Goal: Task Accomplishment & Management: Manage account settings

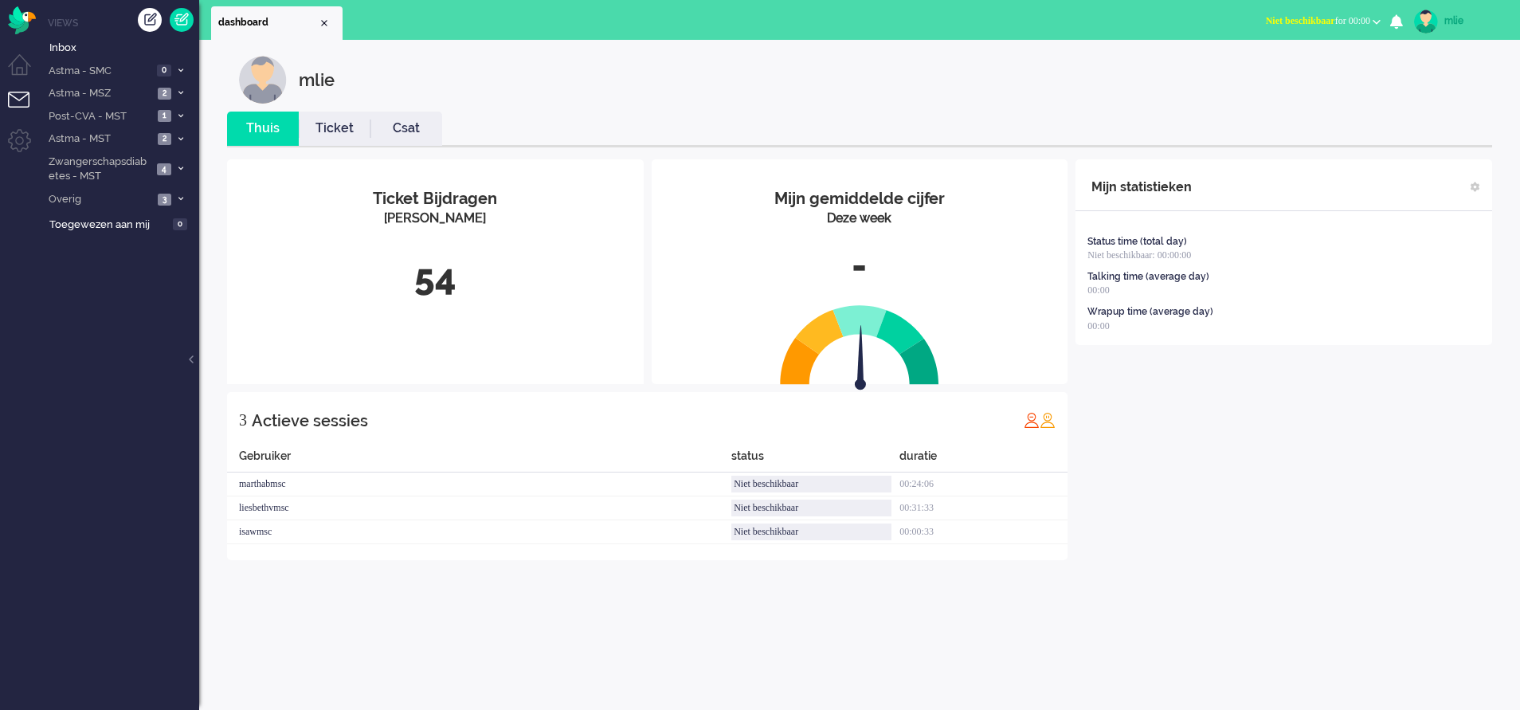
click at [331, 128] on link "Ticket" at bounding box center [335, 128] width 72 height 18
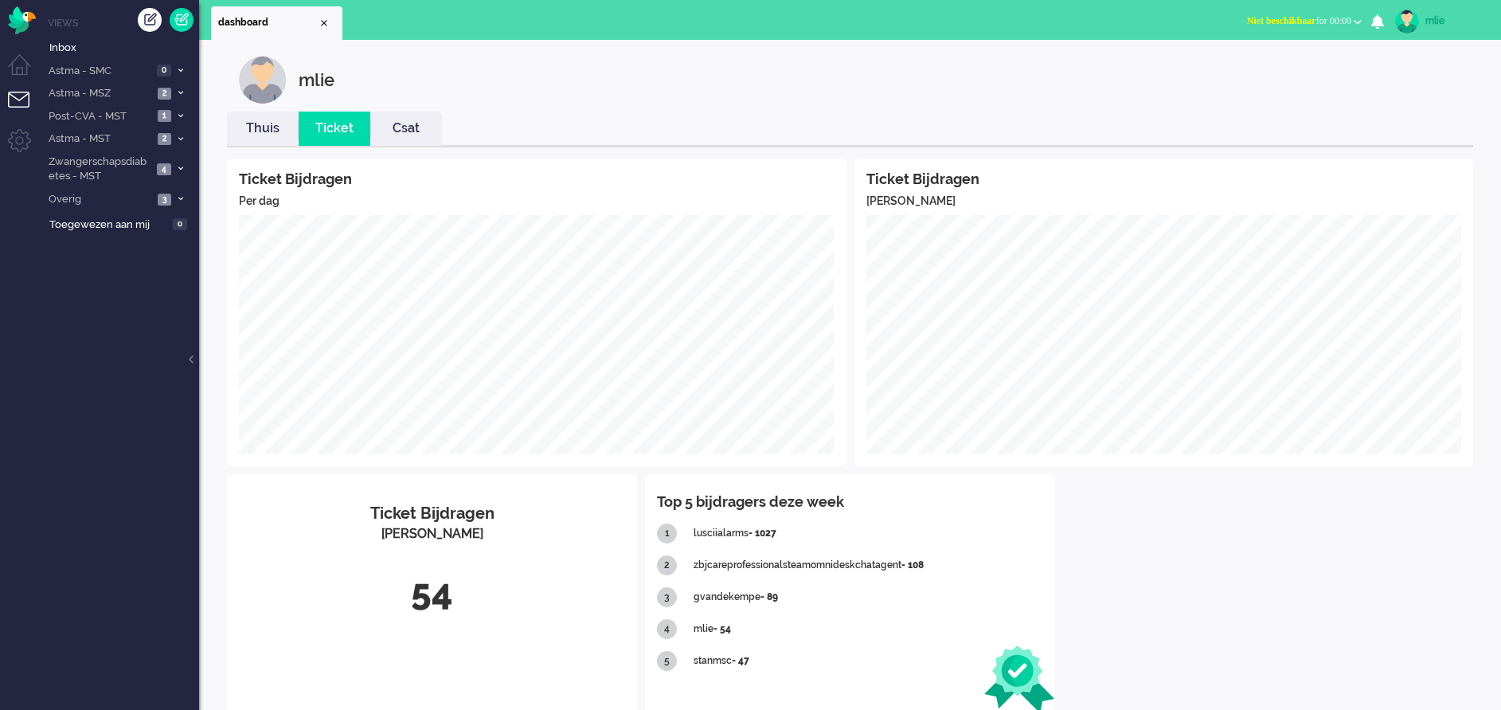
click at [1247, 17] on span "Niet beschikbaar" at bounding box center [1281, 20] width 69 height 11
click at [1242, 69] on label "Online" at bounding box center [1296, 72] width 126 height 14
click at [174, 65] on li "Astma - SMC 0" at bounding box center [119, 70] width 159 height 23
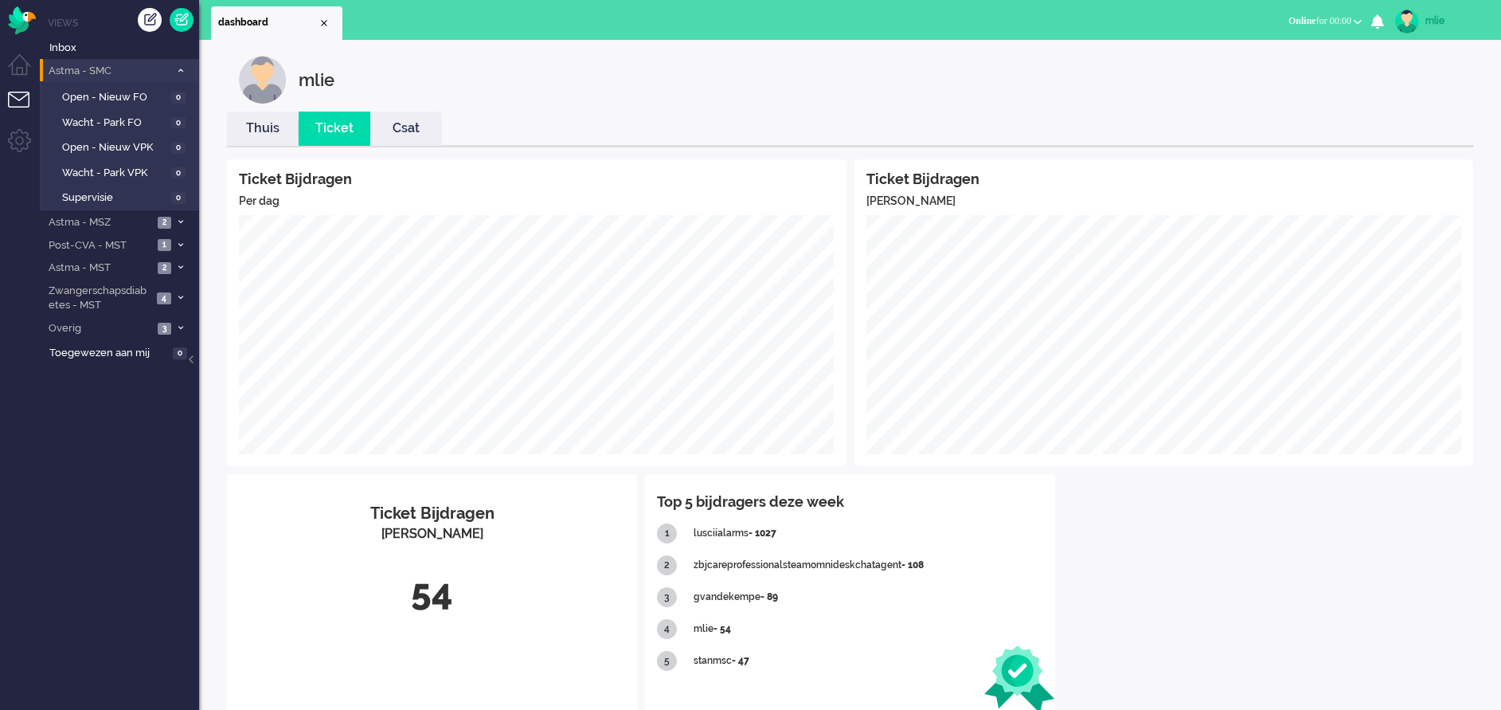
click at [179, 65] on li "Astma - SMC 0" at bounding box center [119, 70] width 159 height 23
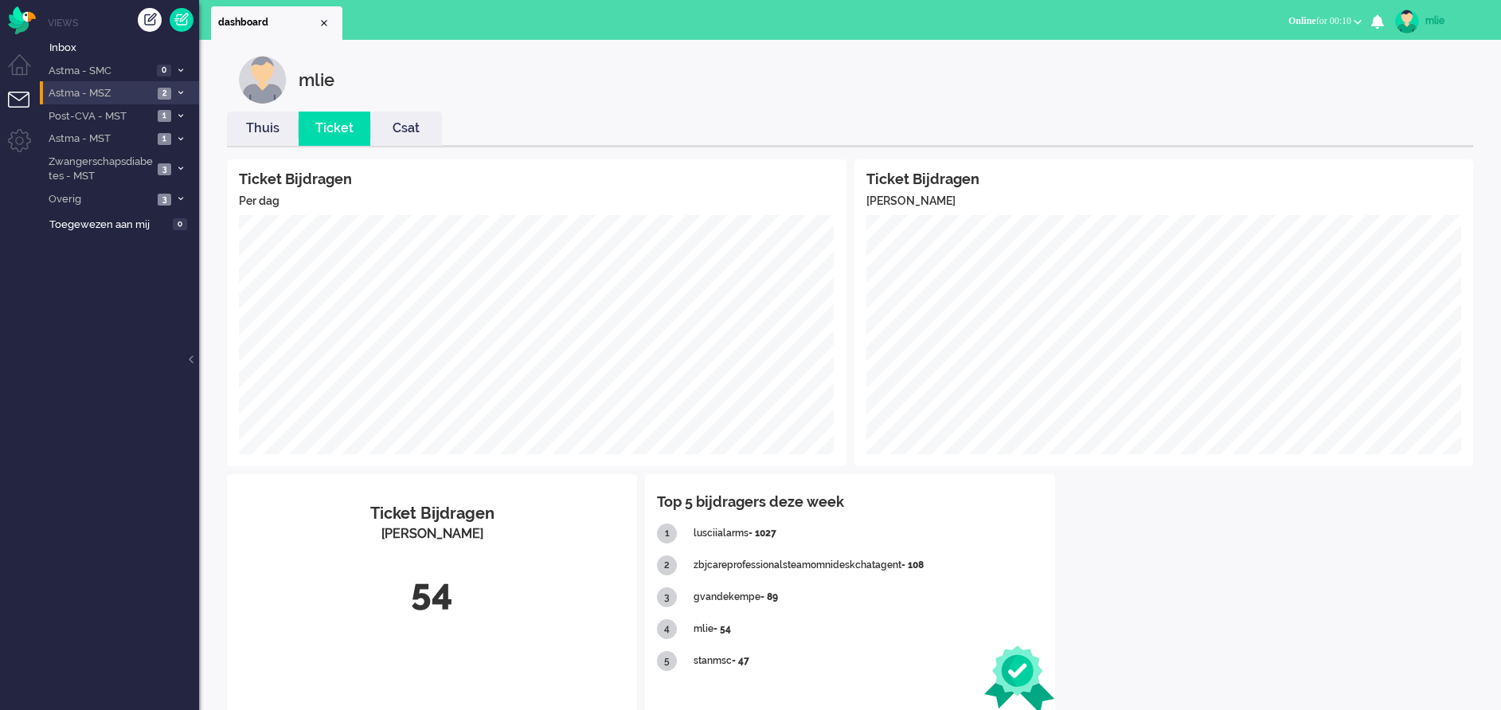
click at [181, 88] on li "Astma - MSZ 2" at bounding box center [119, 92] width 159 height 23
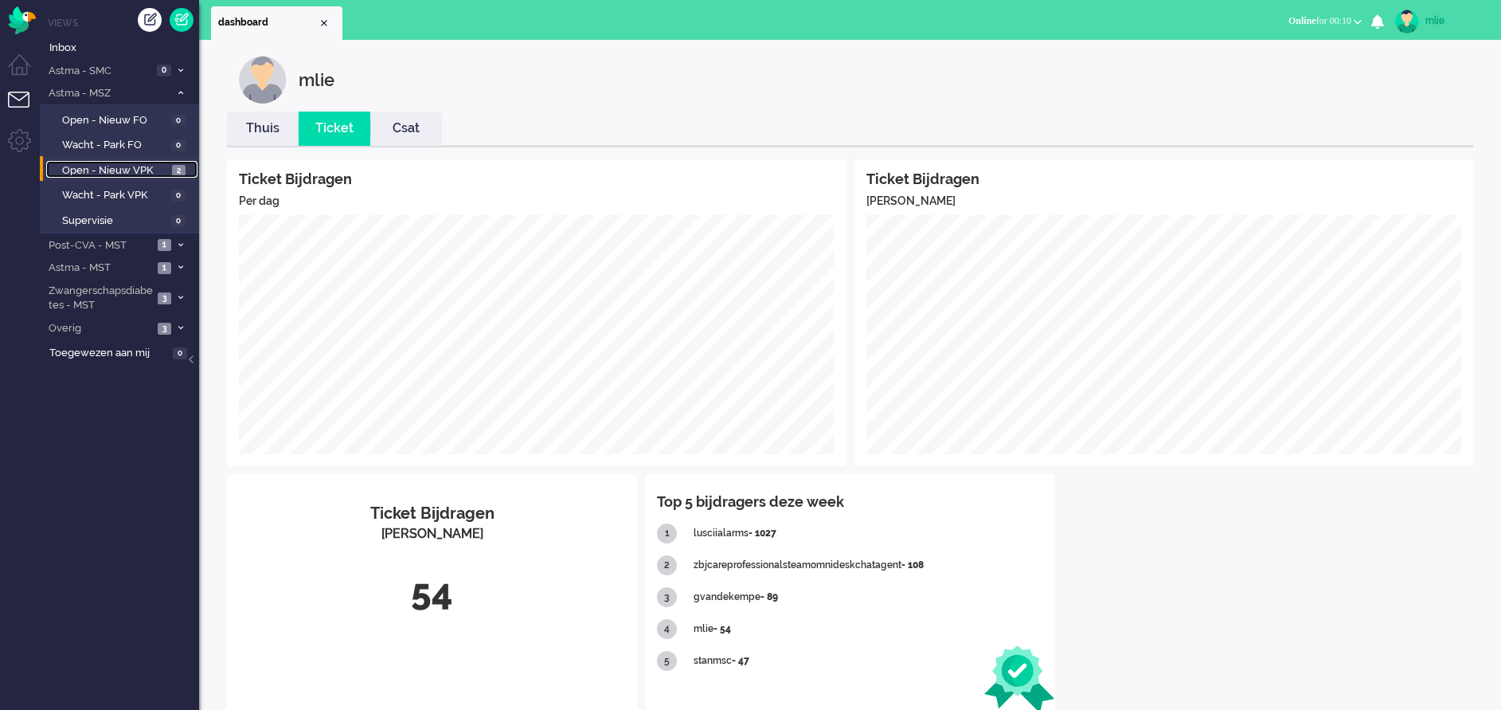
click at [112, 163] on span "Open - Nieuw VPK" at bounding box center [115, 170] width 106 height 15
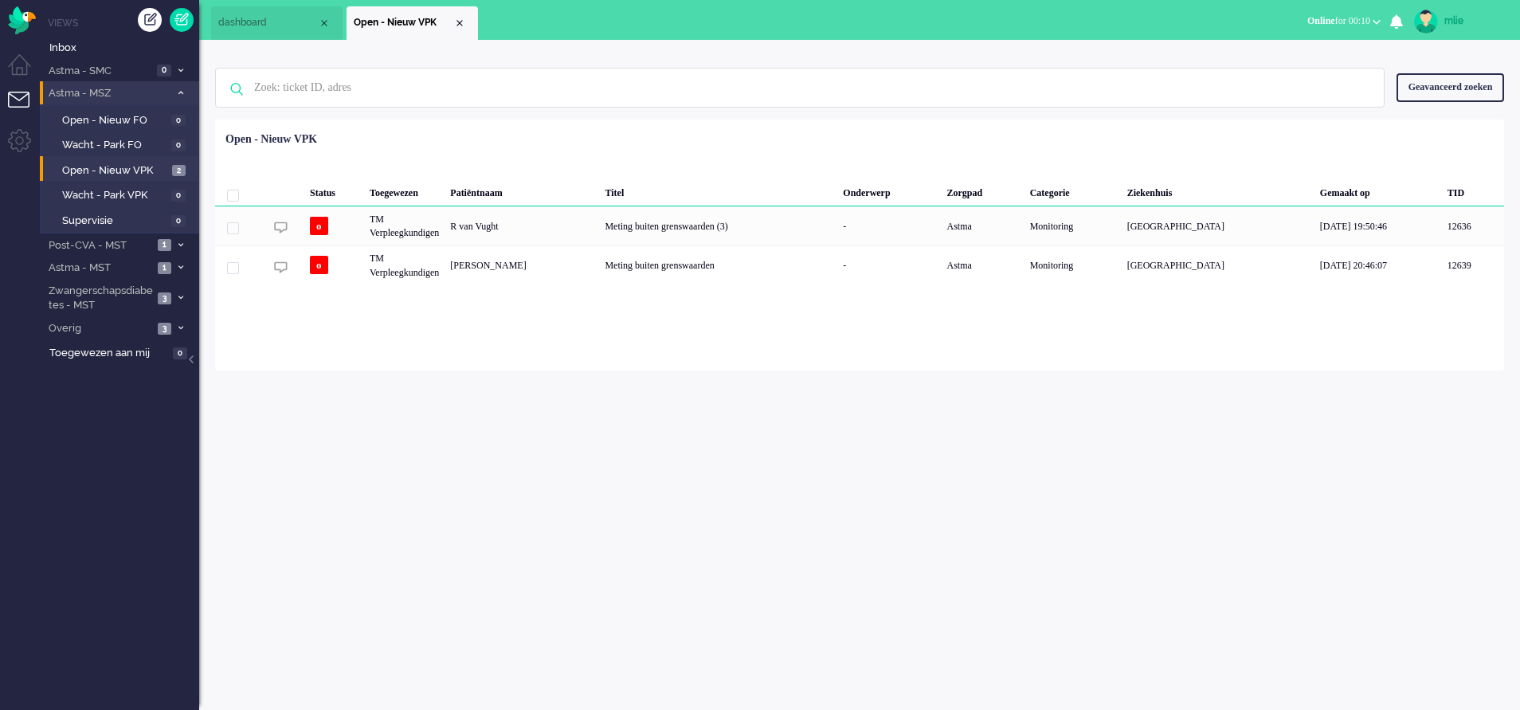
click at [182, 90] on icon at bounding box center [180, 93] width 5 height 6
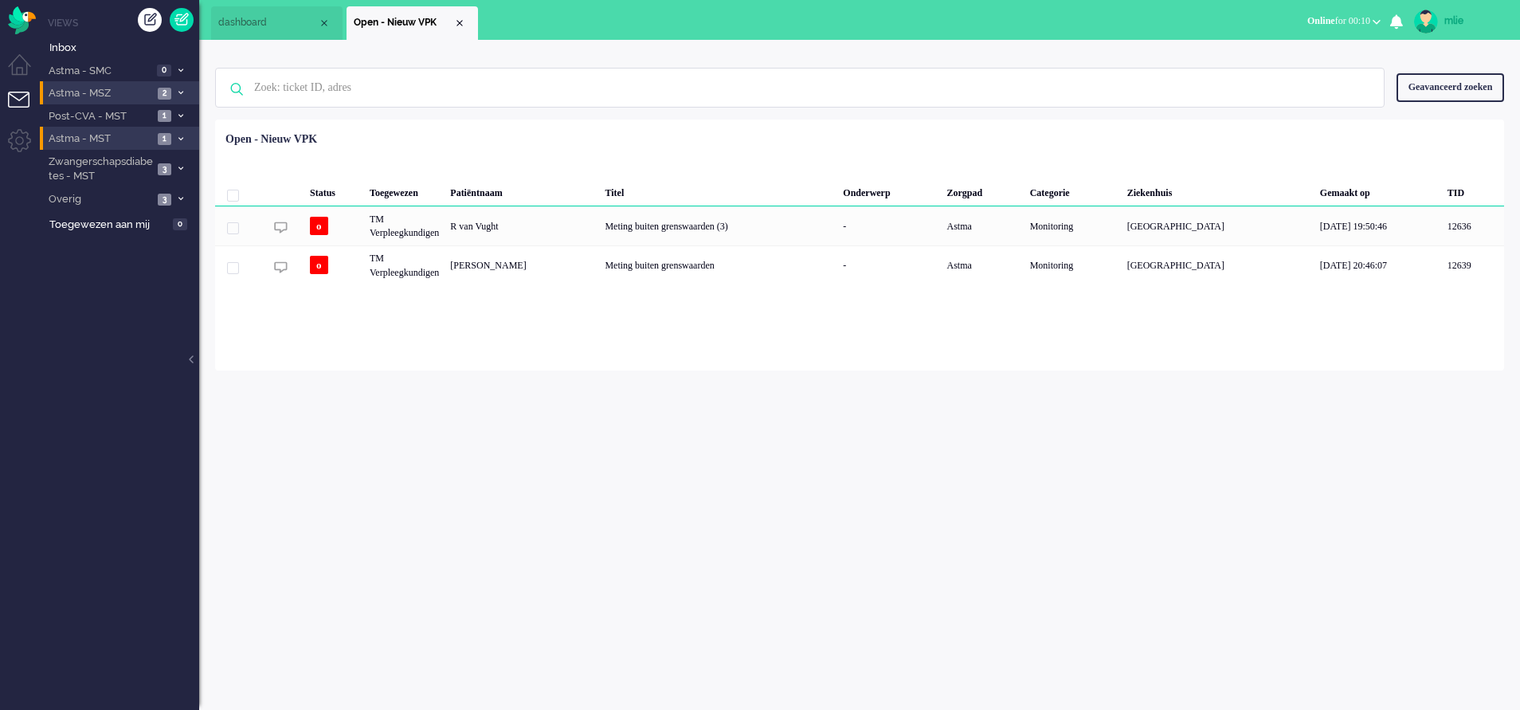
click at [178, 131] on li "Astma - MST 1" at bounding box center [119, 138] width 159 height 23
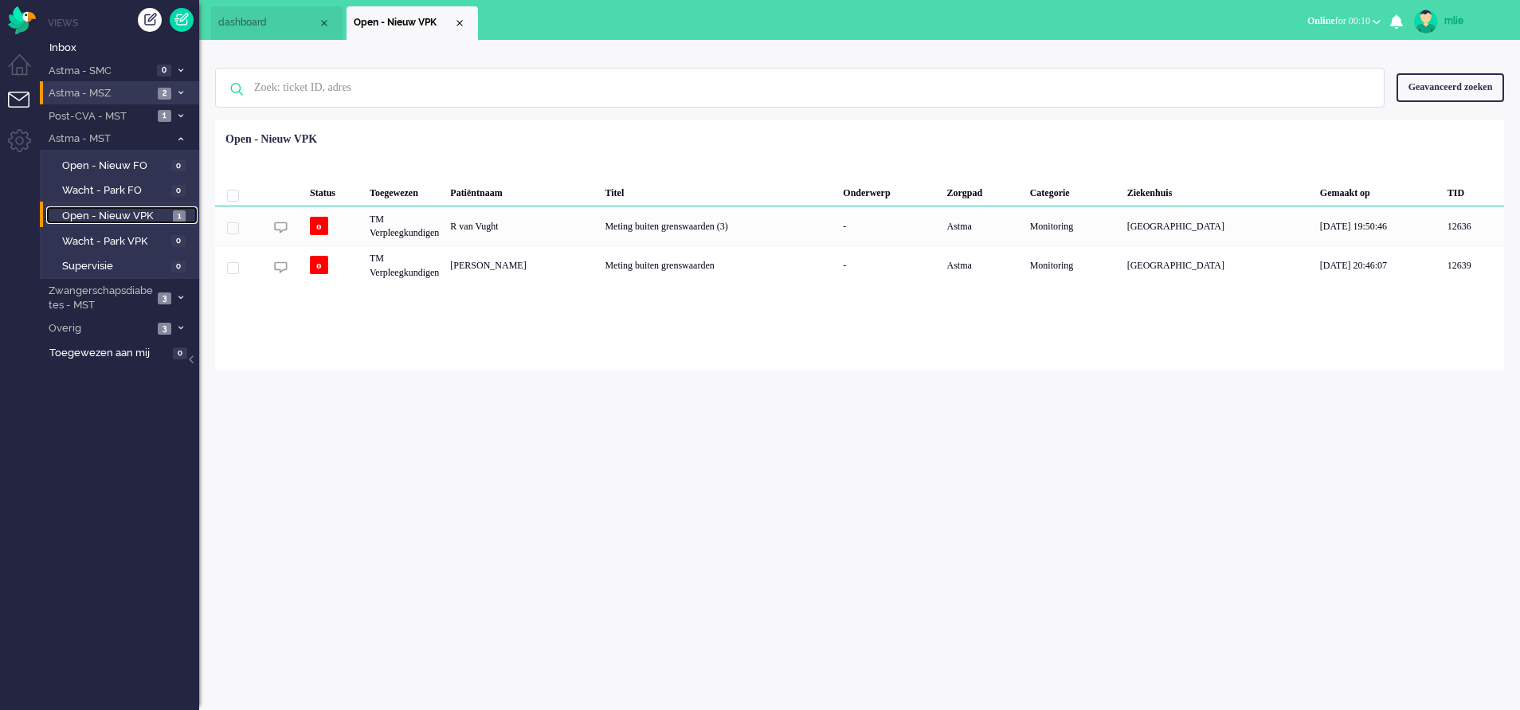
click at [108, 210] on span "Open - Nieuw VPK" at bounding box center [115, 216] width 107 height 15
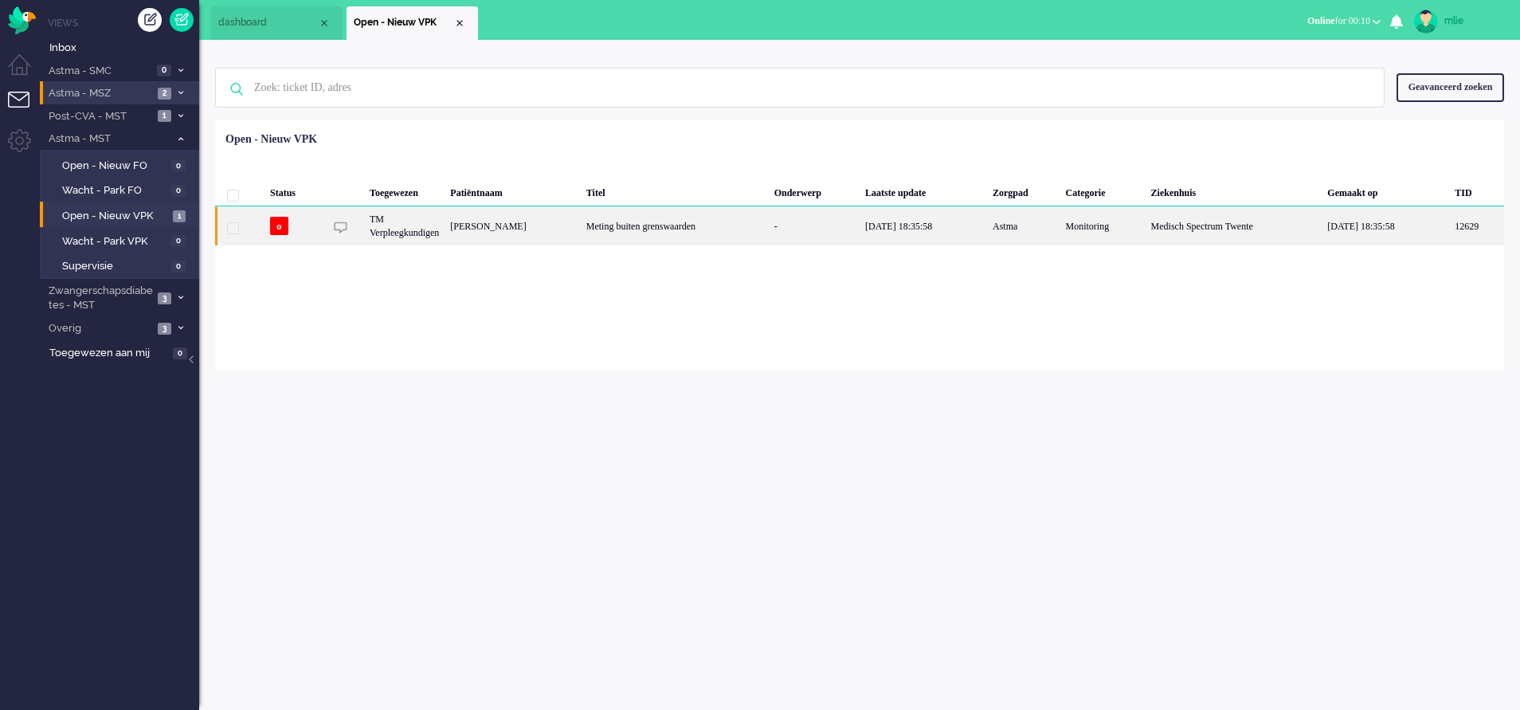
click at [859, 228] on div "-" at bounding box center [814, 225] width 91 height 39
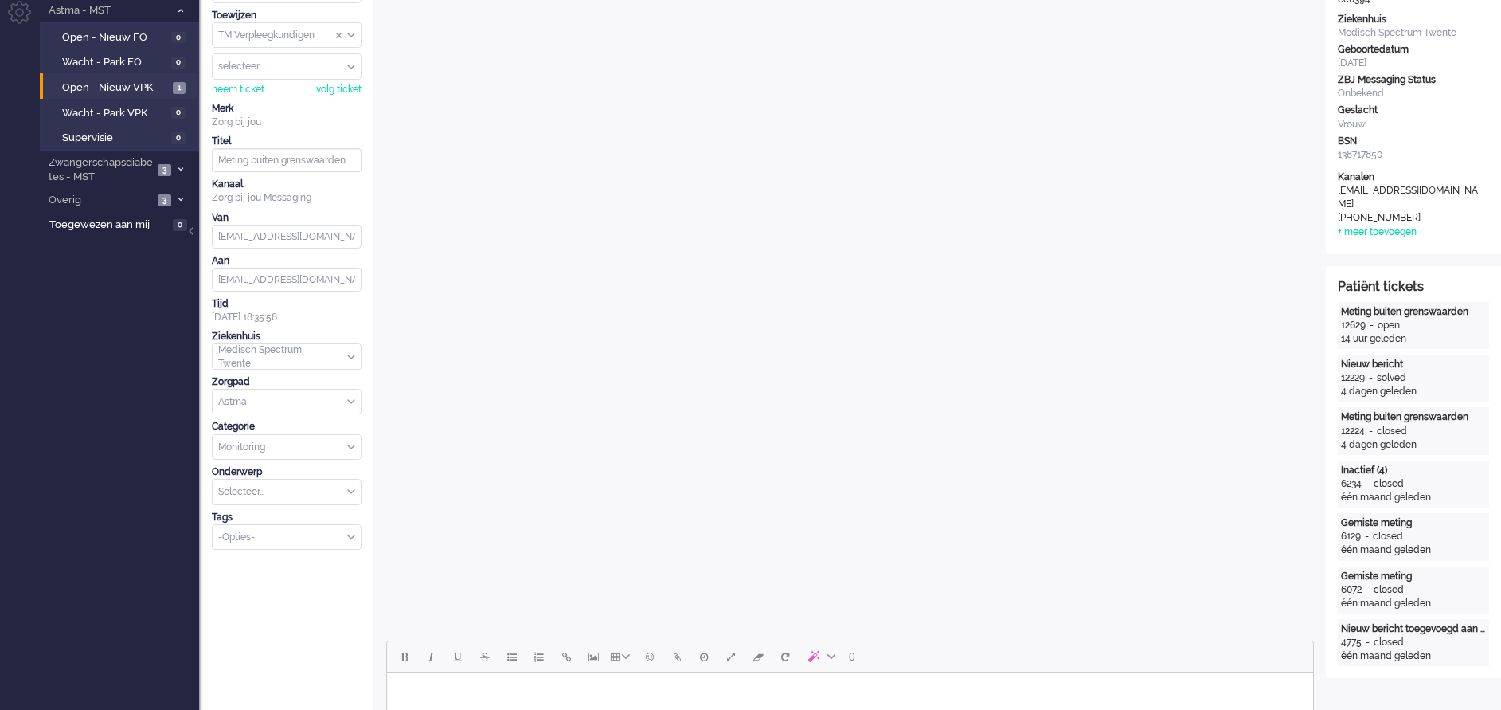
scroll to position [55, 0]
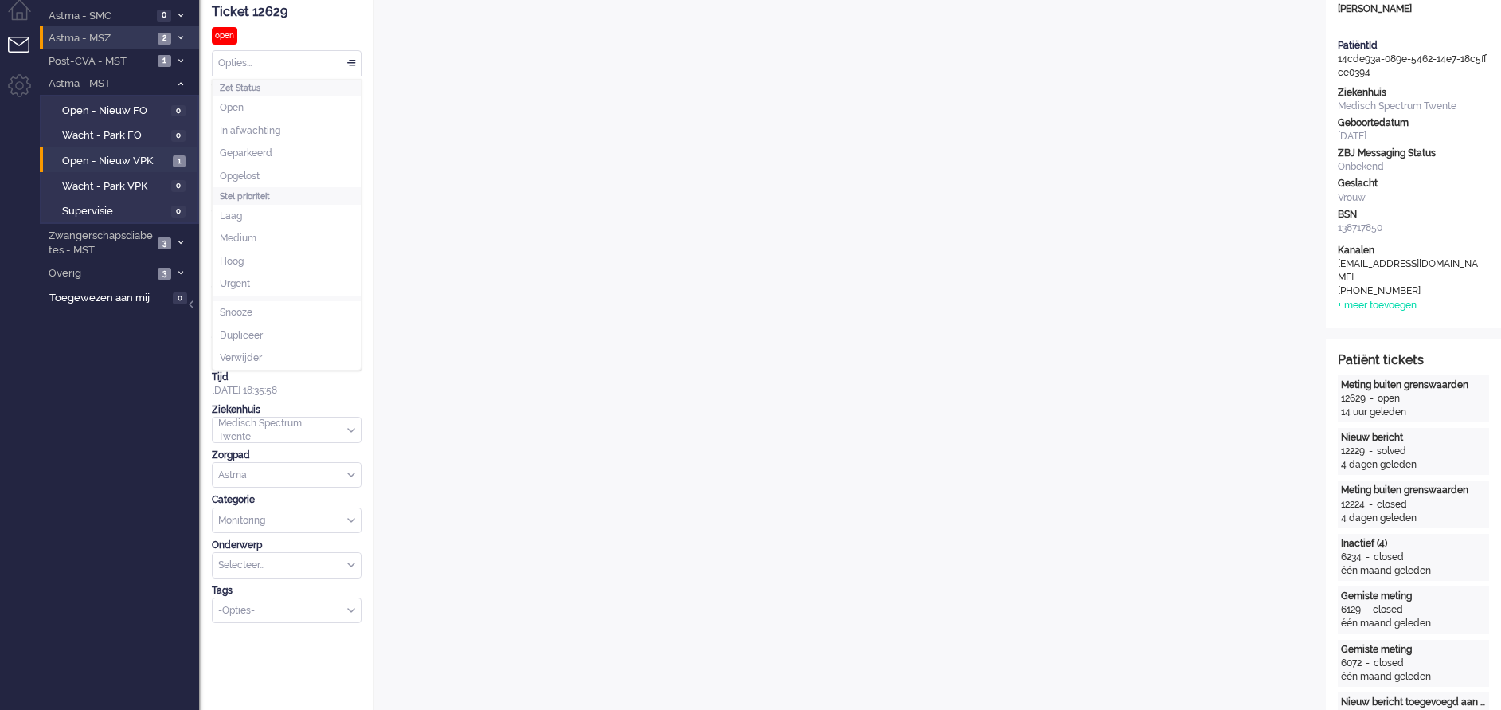
click at [357, 58] on div "Opties..." at bounding box center [287, 63] width 148 height 25
click at [275, 135] on span "In afwachting" at bounding box center [250, 131] width 61 height 14
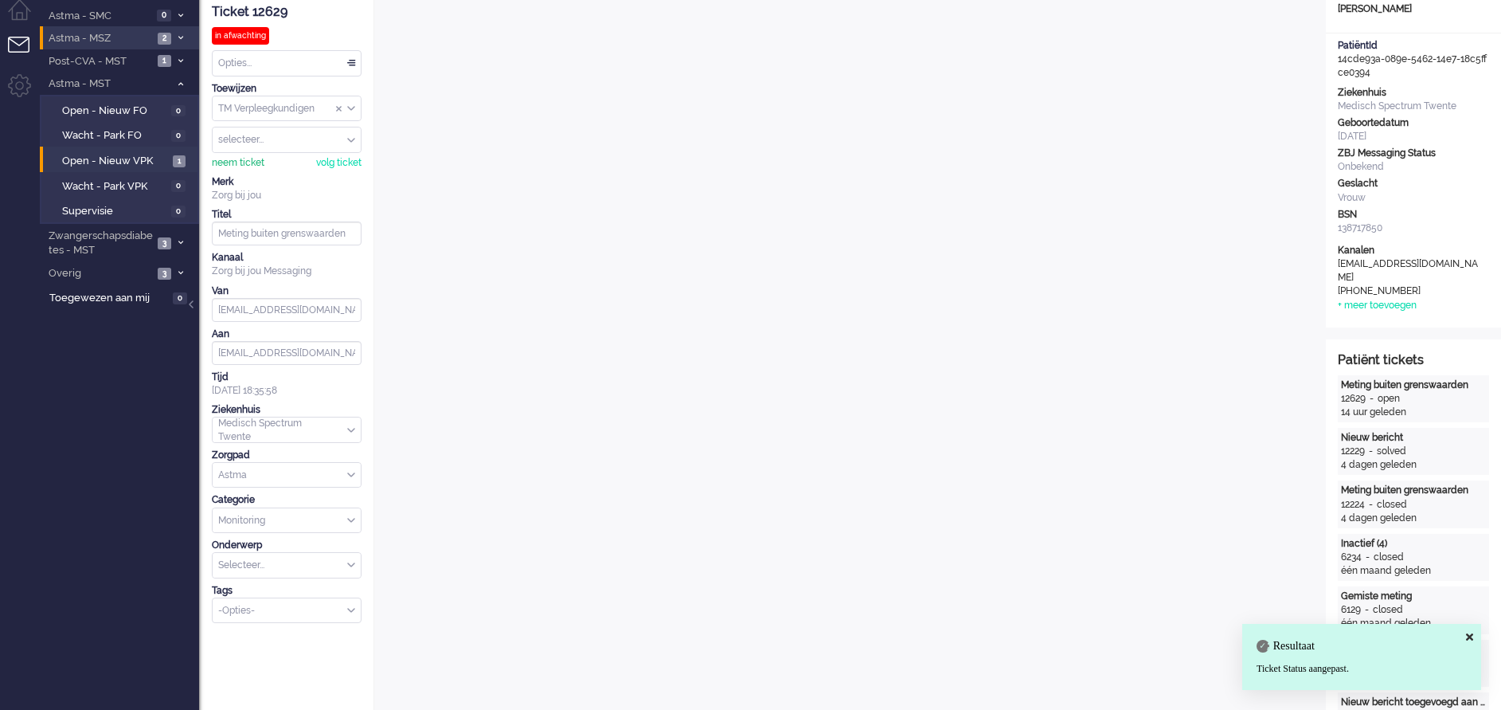
click at [233, 164] on div "neem ticket" at bounding box center [238, 163] width 53 height 14
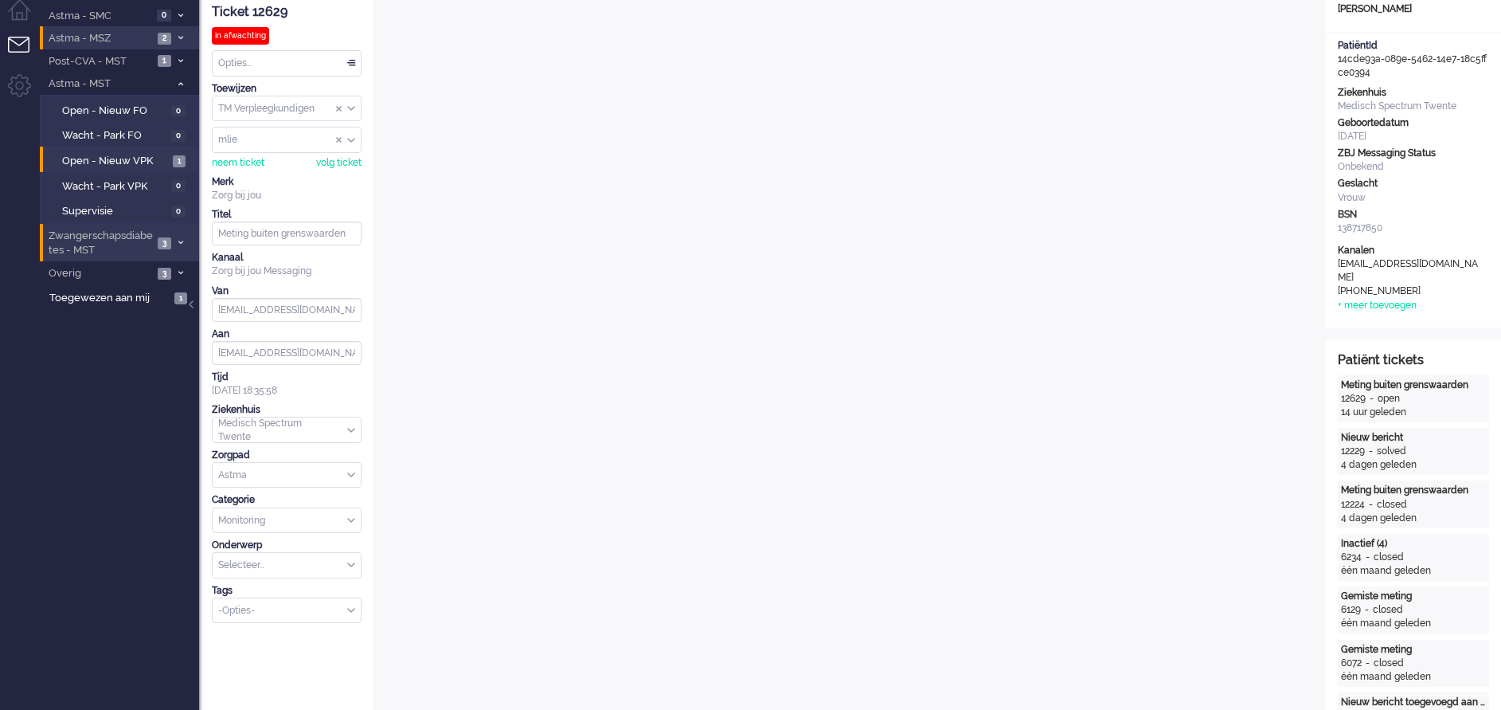
click at [181, 237] on li "Zwangerschapsdiabetes - MST 3" at bounding box center [119, 242] width 159 height 37
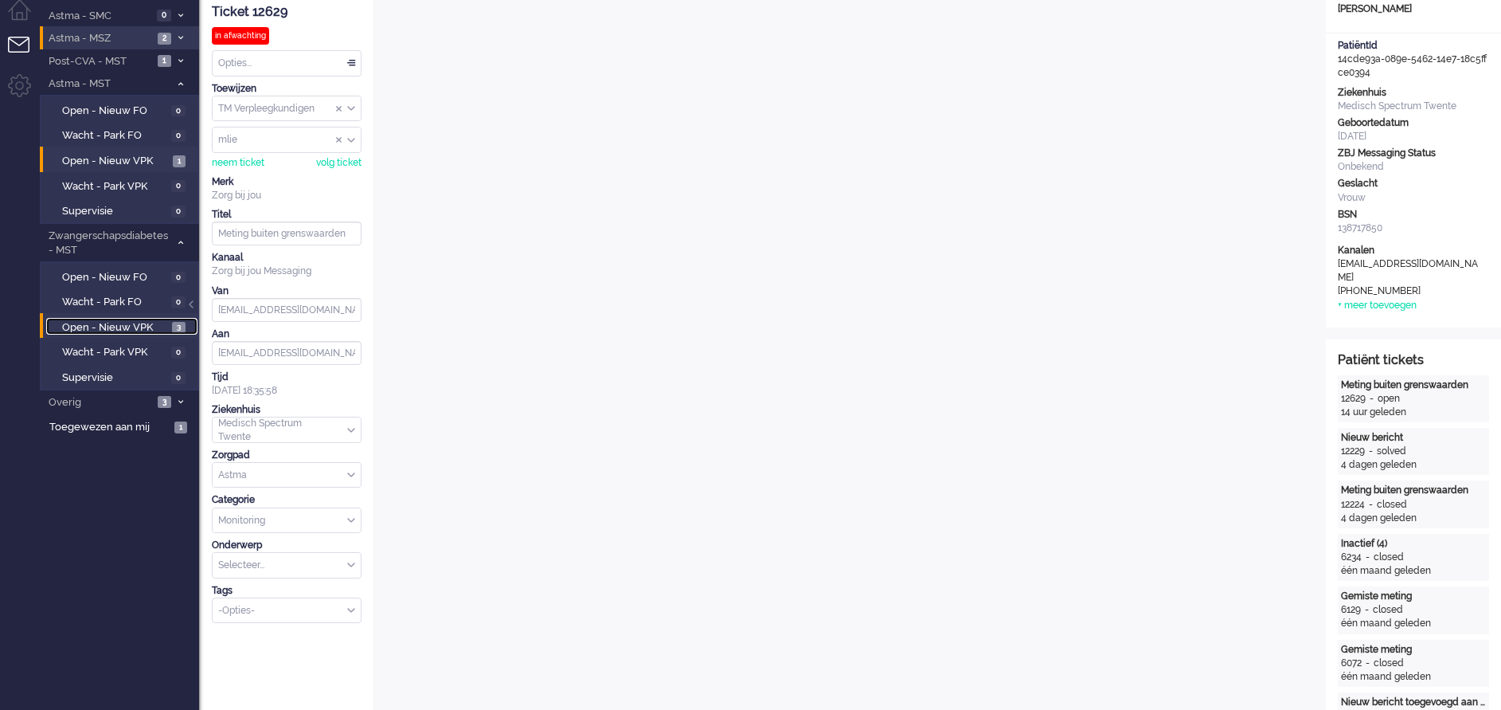
click at [84, 323] on span "Open - Nieuw VPK" at bounding box center [115, 327] width 106 height 15
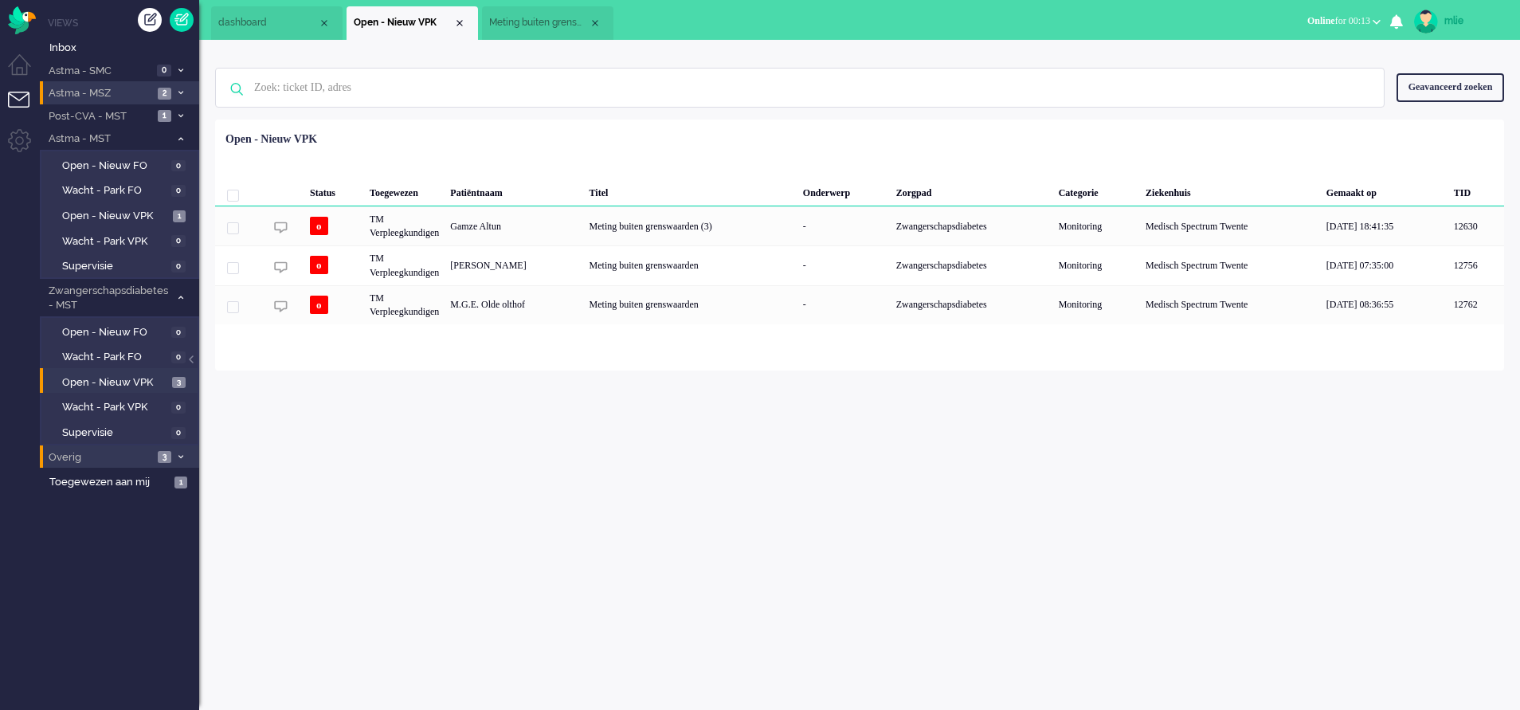
click at [168, 448] on li "Overig 3" at bounding box center [119, 456] width 159 height 23
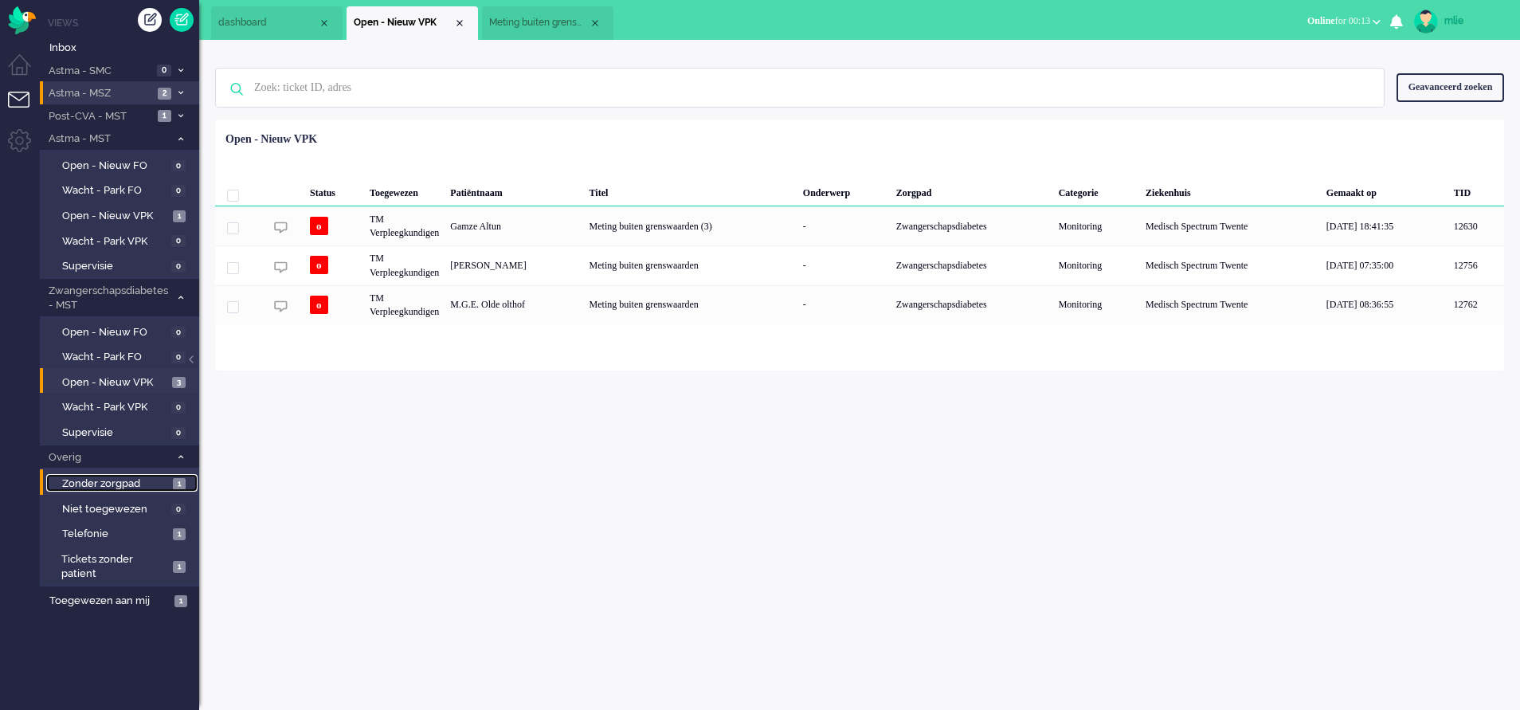
click at [143, 481] on span "Zonder zorgpad" at bounding box center [115, 483] width 107 height 15
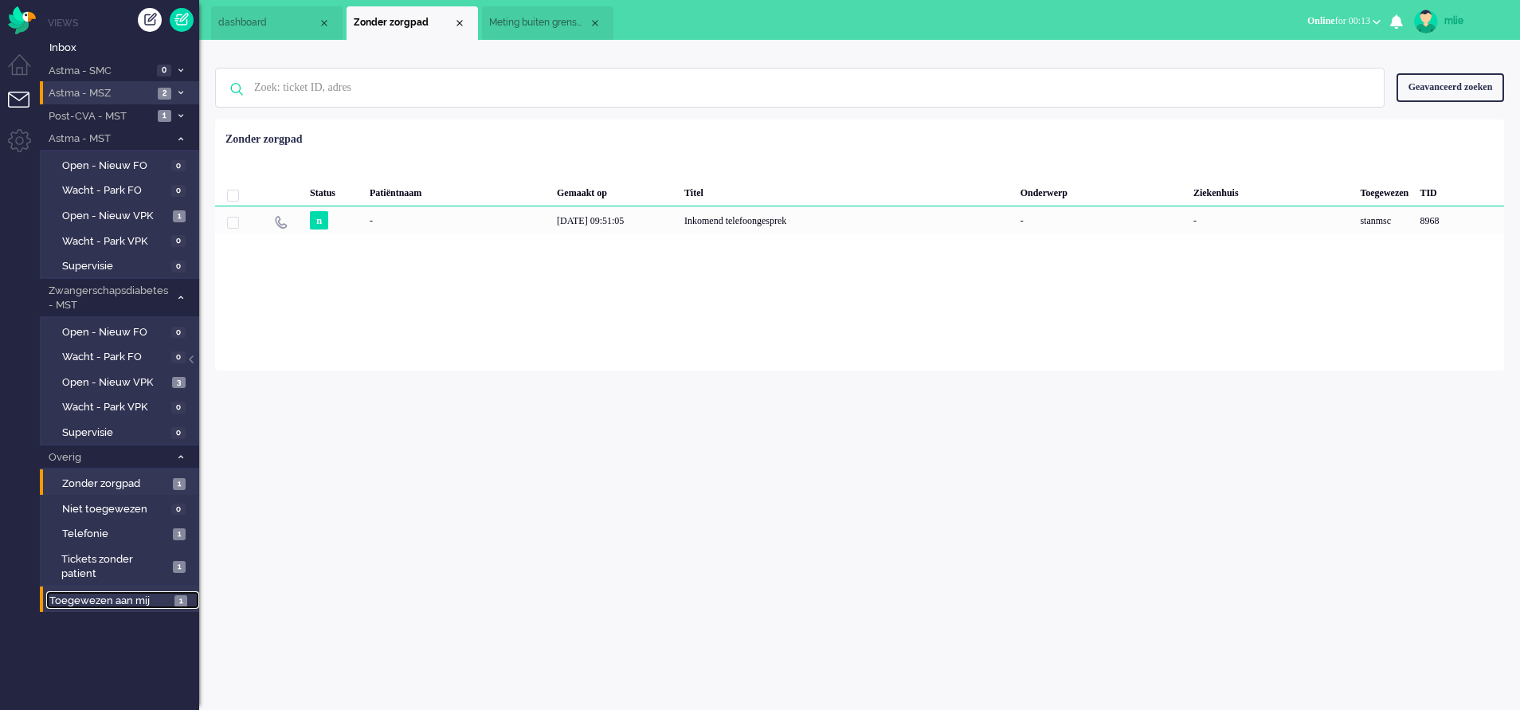
click at [116, 598] on span "Toegewezen aan mij" at bounding box center [109, 600] width 120 height 15
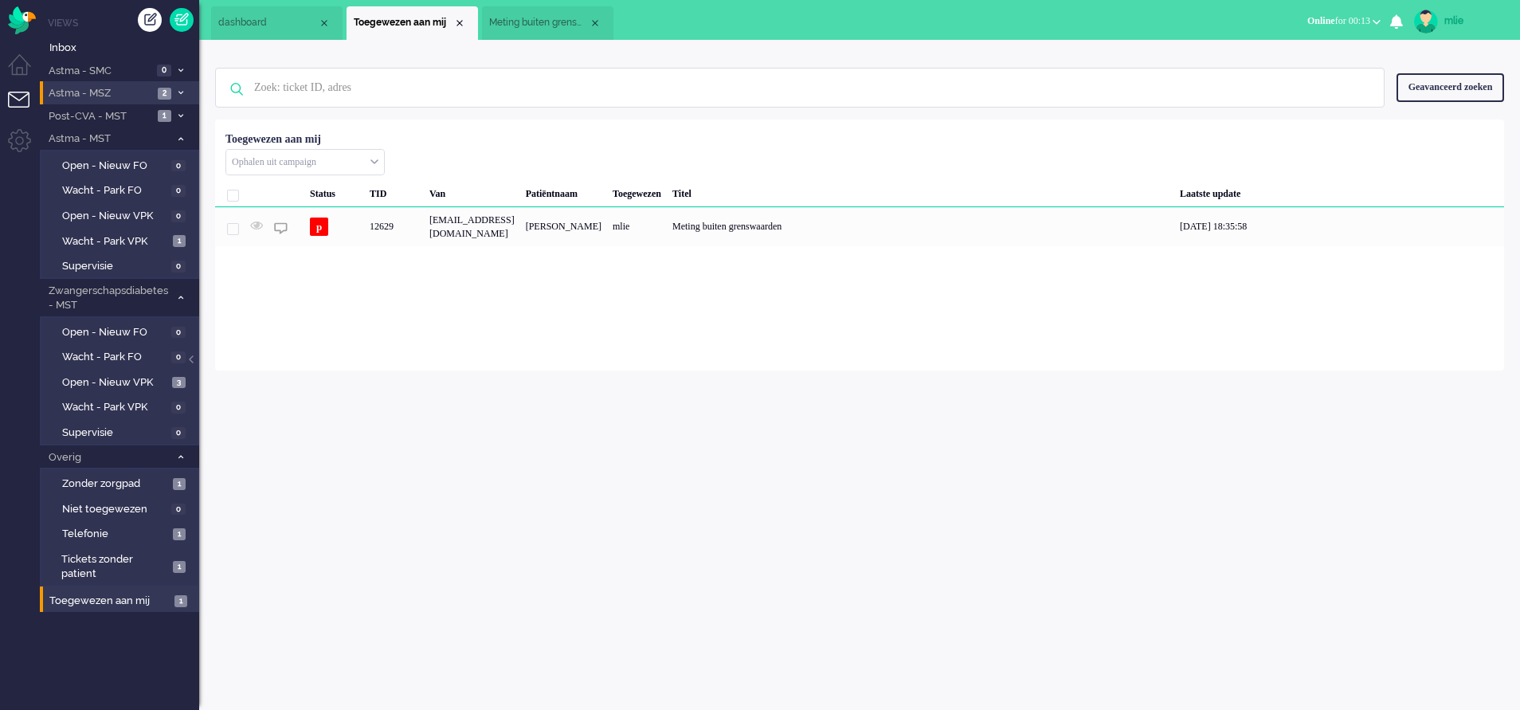
click at [182, 88] on li "Astma - MSZ 2" at bounding box center [119, 92] width 159 height 23
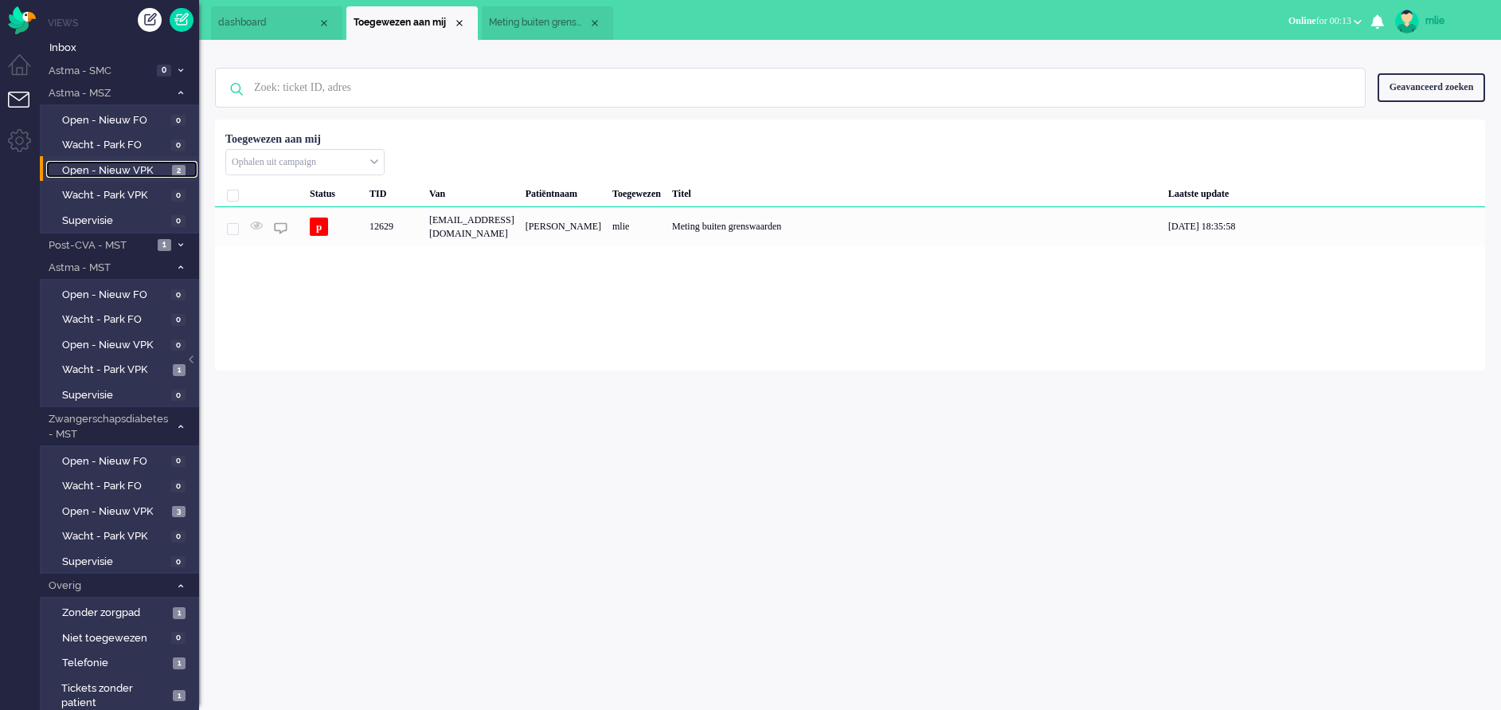
click at [90, 161] on link "Open - Nieuw VPK 2" at bounding box center [121, 170] width 151 height 18
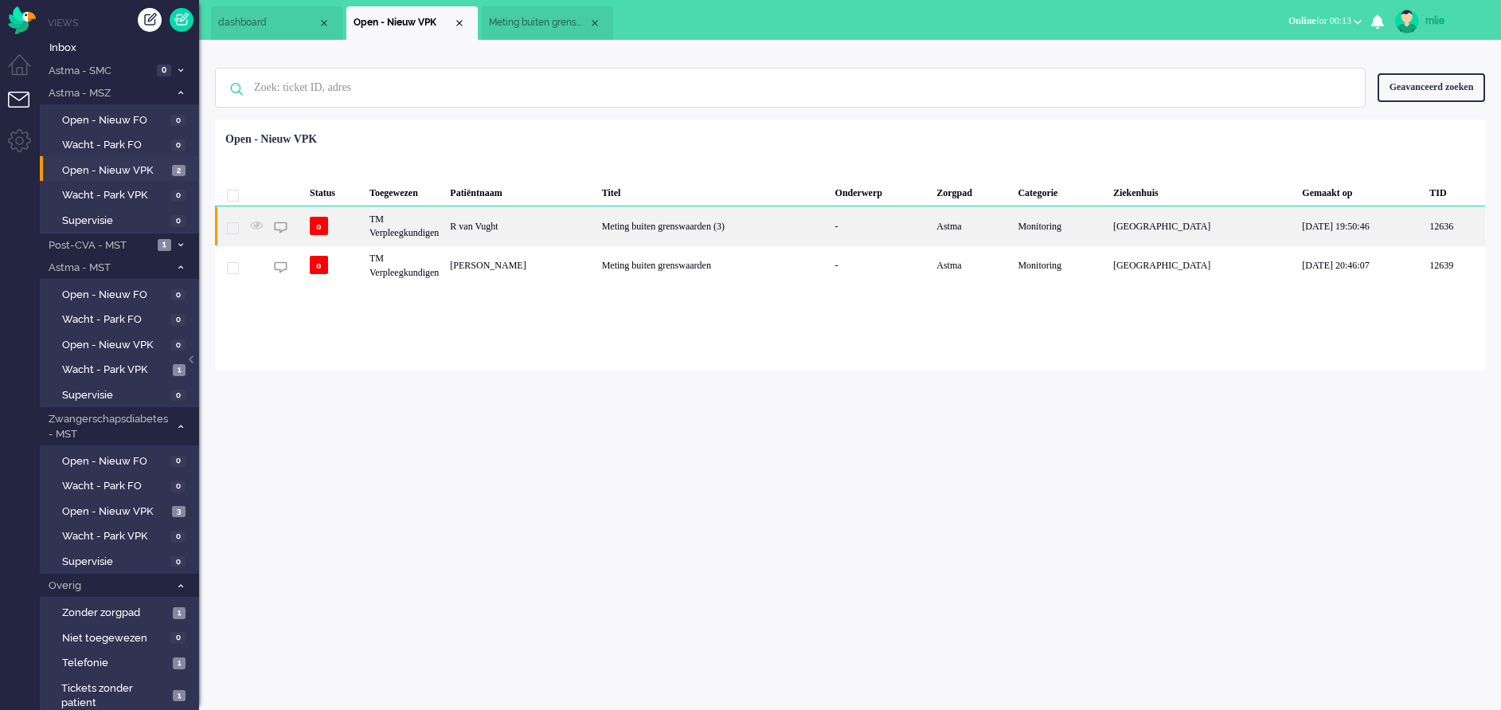
click at [688, 225] on div "Meting buiten grenswaarden (3)" at bounding box center [713, 225] width 233 height 39
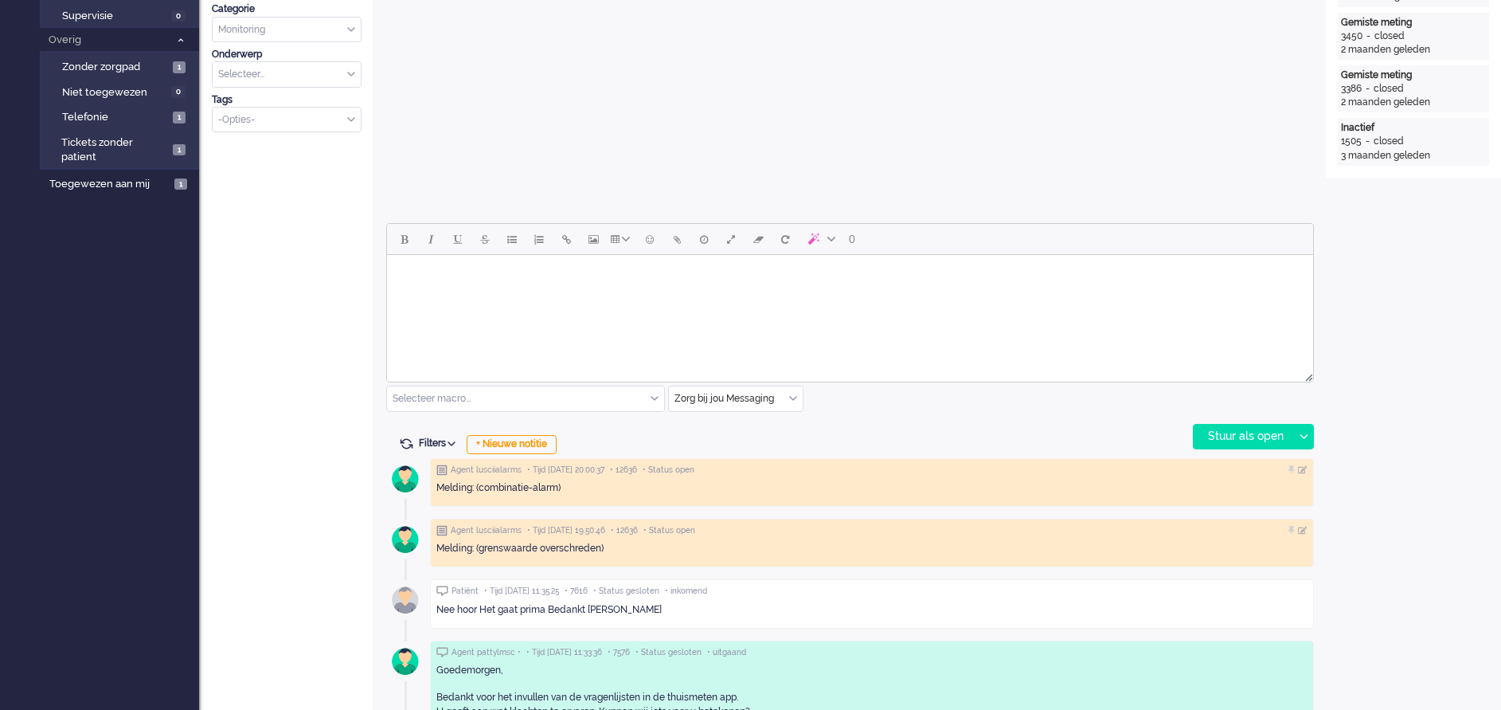
scroll to position [597, 0]
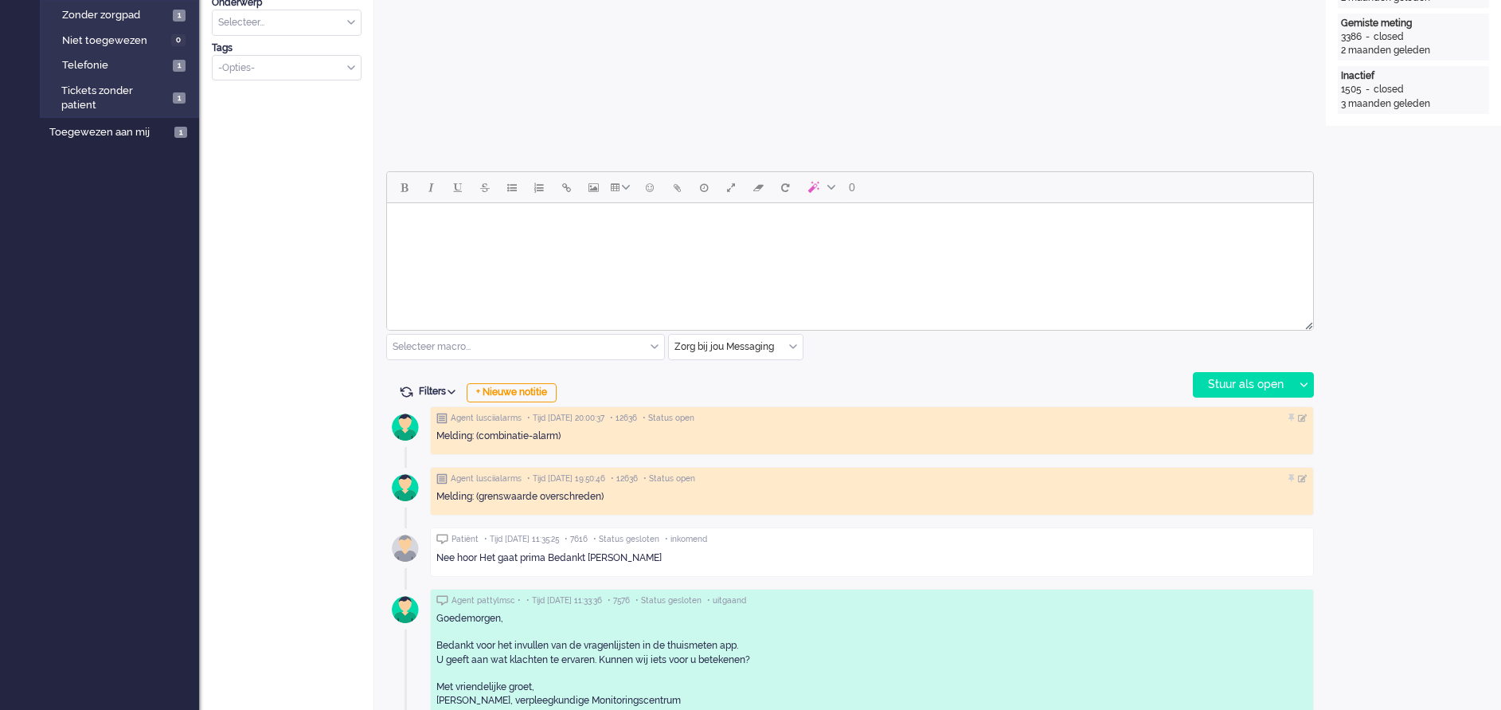
click at [499, 242] on html at bounding box center [850, 223] width 926 height 41
click at [1227, 382] on div "Stuur als open" at bounding box center [1244, 385] width 100 height 24
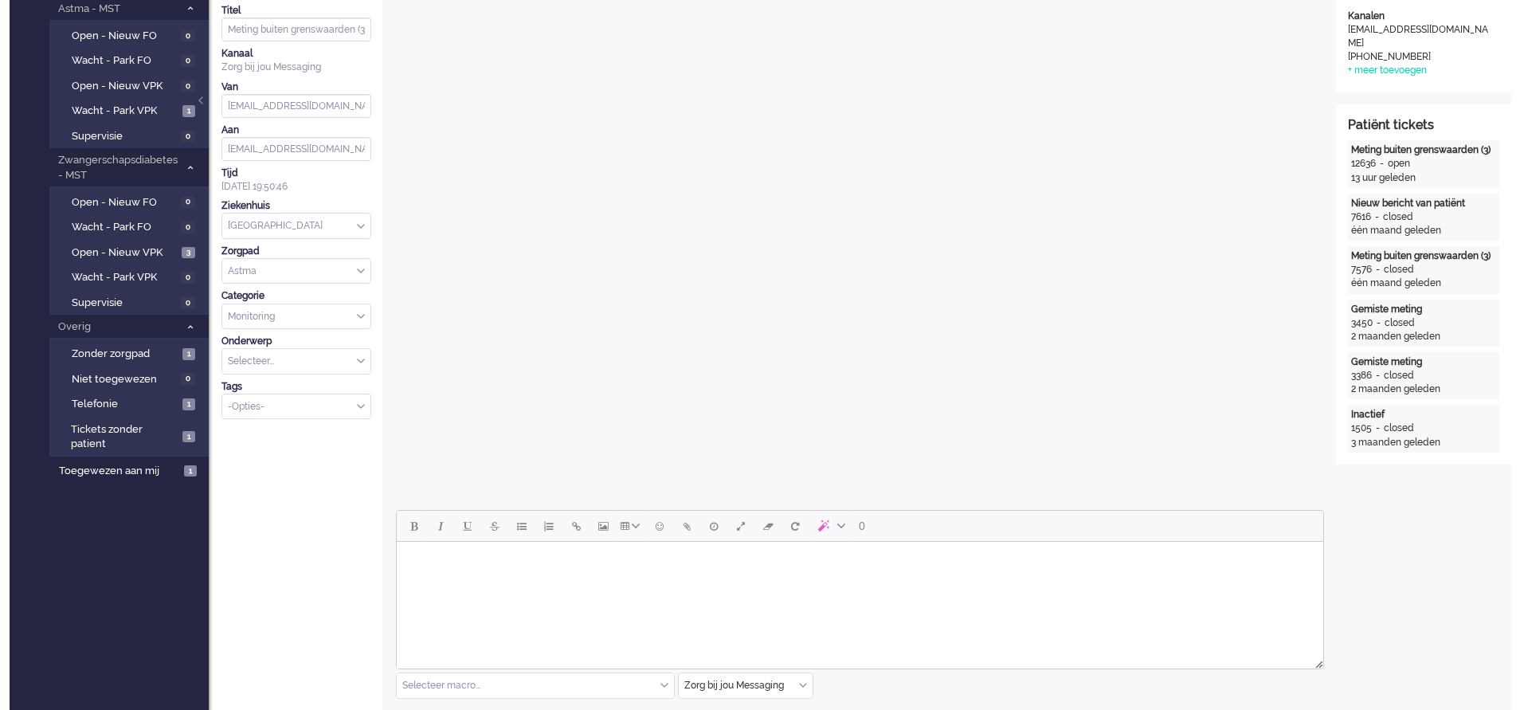
scroll to position [0, 0]
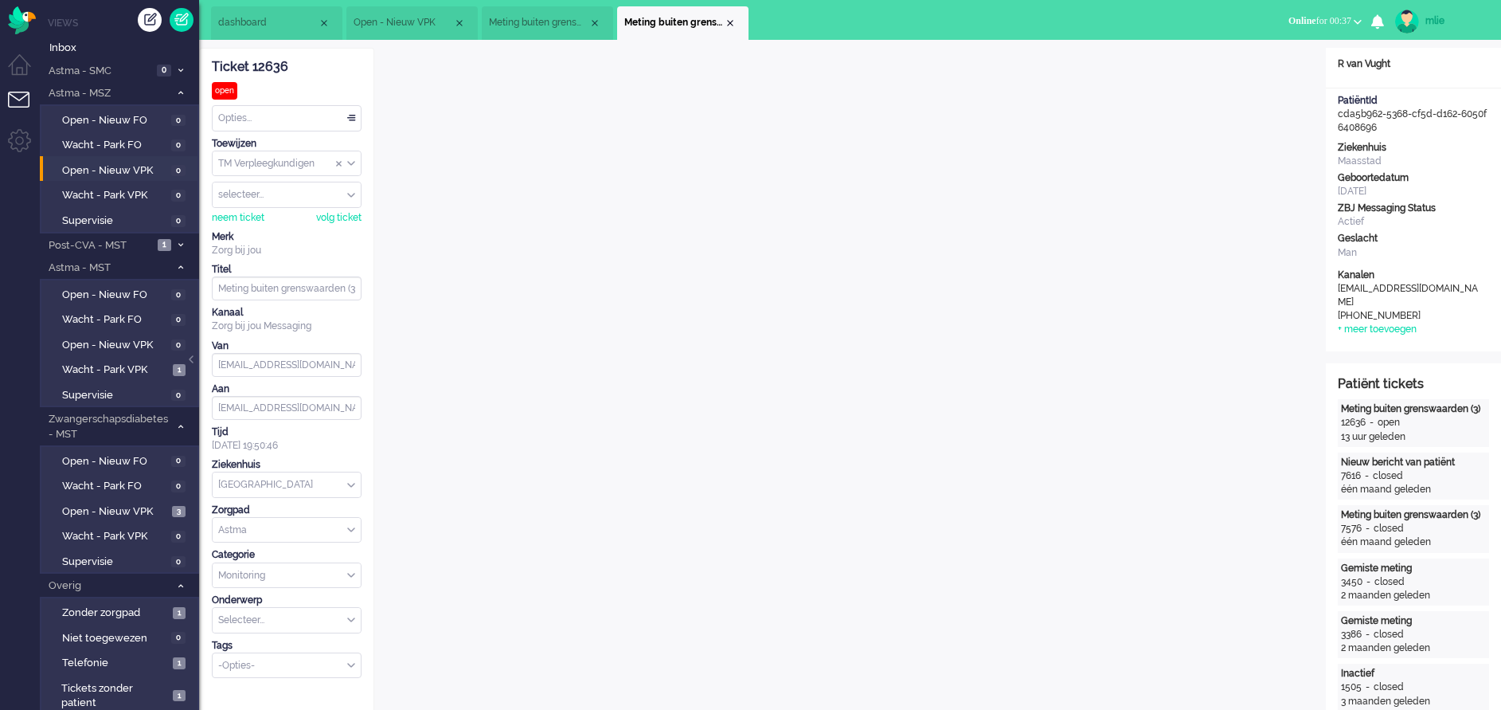
click at [350, 116] on div "Opties..." at bounding box center [287, 118] width 148 height 25
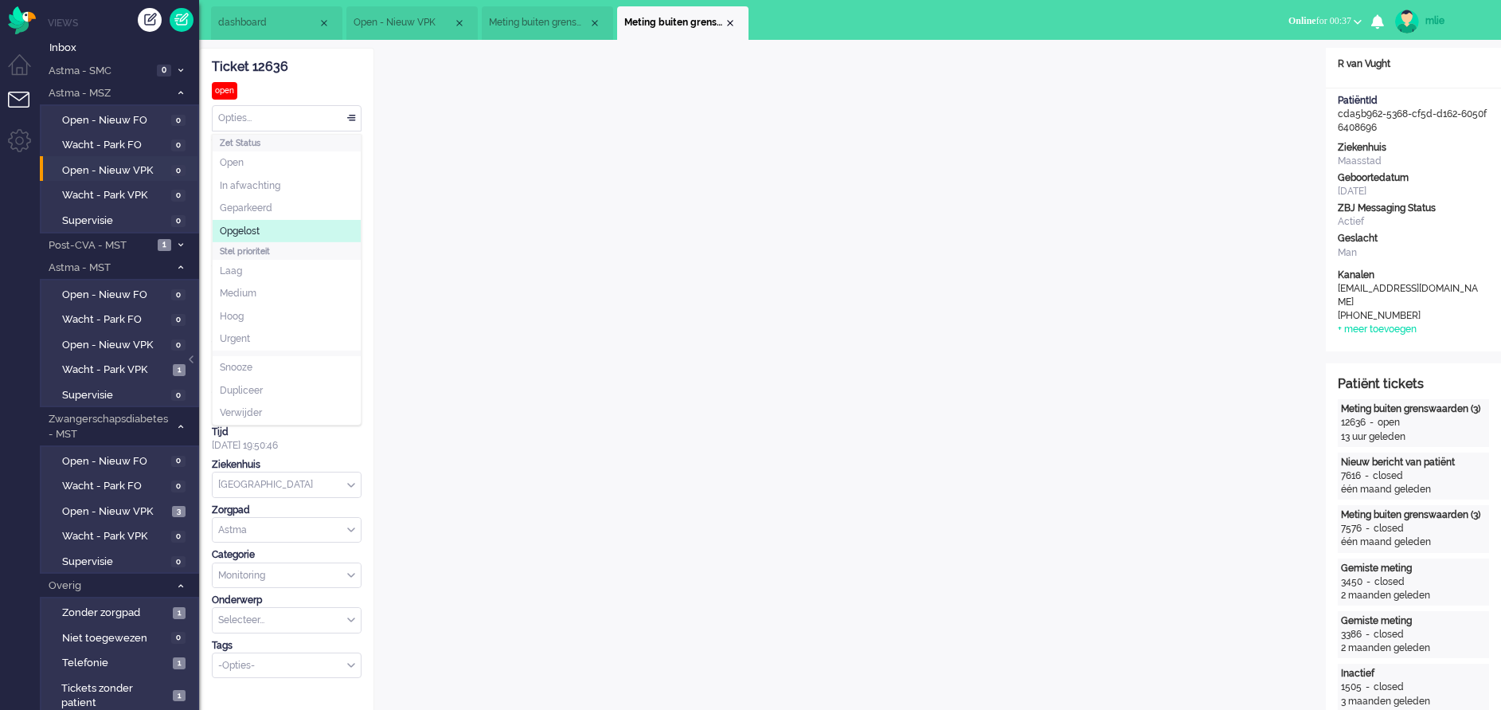
click at [288, 226] on li "Opgelost" at bounding box center [287, 231] width 148 height 23
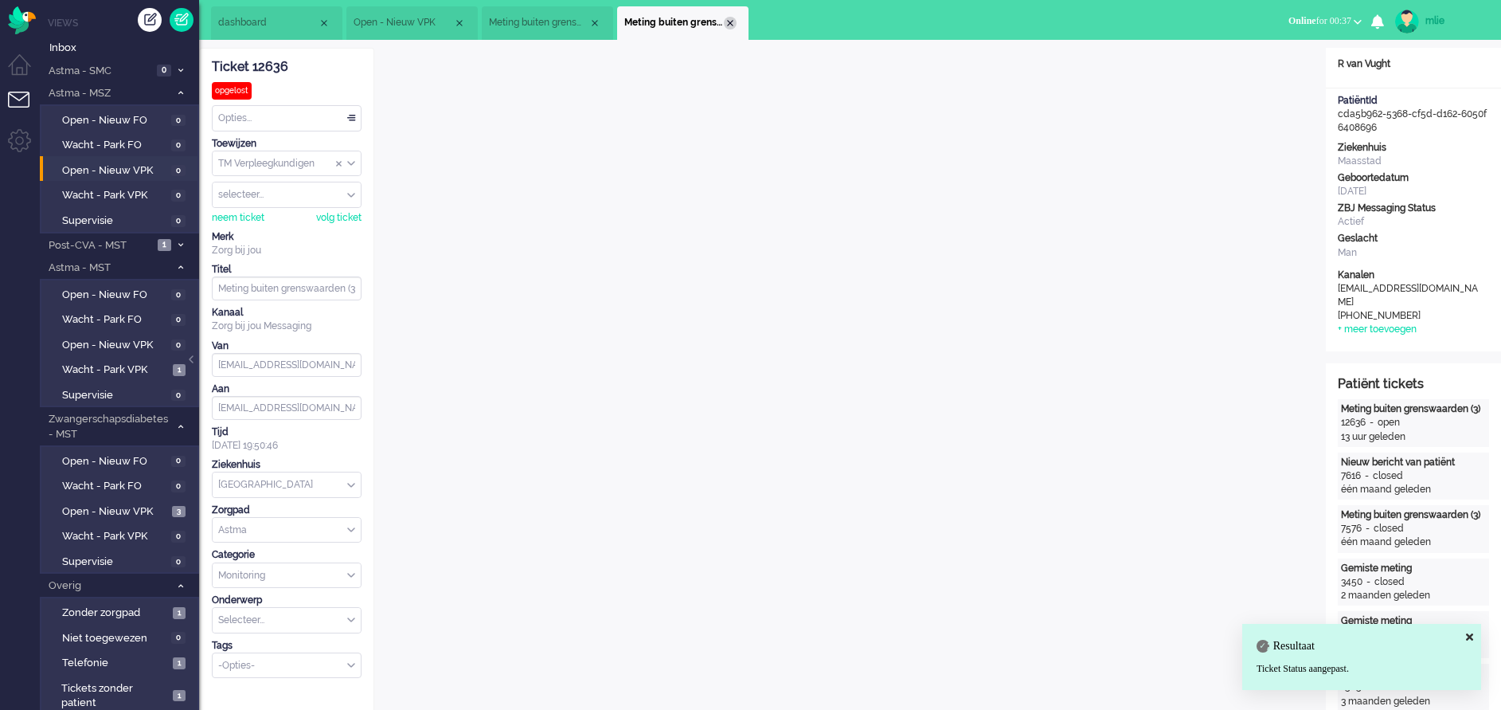
click at [734, 19] on div "Close tab" at bounding box center [730, 23] width 13 height 13
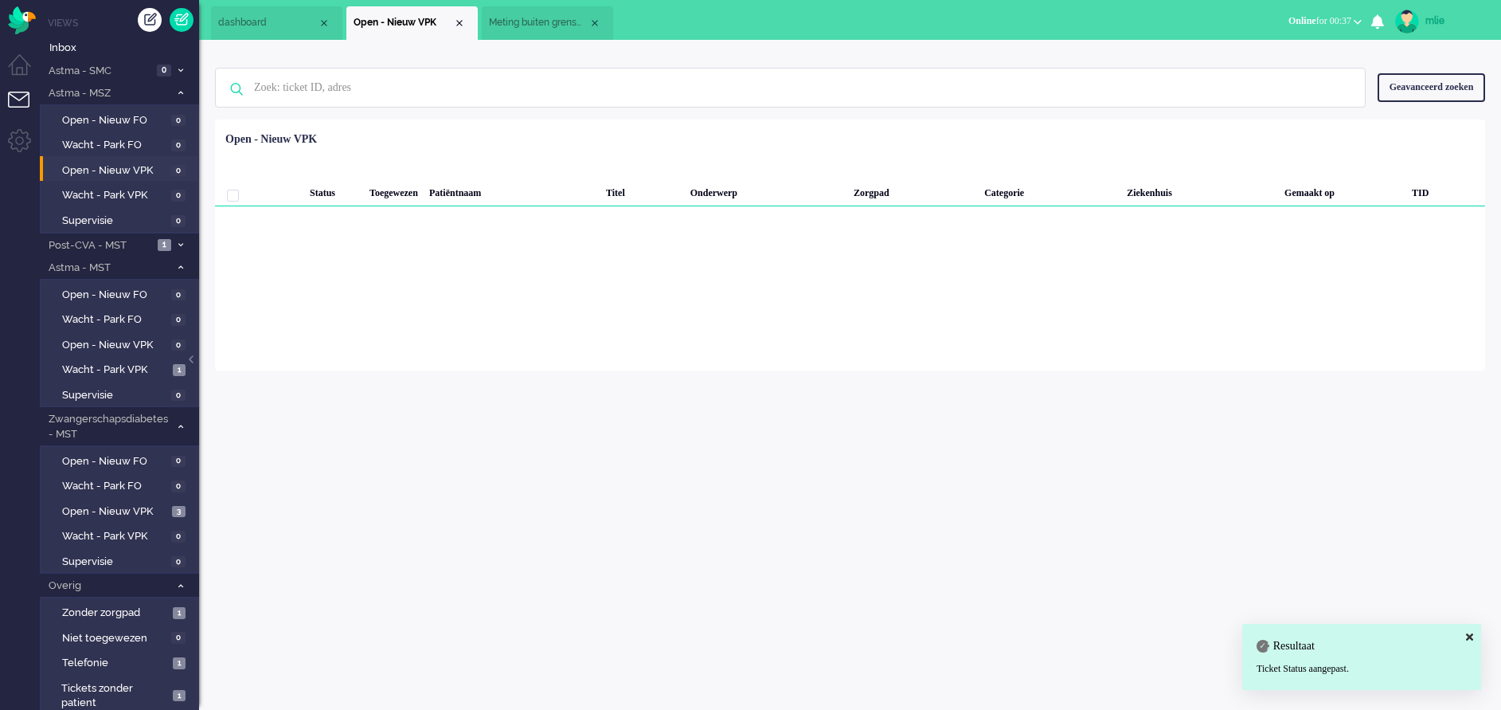
click at [578, 24] on span "Meting buiten grenswaarden" at bounding box center [539, 23] width 100 height 14
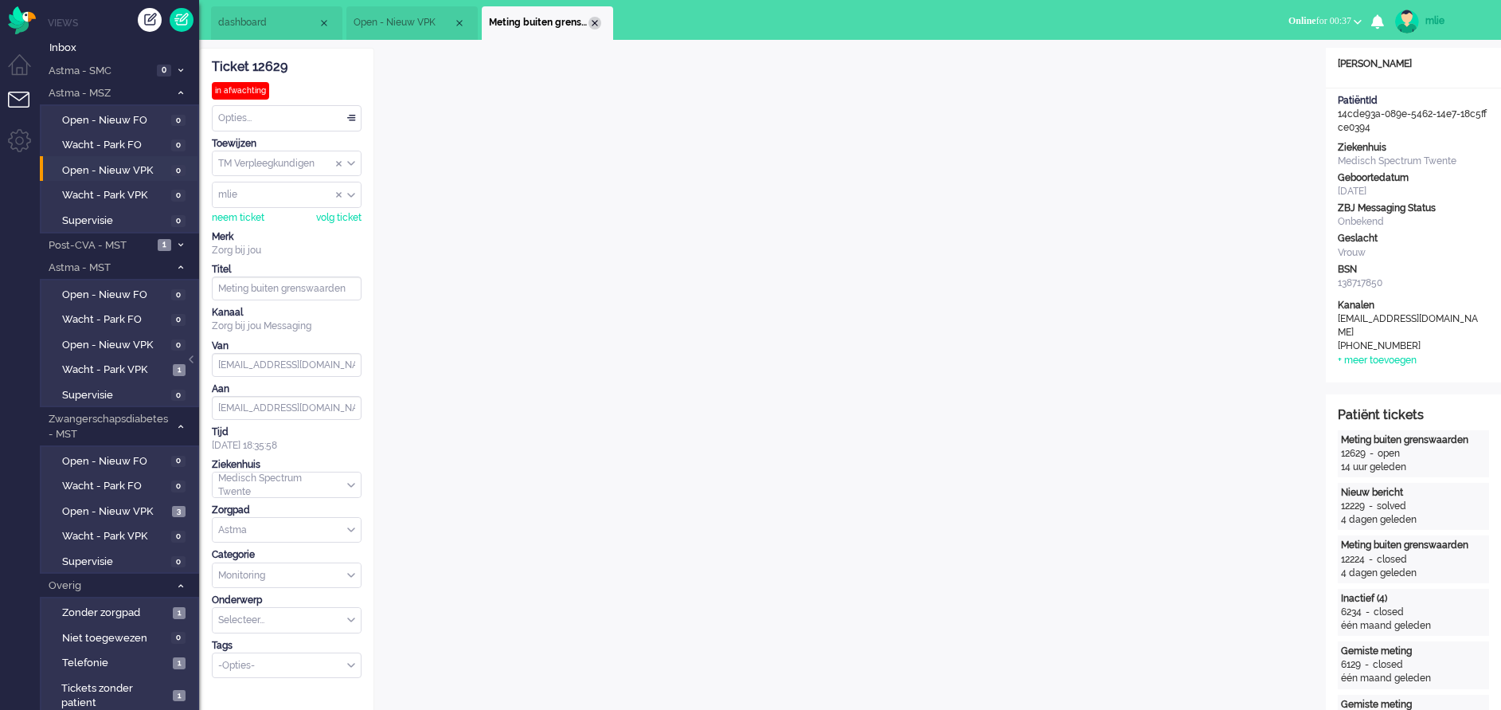
click at [594, 18] on div "Close tab" at bounding box center [595, 23] width 13 height 13
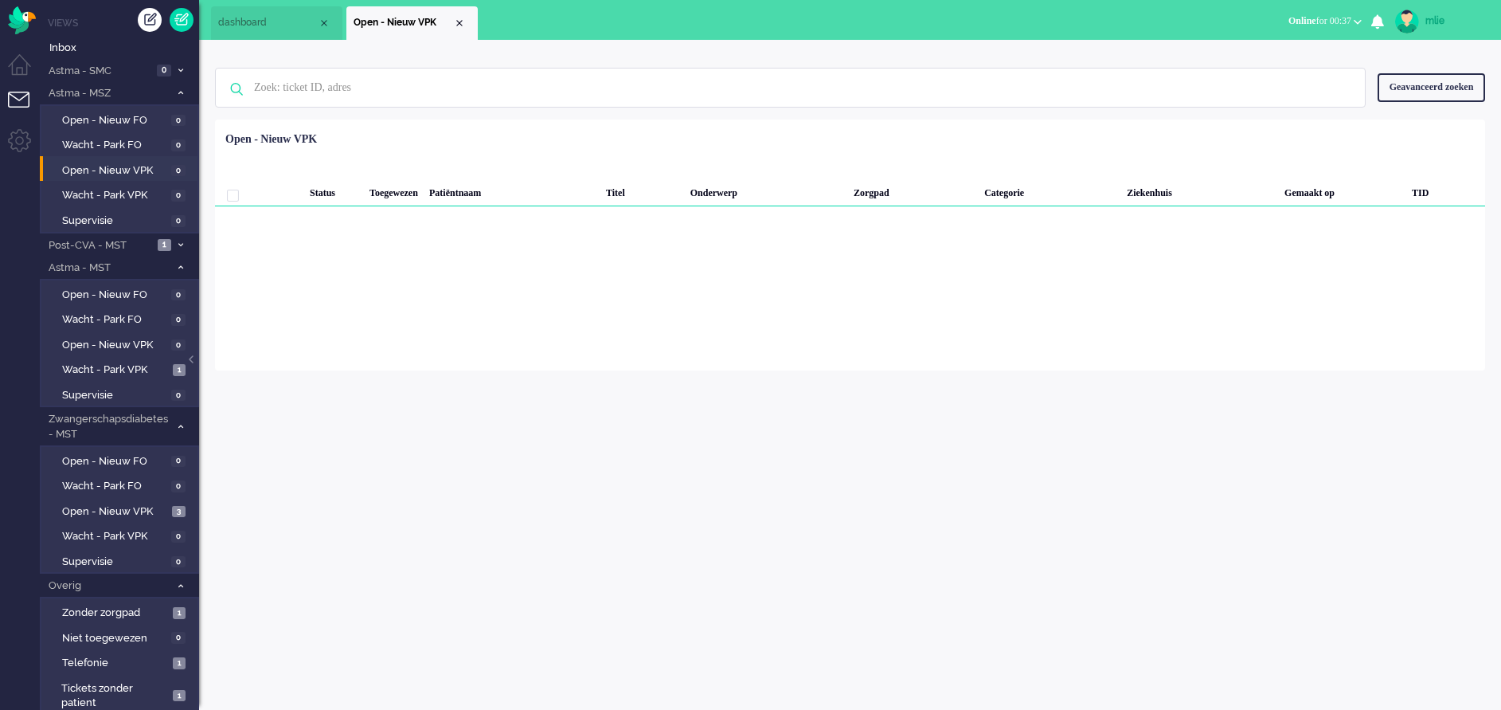
click at [466, 22] on li "Open - Nieuw VPK" at bounding box center [411, 22] width 131 height 33
click at [181, 91] on icon at bounding box center [180, 93] width 5 height 6
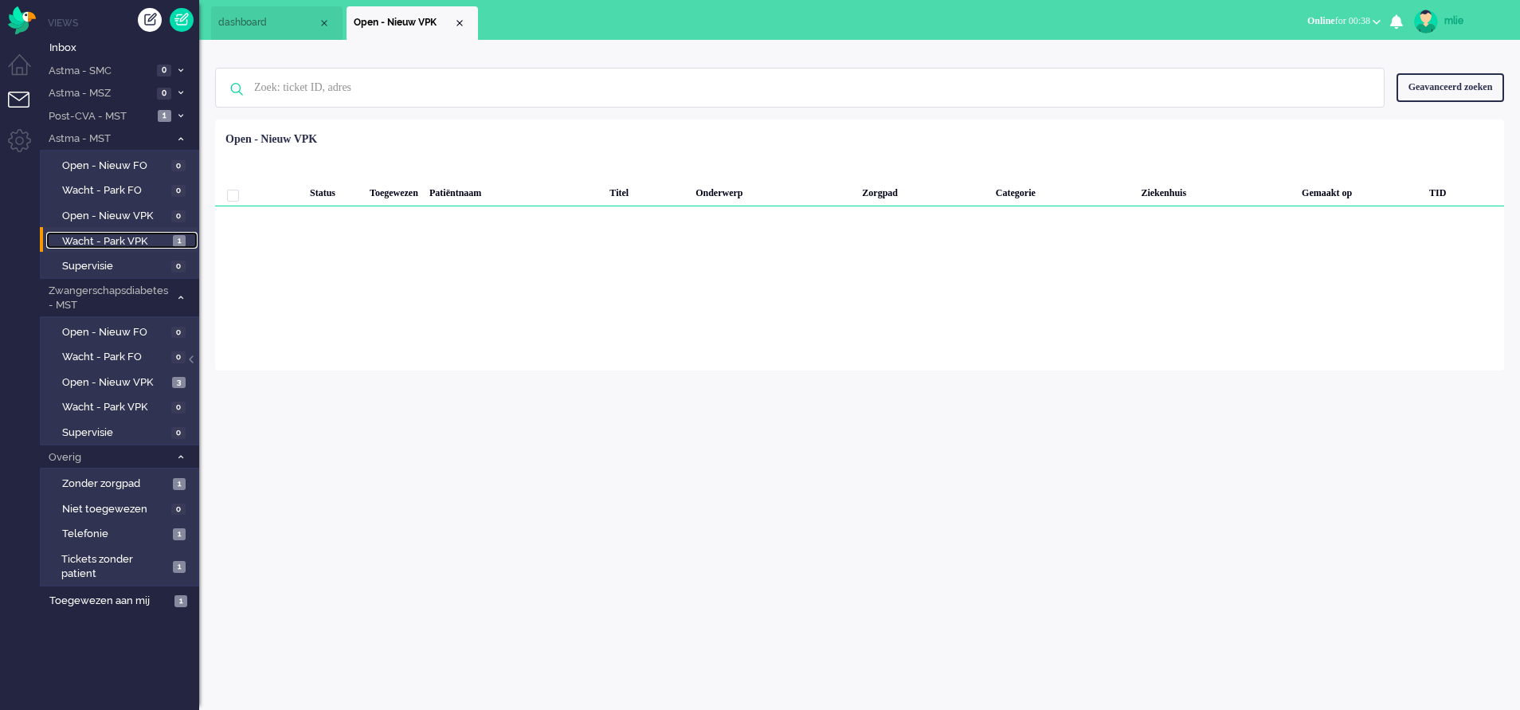
click at [115, 238] on span "Wacht - Park VPK" at bounding box center [115, 241] width 107 height 15
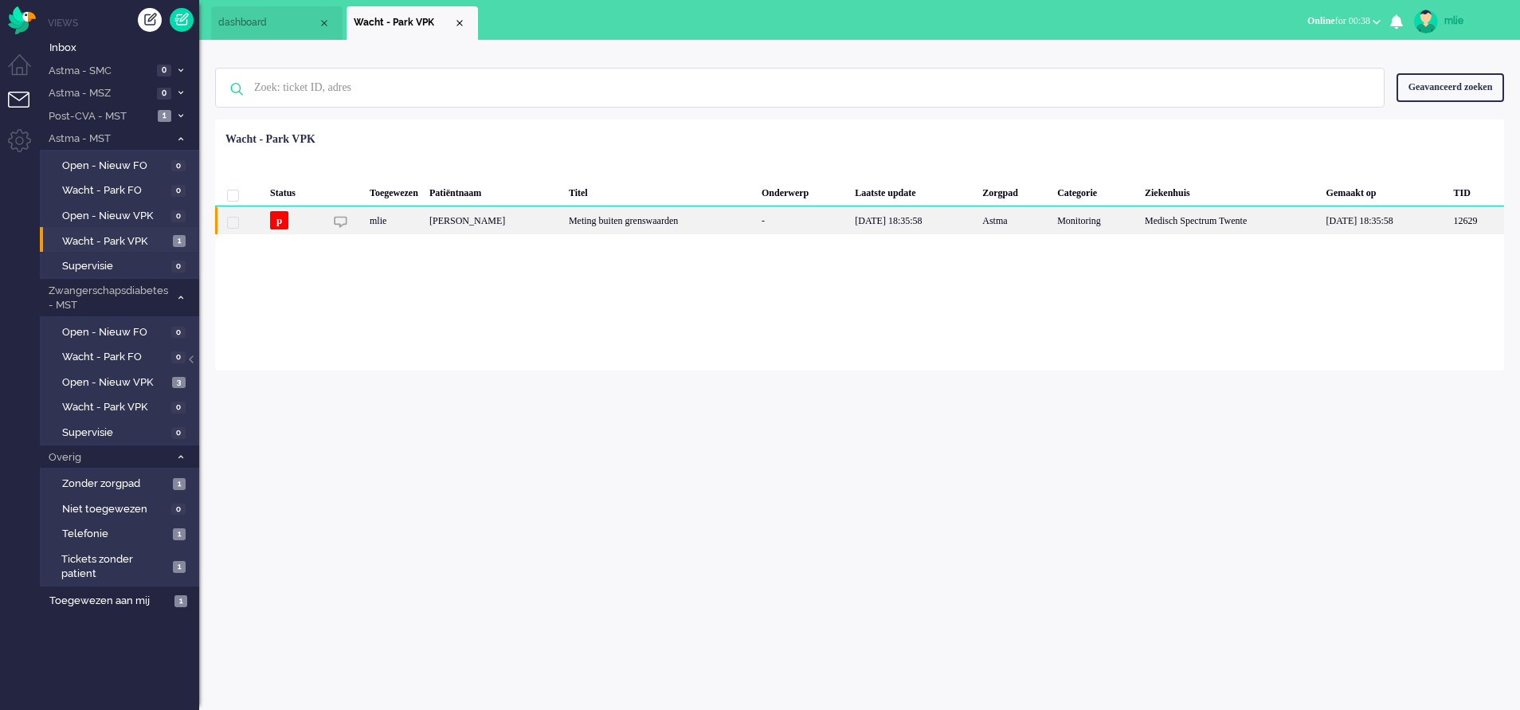
click at [695, 213] on div "Meting buiten grenswaarden" at bounding box center [659, 220] width 193 height 28
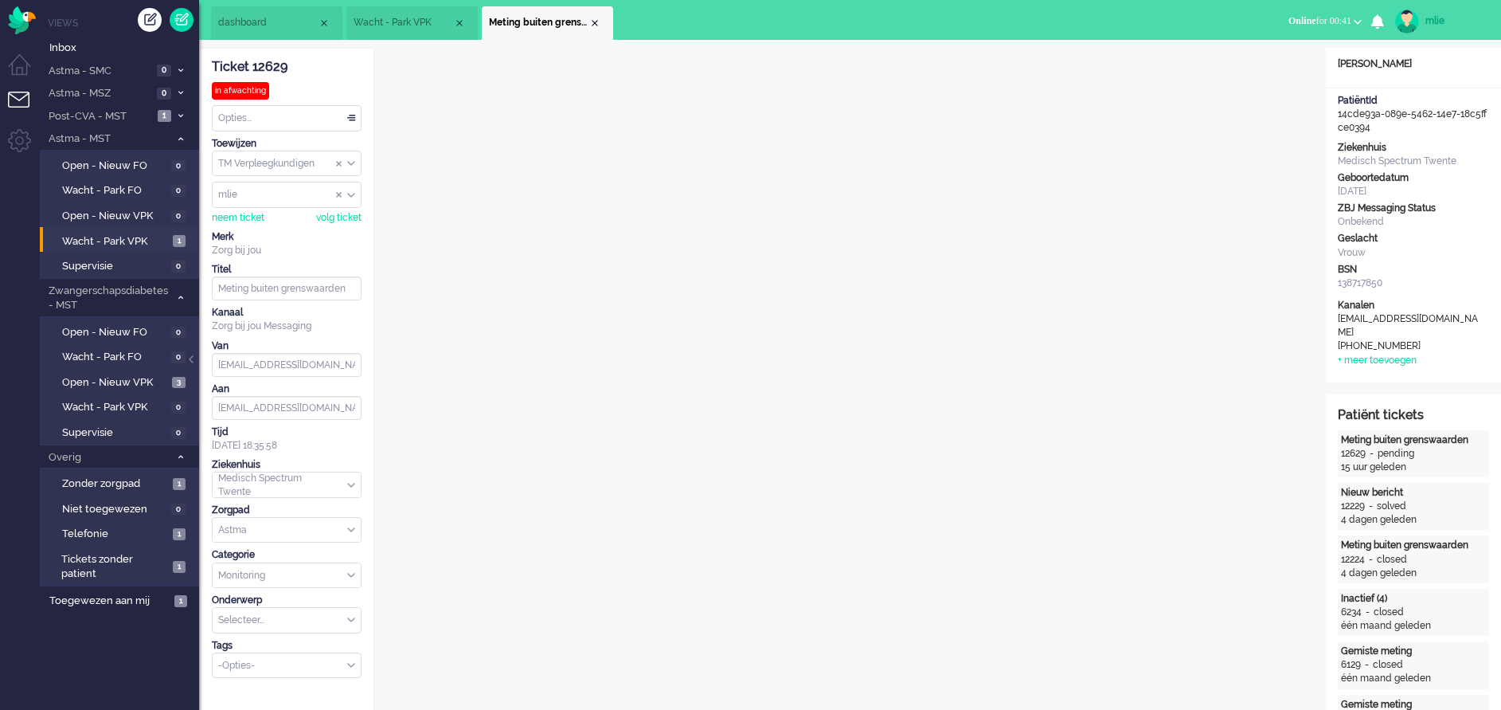
click at [260, 23] on span "dashboard" at bounding box center [268, 23] width 100 height 14
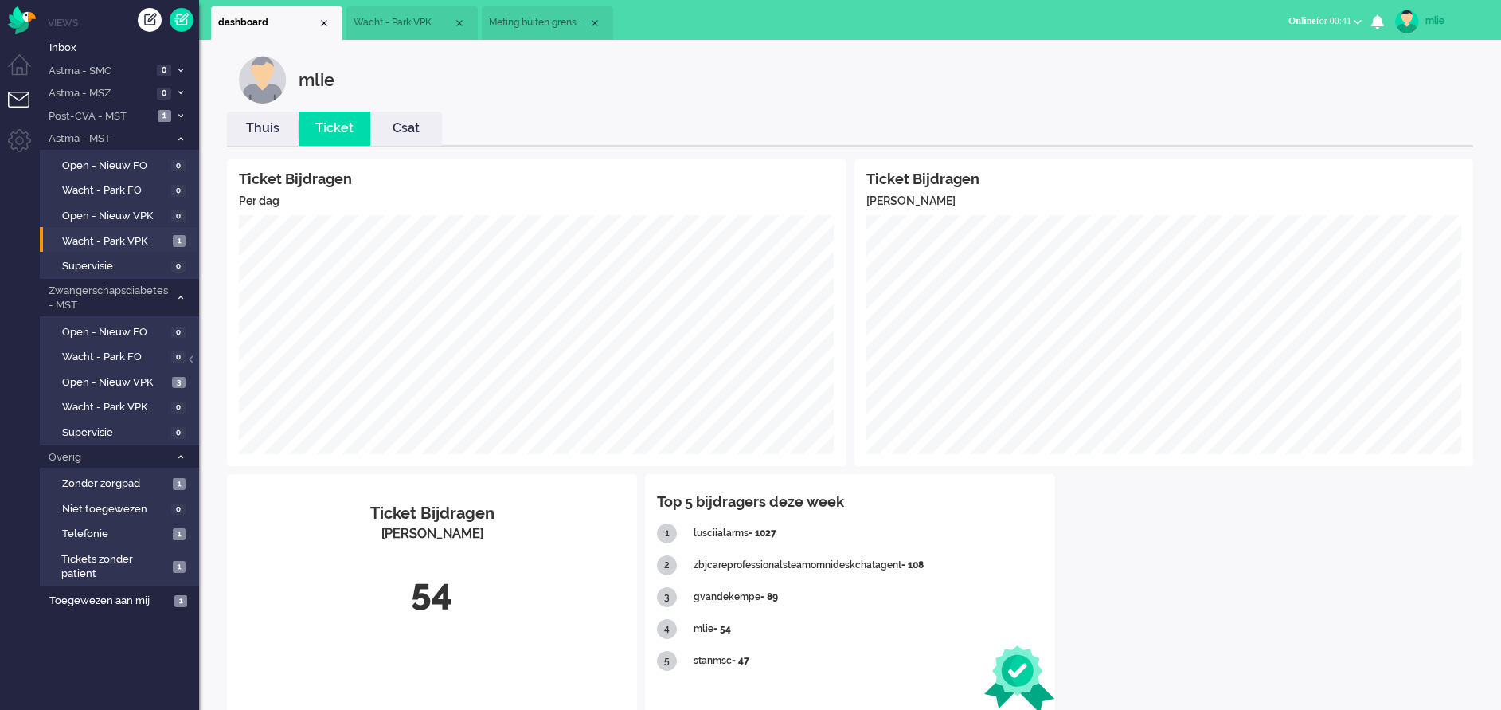
click at [266, 135] on link "Thuis" at bounding box center [263, 128] width 72 height 18
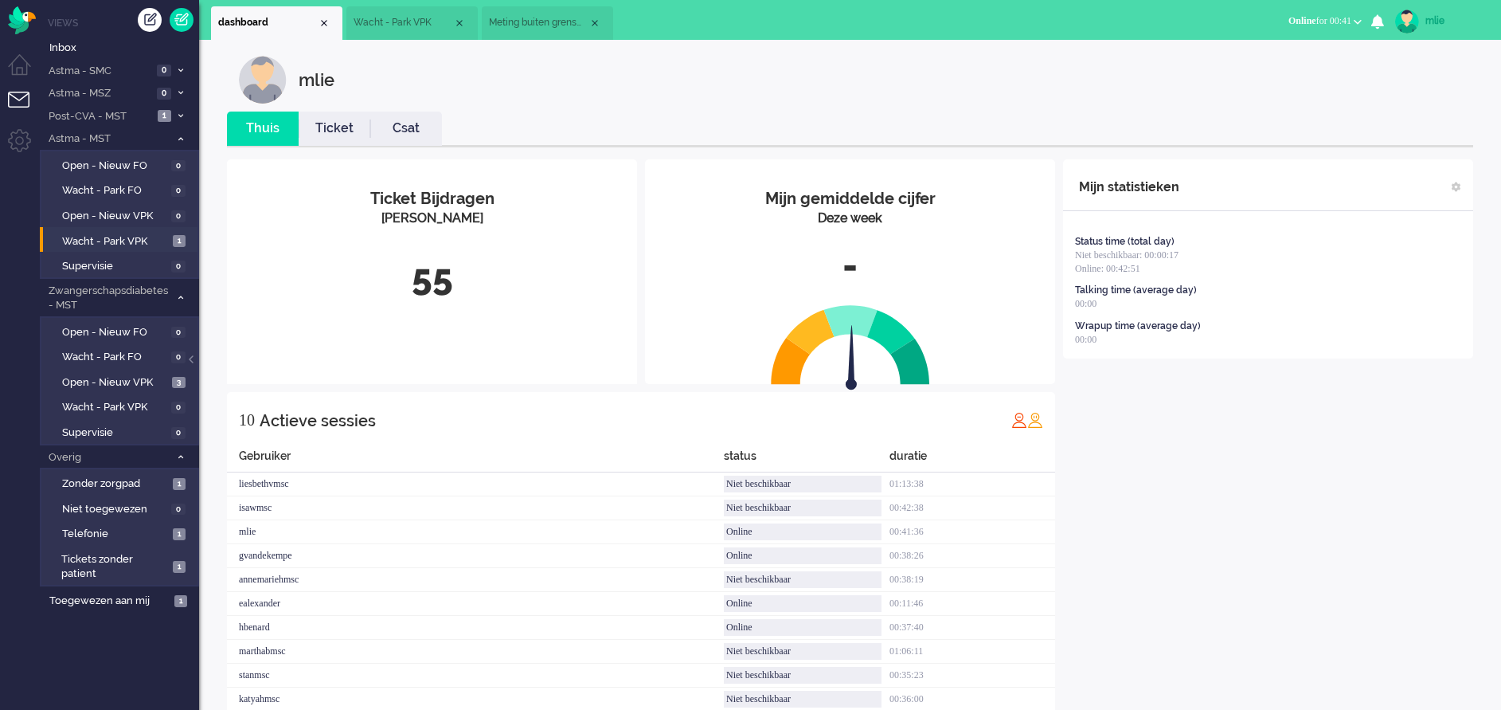
click at [335, 122] on link "Ticket" at bounding box center [335, 128] width 72 height 18
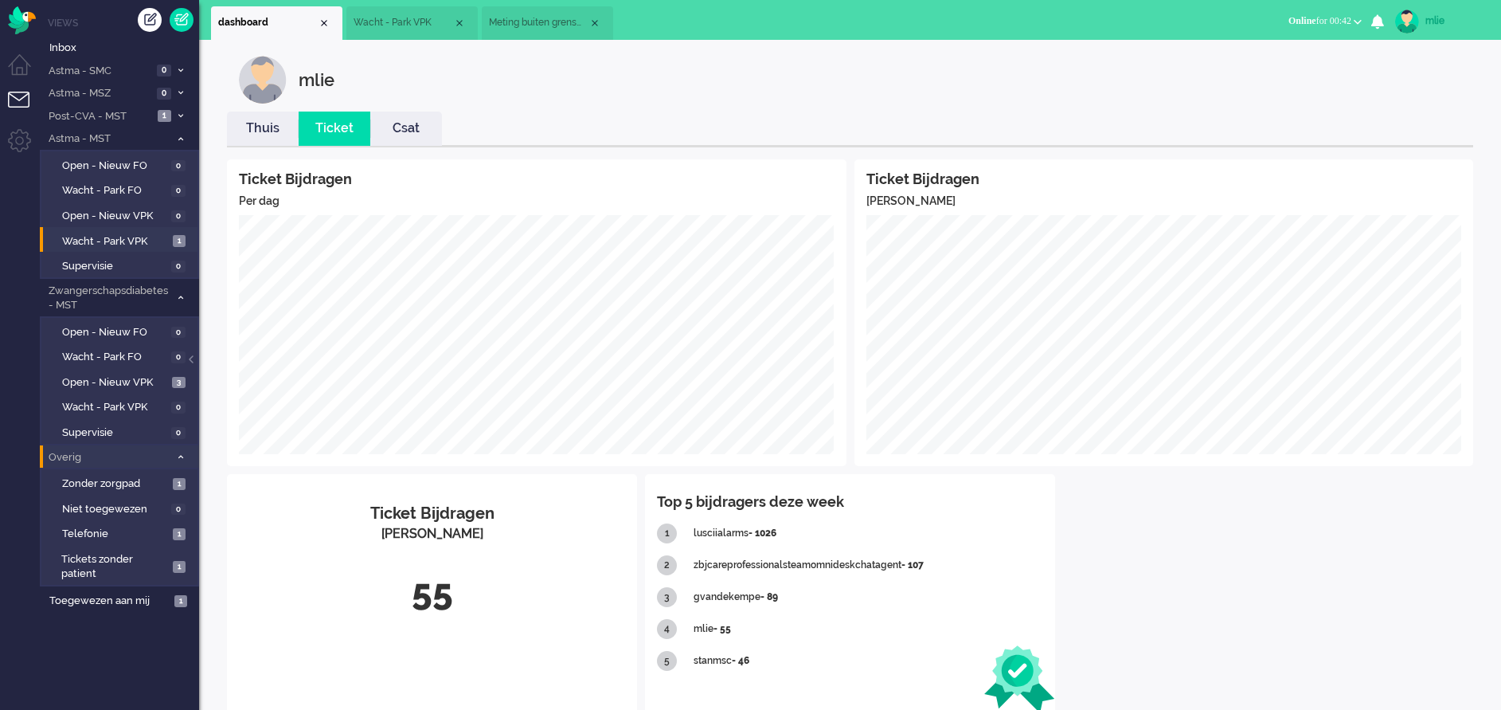
click at [180, 455] on icon at bounding box center [180, 457] width 5 height 6
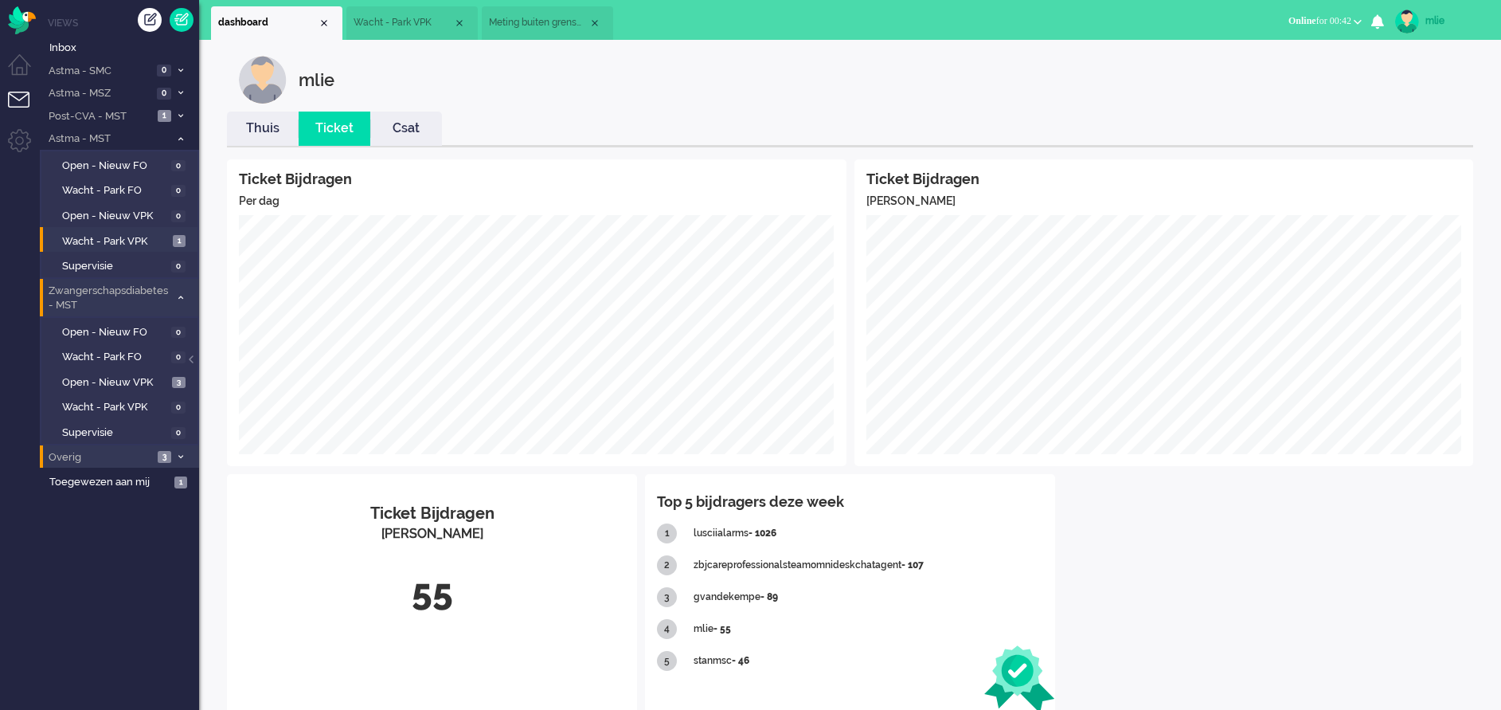
click at [176, 297] on span at bounding box center [180, 298] width 12 height 9
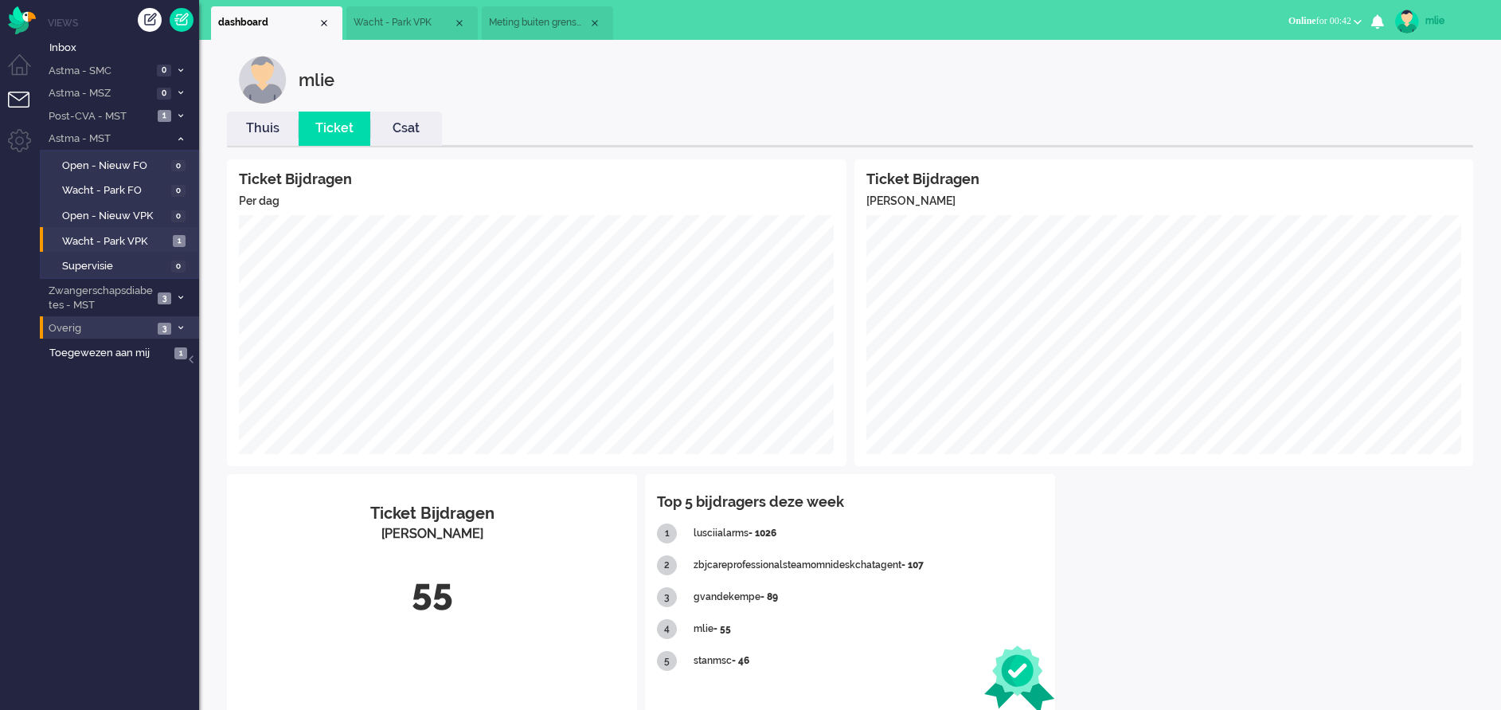
click at [427, 28] on span "Wacht - Park VPK" at bounding box center [404, 23] width 100 height 14
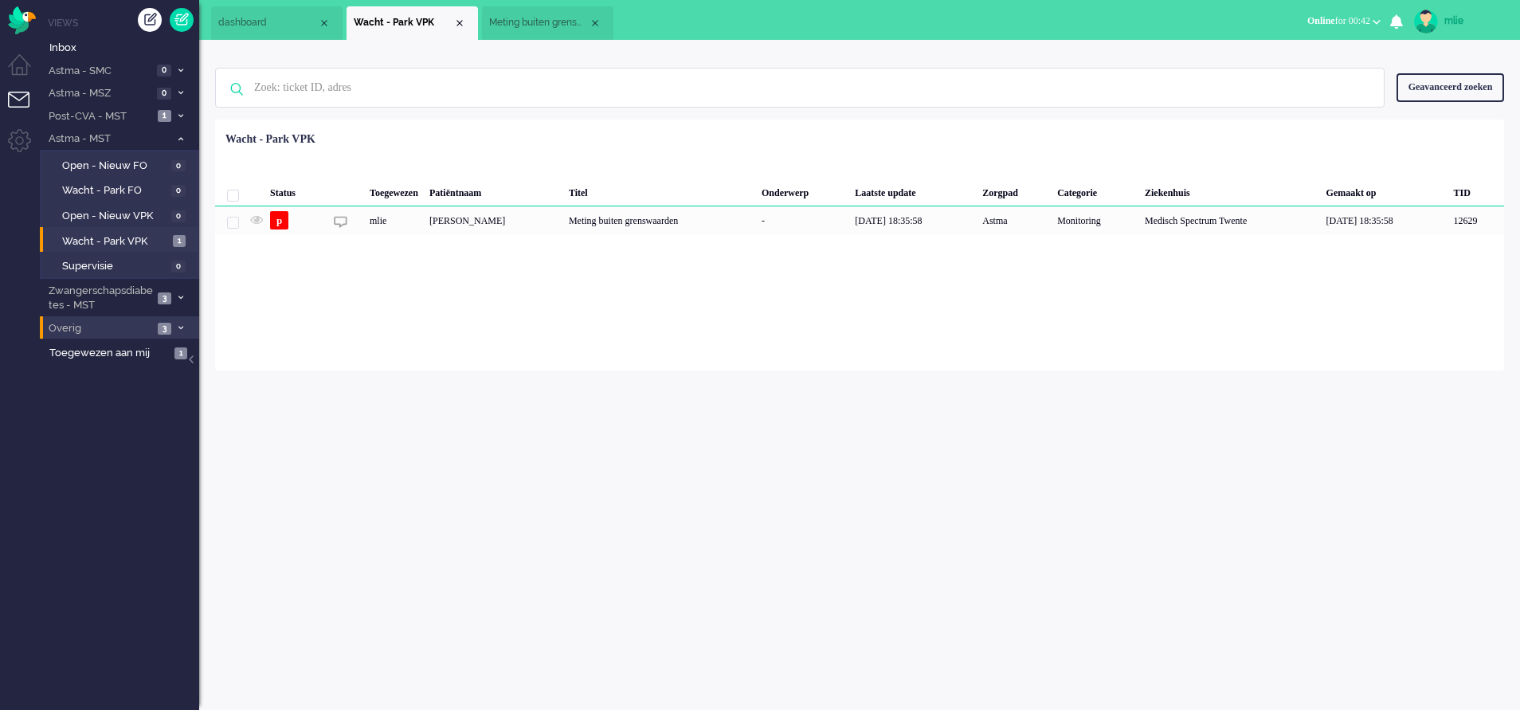
click at [542, 23] on span "Meting buiten grenswaarden" at bounding box center [539, 23] width 100 height 14
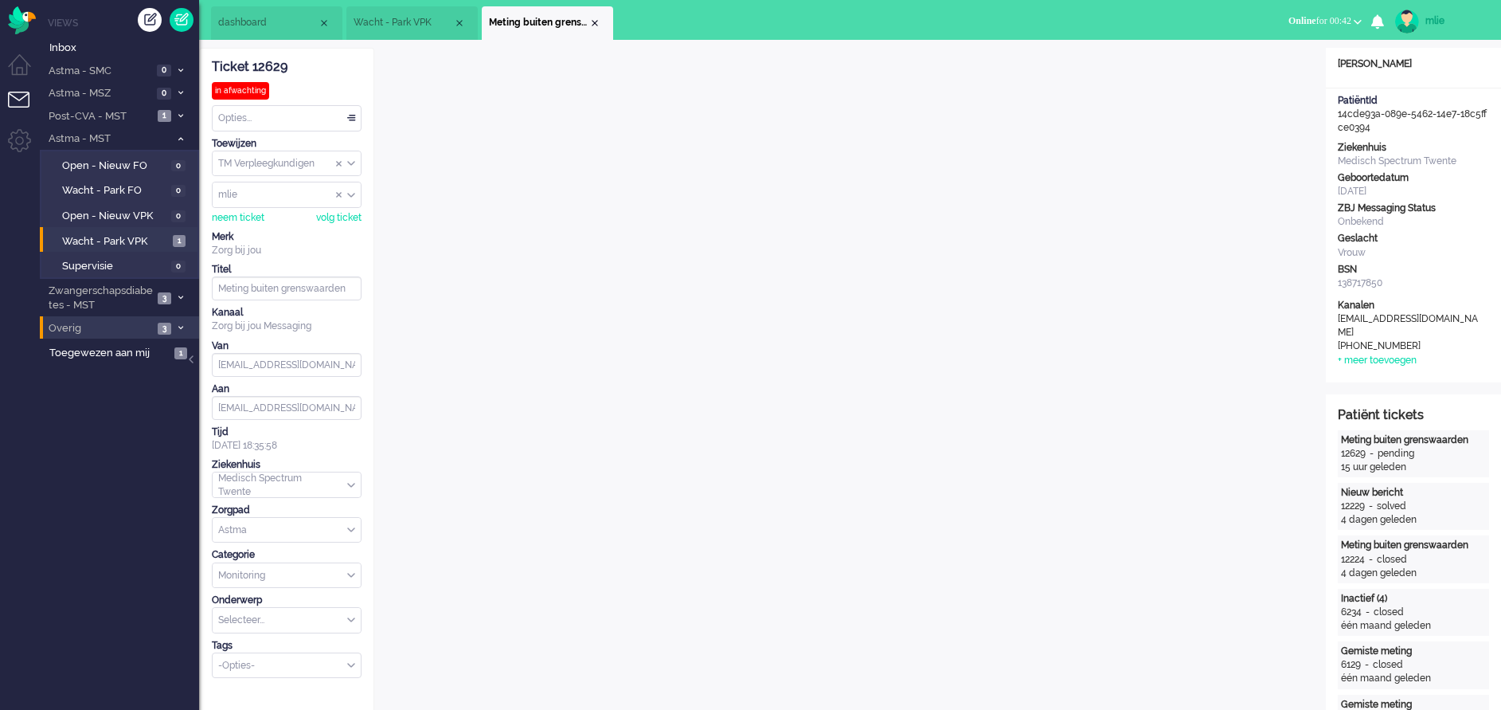
click at [415, 29] on span "Wacht - Park VPK" at bounding box center [404, 23] width 100 height 14
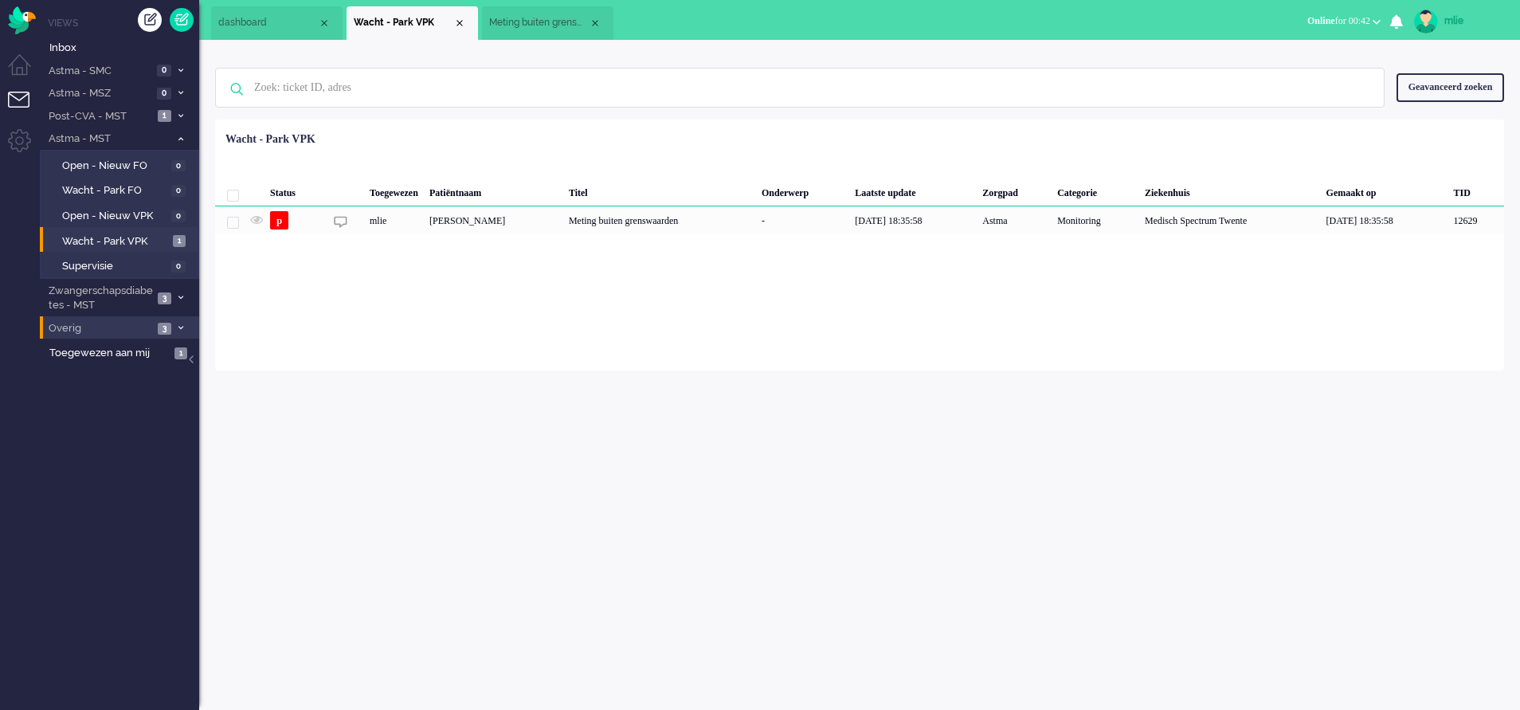
click at [464, 16] on li "Wacht - Park VPK" at bounding box center [411, 22] width 131 height 33
click at [458, 25] on div "Close tab" at bounding box center [459, 23] width 13 height 13
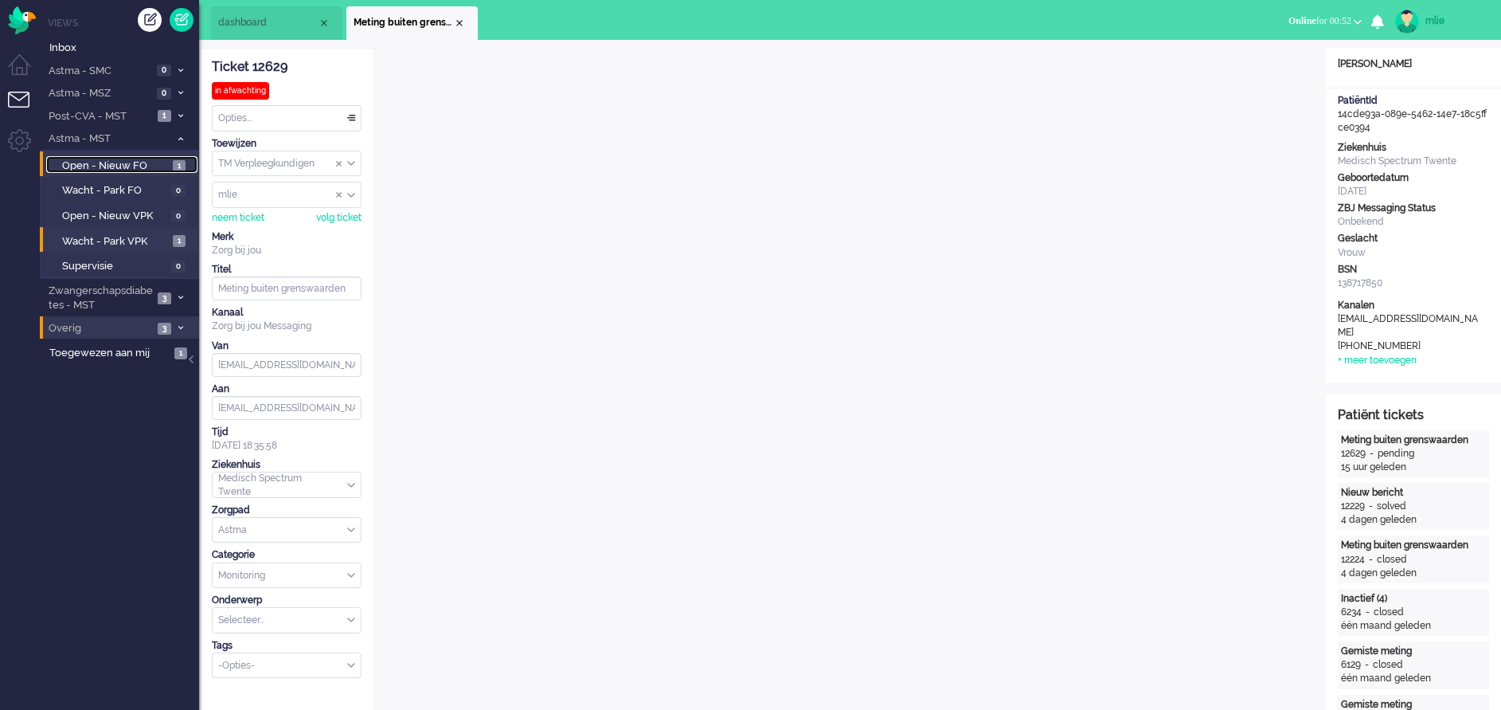
click at [106, 166] on span "Open - Nieuw FO" at bounding box center [115, 166] width 107 height 15
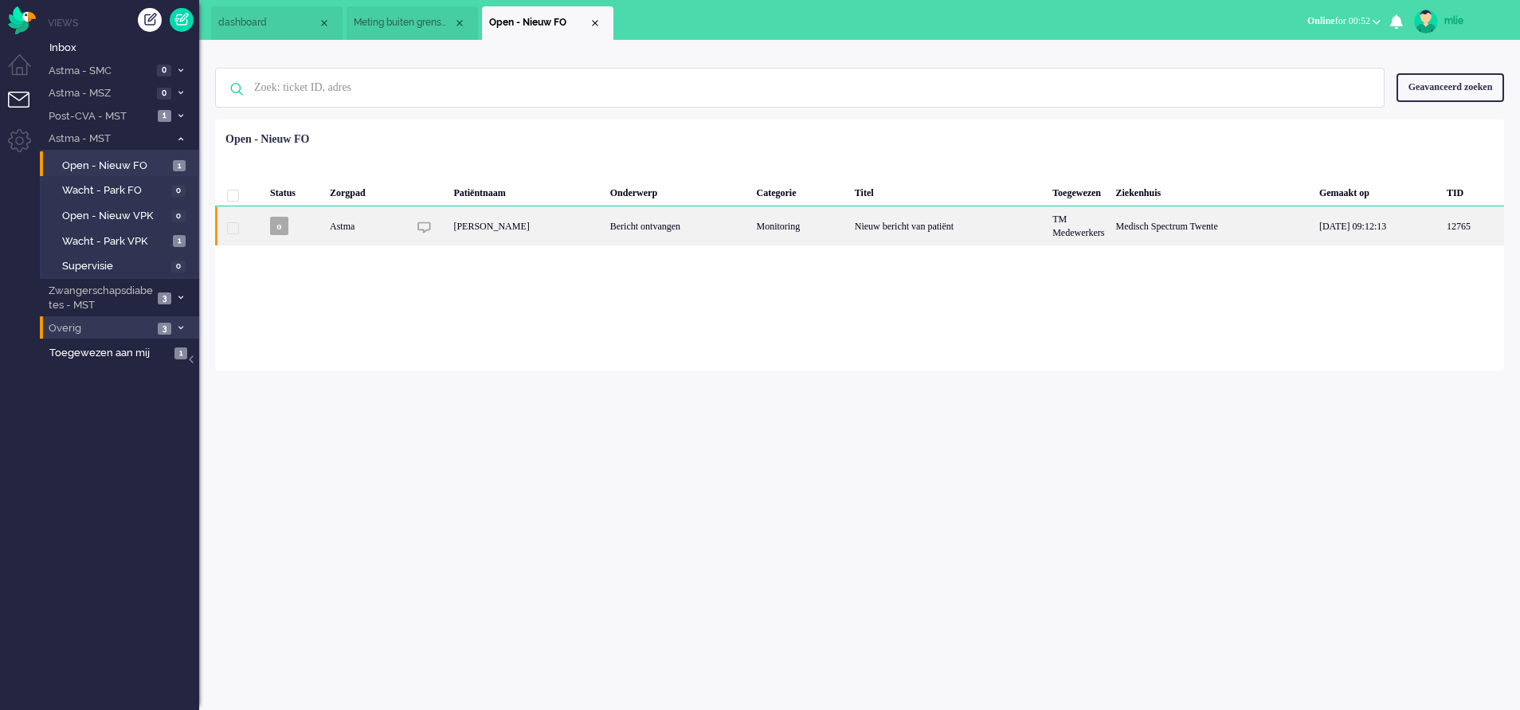
click at [669, 233] on div "Bericht ontvangen" at bounding box center [678, 225] width 147 height 39
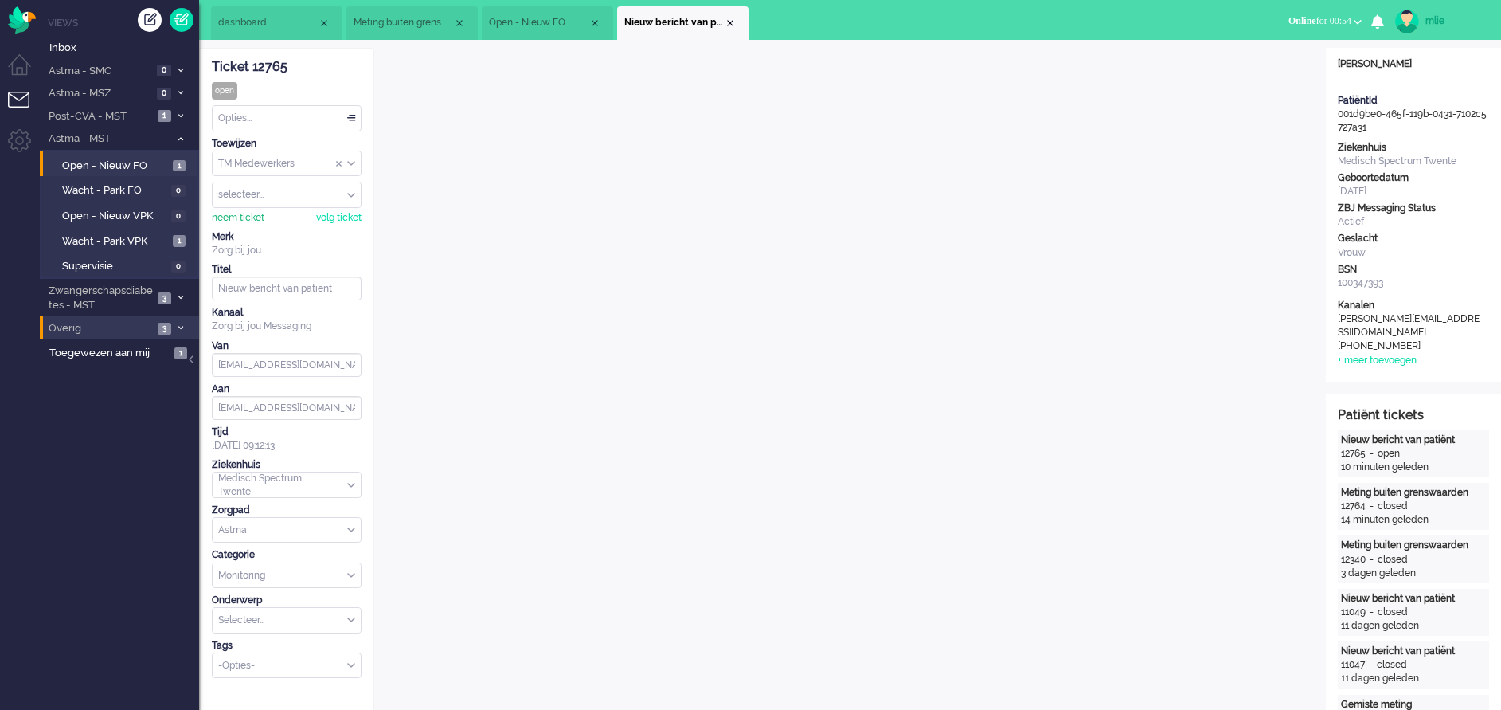
click at [245, 222] on div "neem ticket" at bounding box center [238, 218] width 53 height 14
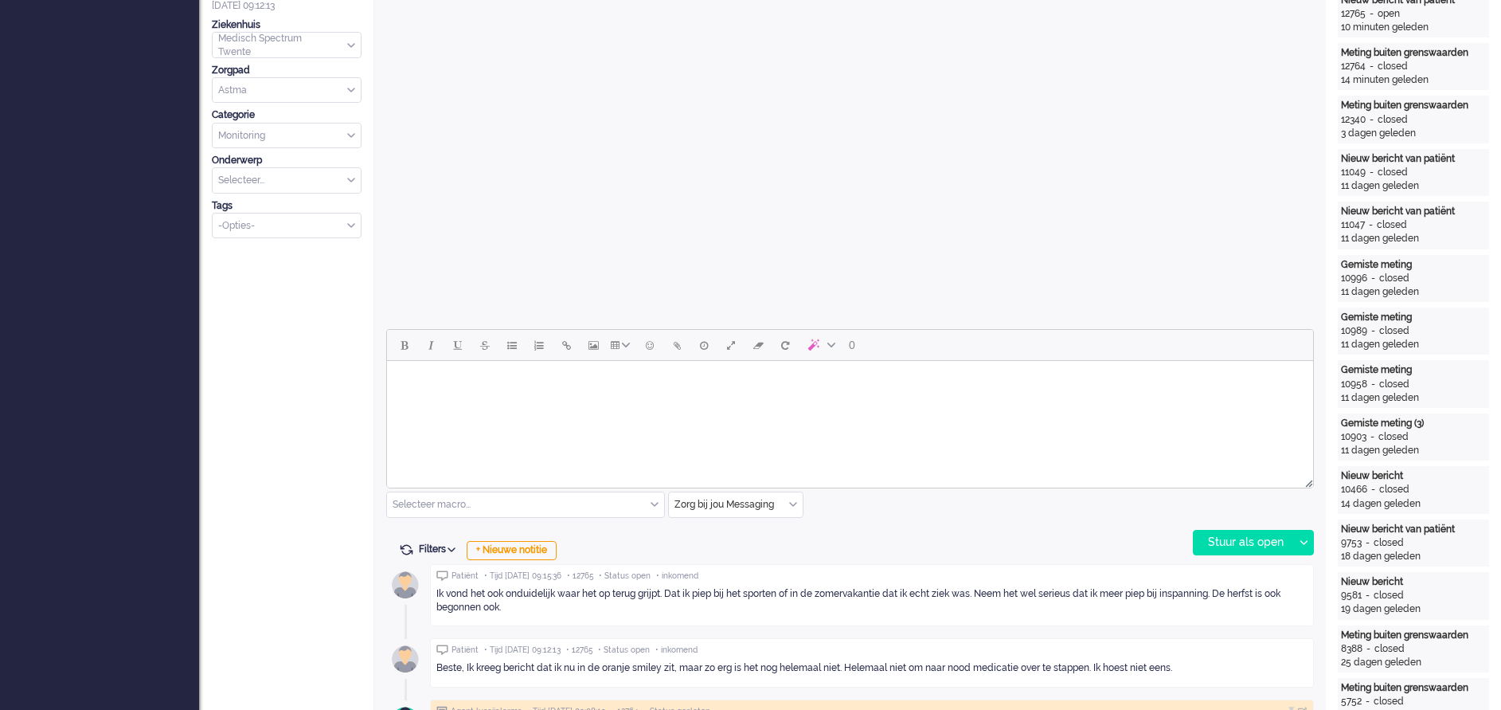
scroll to position [478, 0]
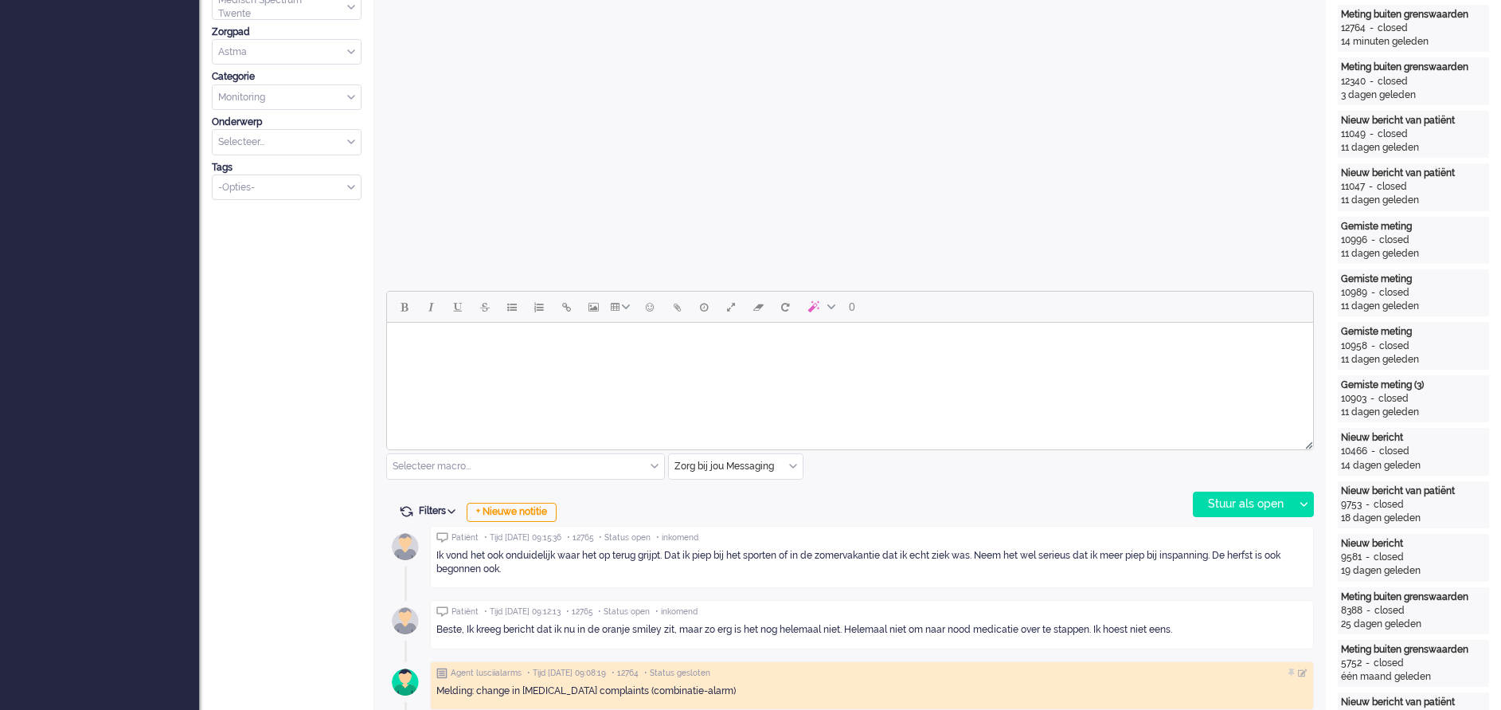
click at [441, 349] on body "Rich Text Area. Press ALT-0 for help." at bounding box center [850, 343] width 914 height 28
click at [659, 467] on input "text" at bounding box center [525, 466] width 277 height 25
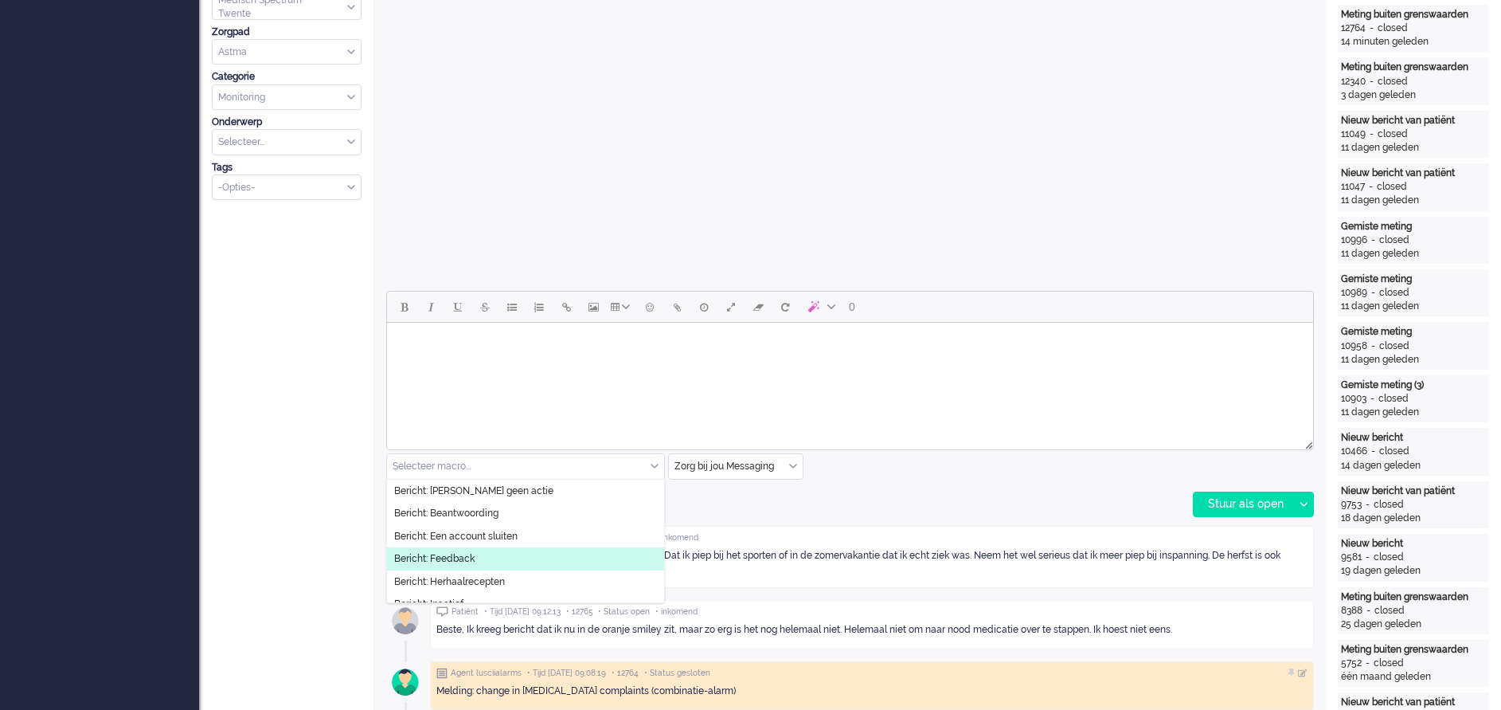
click at [475, 554] on span "Bericht: Feedback" at bounding box center [434, 559] width 80 height 14
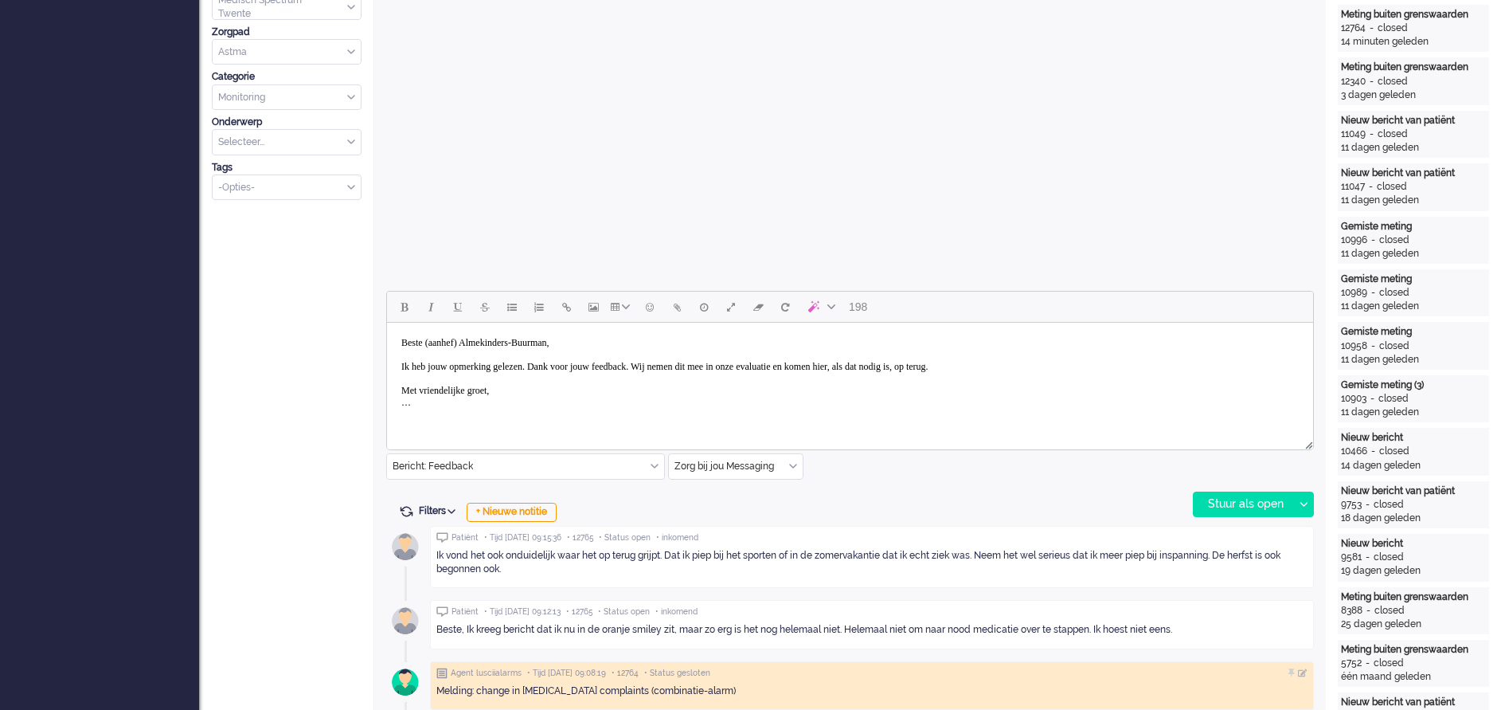
click at [475, 338] on body "Beste (aanhef) Almekinders-Buurman, Ik heb jouw opmerking gelezen. Dank voor jo…" at bounding box center [850, 373] width 914 height 88
click at [408, 366] on body "Beste mw Almekinders-Buurman, Ik heb jouw opmerking gelezen. Dank voor jouw fee…" at bounding box center [850, 373] width 914 height 88
click at [437, 366] on body "Beste mw Almekinders-Buurman, Wij heb jouw opmerking gelezen. Dank voor jouw fe…" at bounding box center [850, 373] width 914 height 88
click at [522, 364] on body "Beste mw Almekinders-Buurman, Wij hebben de opmerking gelezen. Dank voor jouw f…" at bounding box center [850, 373] width 914 height 88
click at [661, 367] on body "Beste mw Almekinders-Buurman, Wij hebben de opmerkingen gelezen. Dank voor jouw…" at bounding box center [850, 373] width 914 height 88
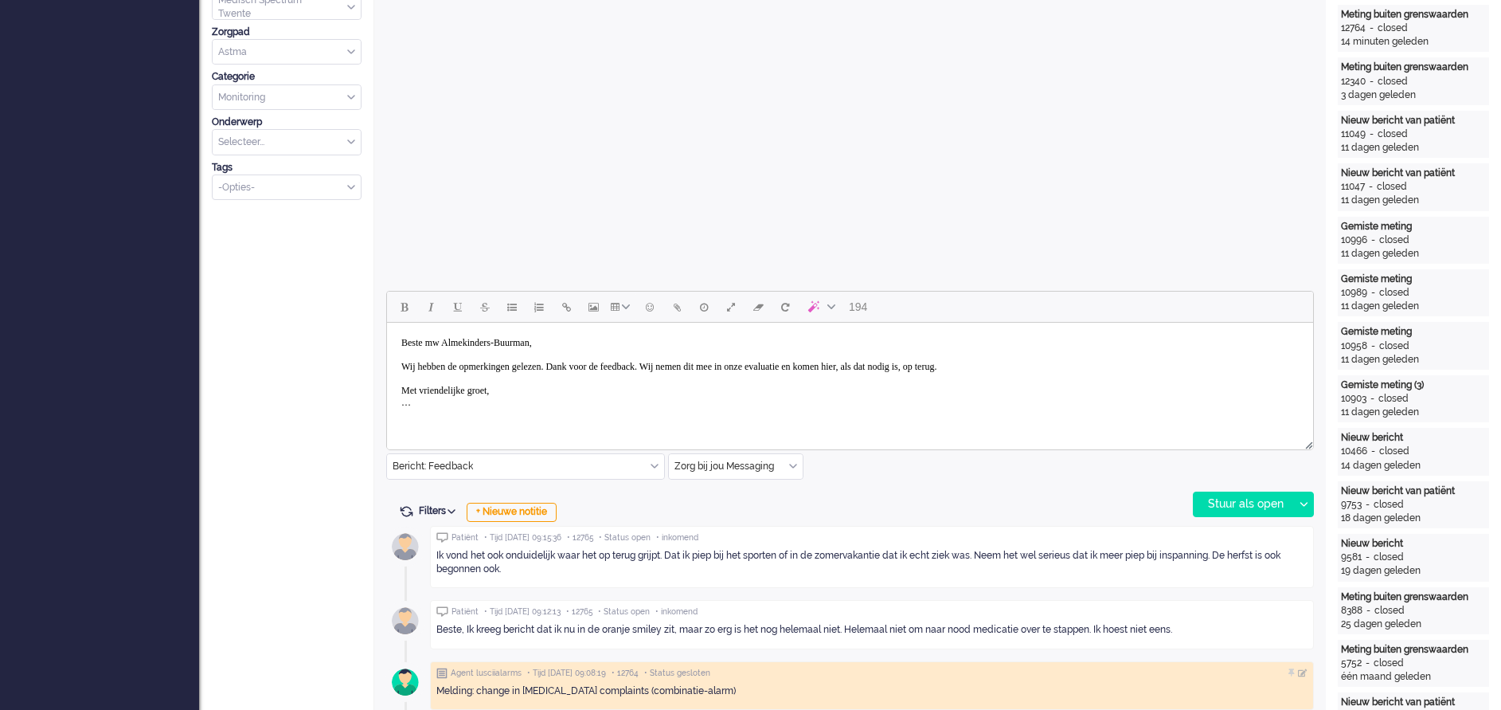
click at [1097, 366] on body "Beste mw Almekinders-Buurman, Wij hebben de opmerkingen gelezen. Dank voor de f…" at bounding box center [850, 373] width 914 height 88
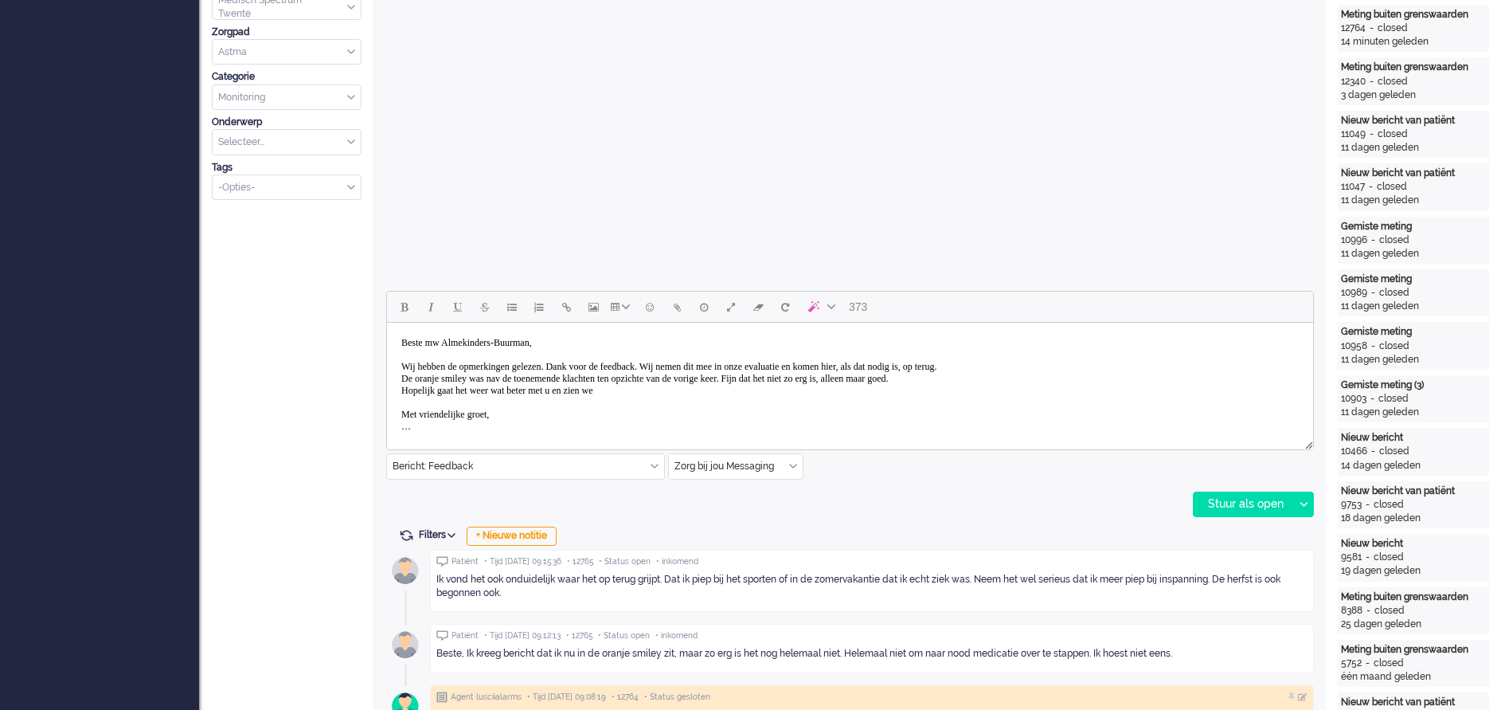
click at [668, 401] on body "Beste mw Almekinders-Buurman, Wij hebben de opmerkingen gelezen. Dank voor de f…" at bounding box center [850, 385] width 914 height 112
click at [667, 393] on body "Beste mw Almekinders-Buurman, Wij hebben de opmerkingen gelezen. Dank voor de f…" at bounding box center [850, 385] width 914 height 112
click at [423, 437] on div at bounding box center [850, 442] width 926 height 14
click at [416, 428] on body "Beste mw Almekinders-Buurman, Wij hebben de opmerkingen gelezen. Dank voor de f…" at bounding box center [850, 385] width 914 height 112
click at [1237, 493] on div "Stuur als open" at bounding box center [1244, 504] width 100 height 24
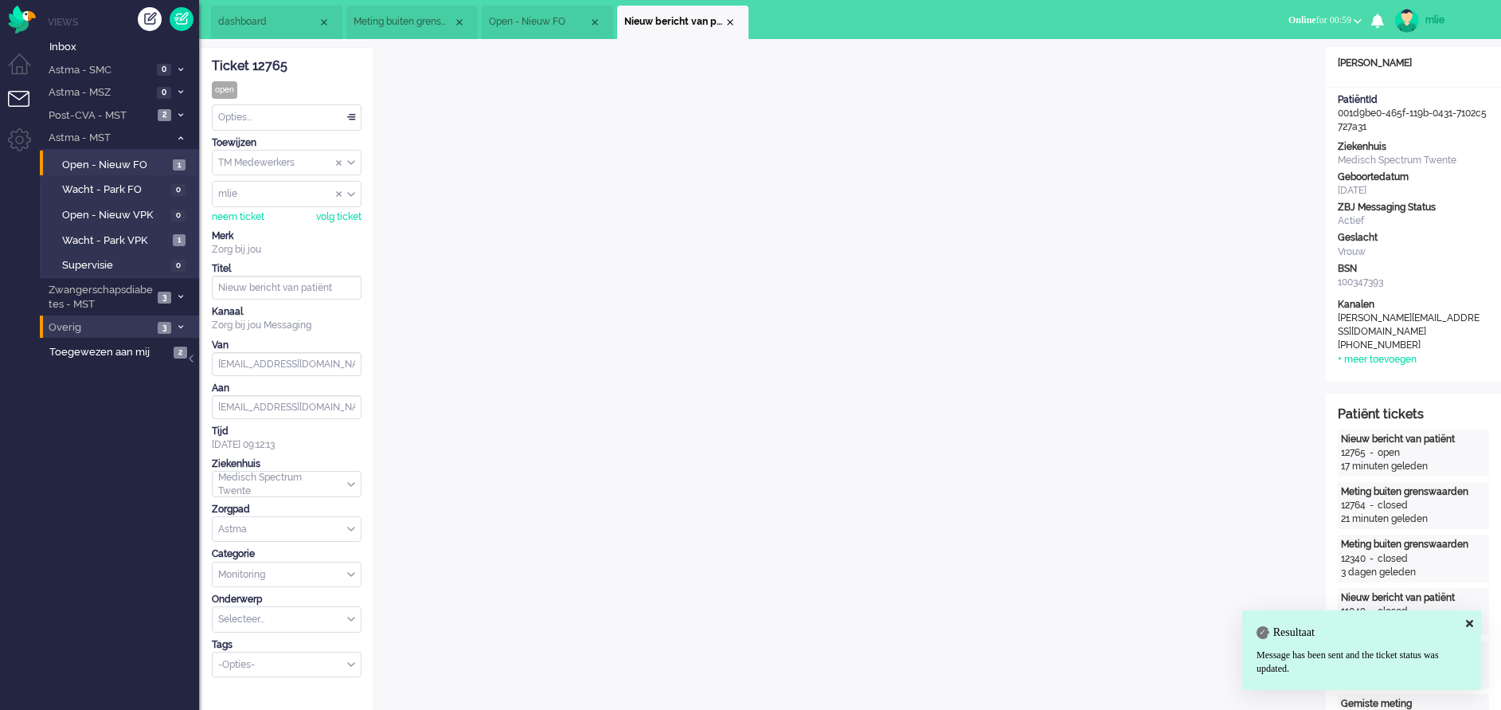
scroll to position [0, 0]
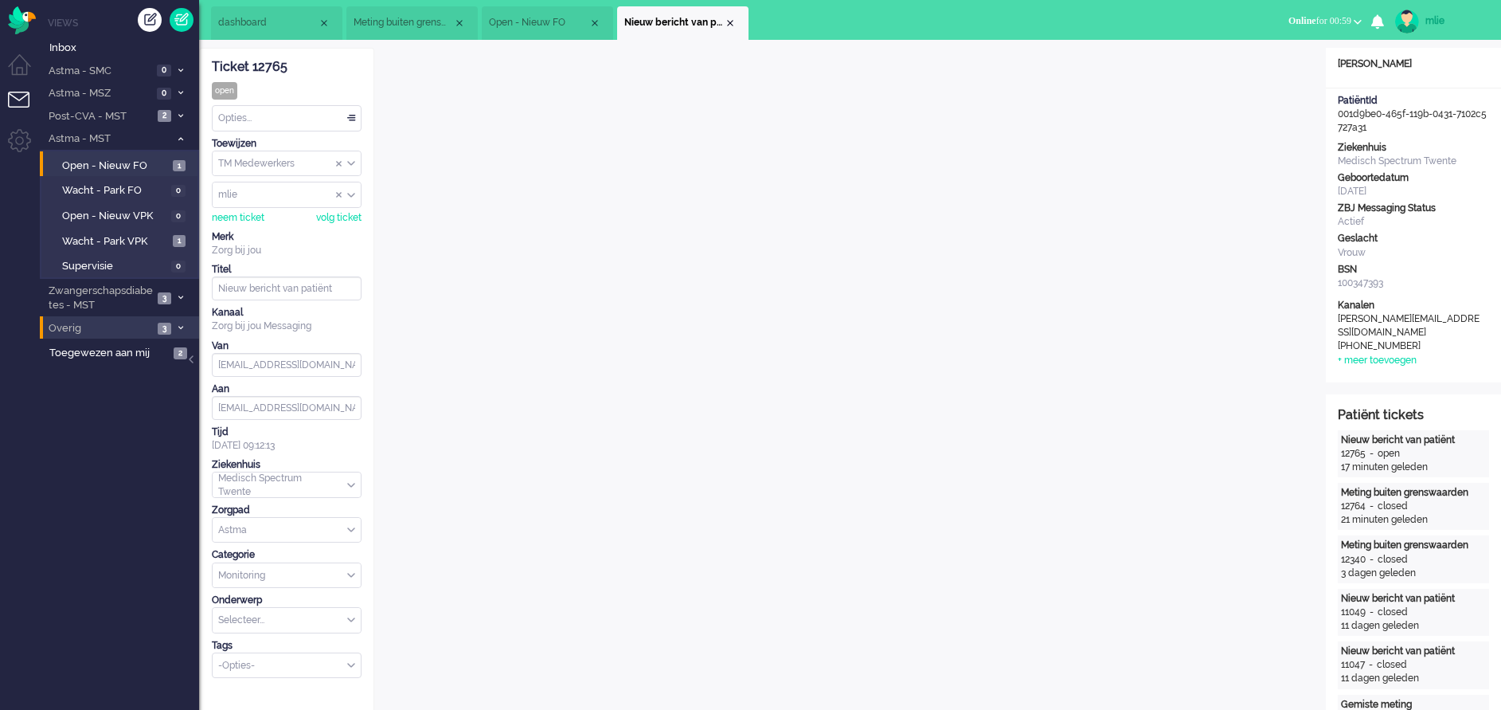
click at [355, 118] on div "Opties..." at bounding box center [287, 118] width 148 height 25
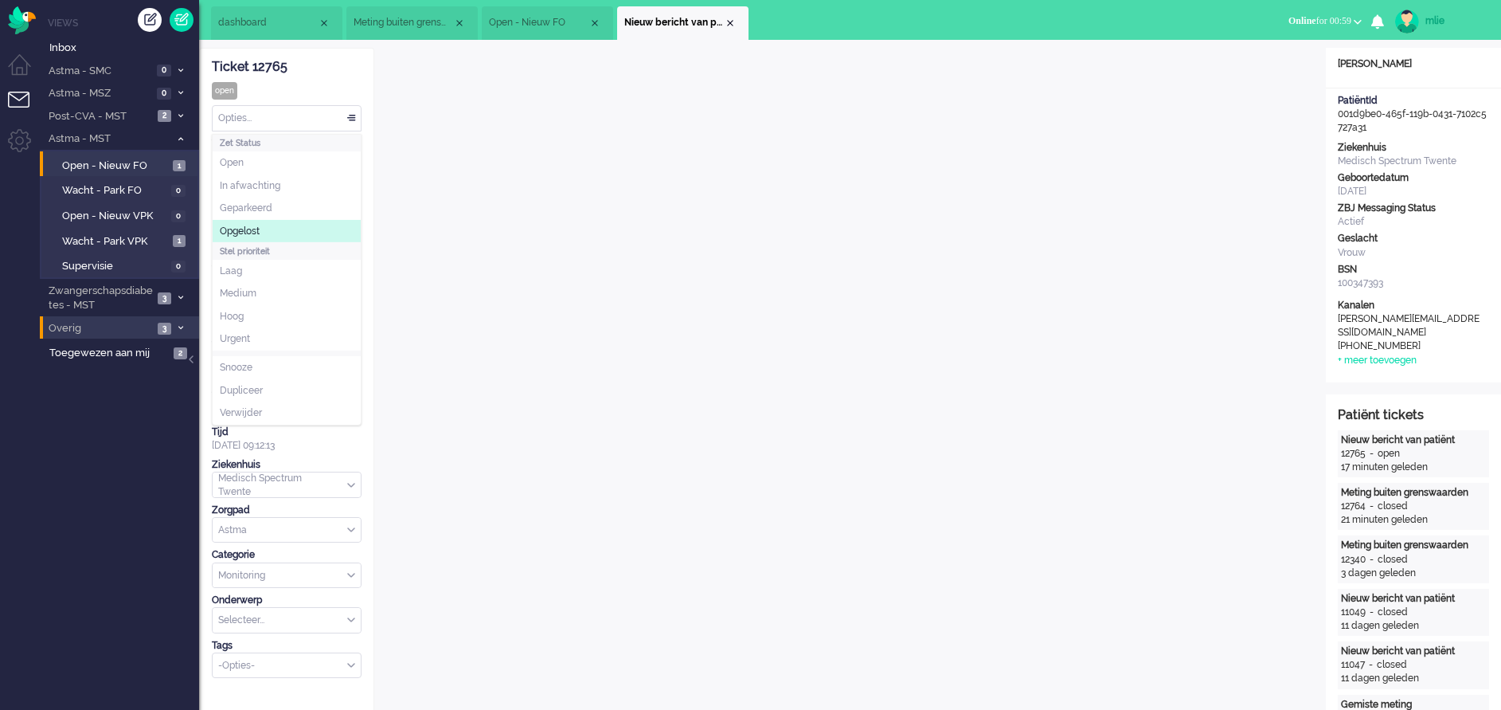
click at [253, 230] on span "Opgelost" at bounding box center [240, 232] width 40 height 14
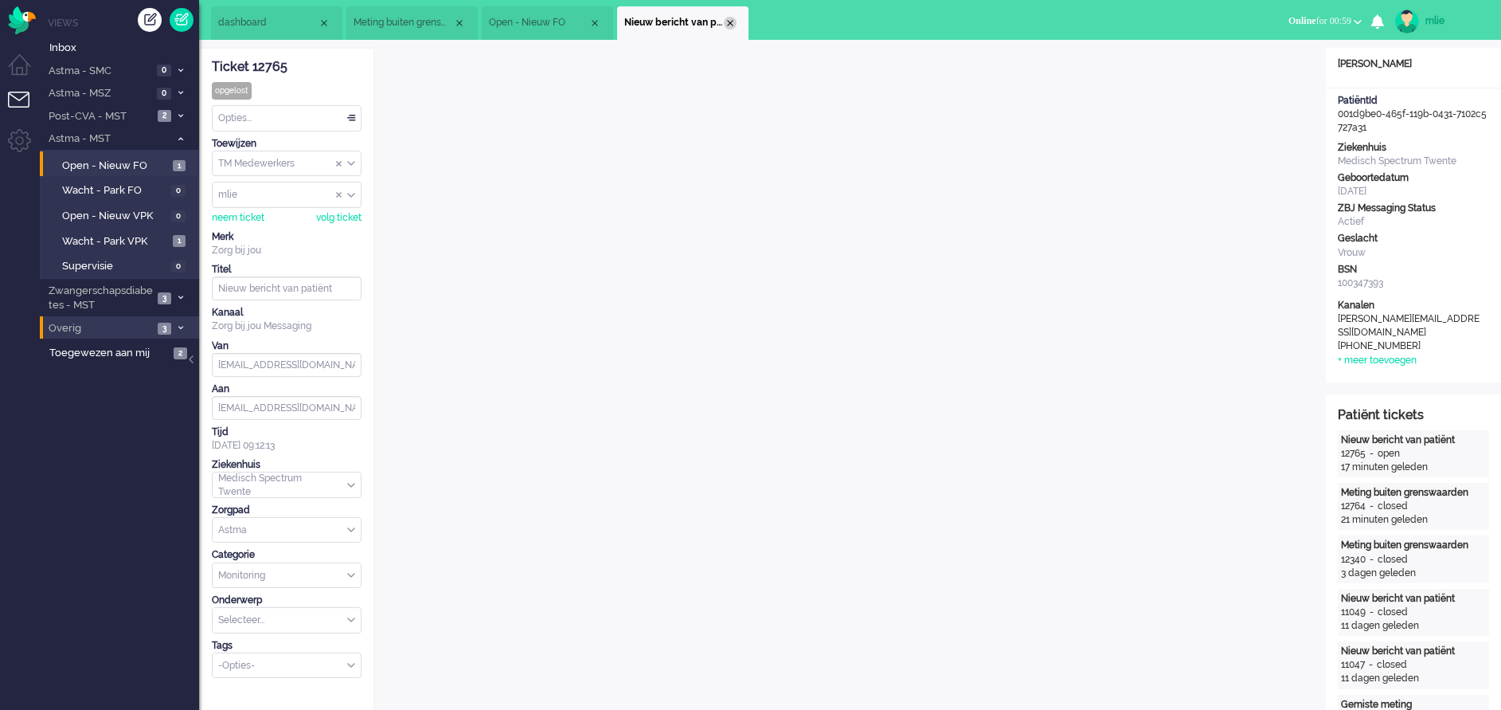
click at [730, 27] on div "Close tab" at bounding box center [730, 23] width 13 height 13
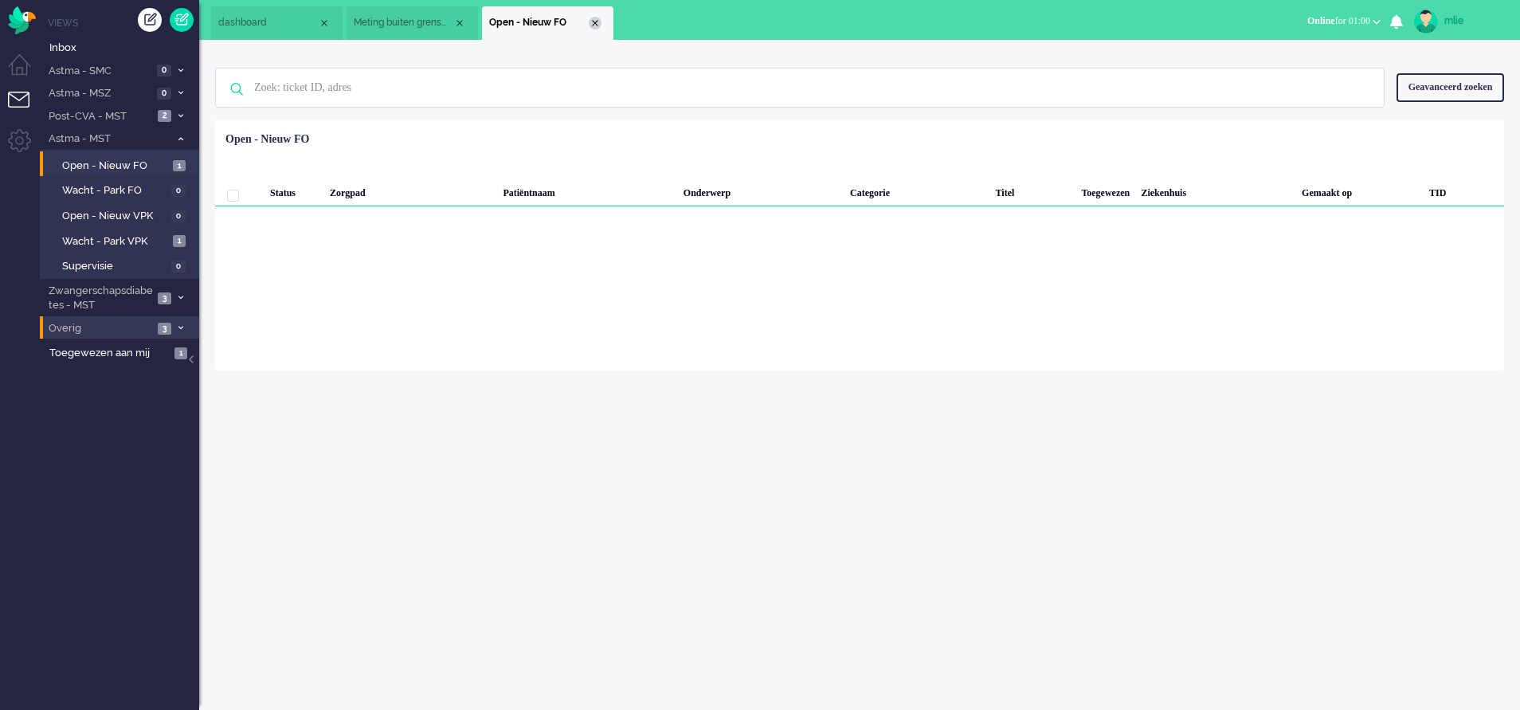
click at [594, 22] on div "Close tab" at bounding box center [595, 23] width 13 height 13
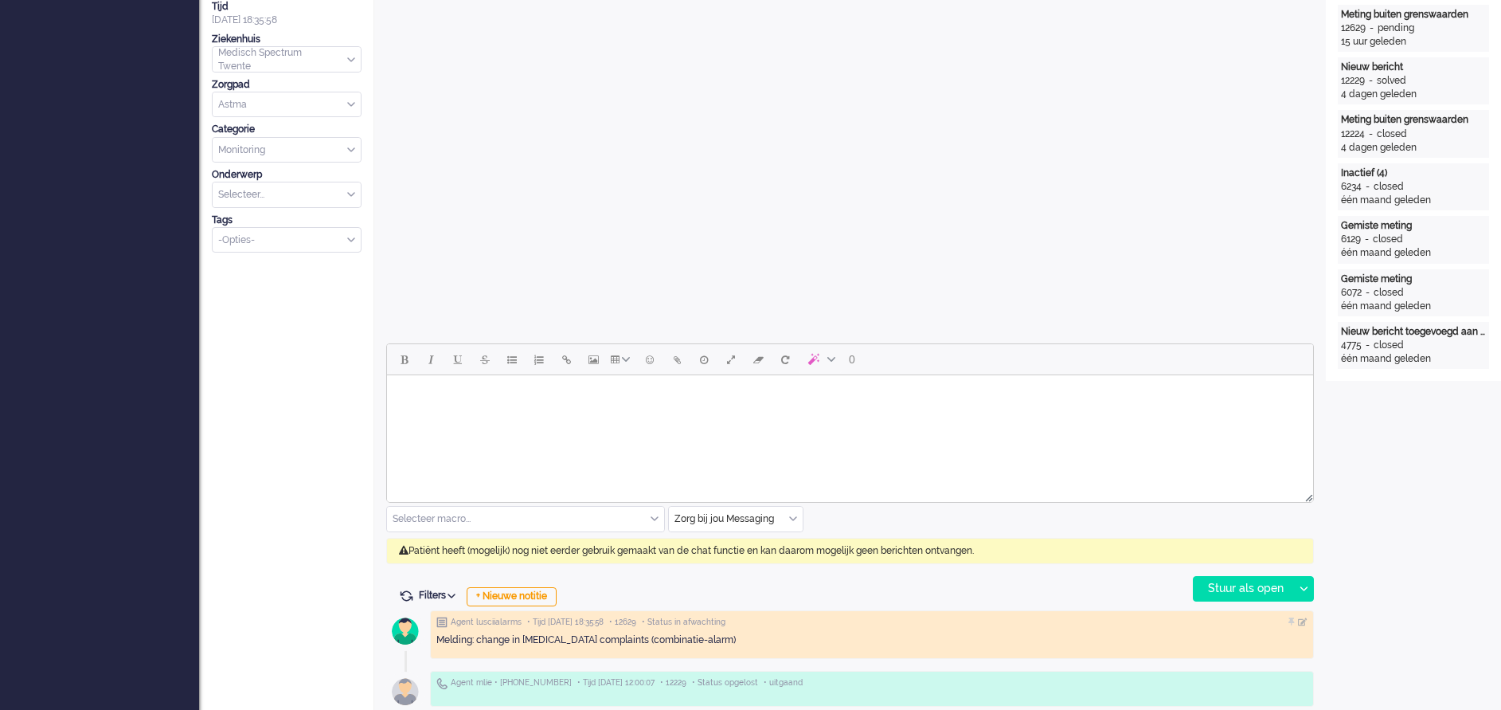
scroll to position [478, 0]
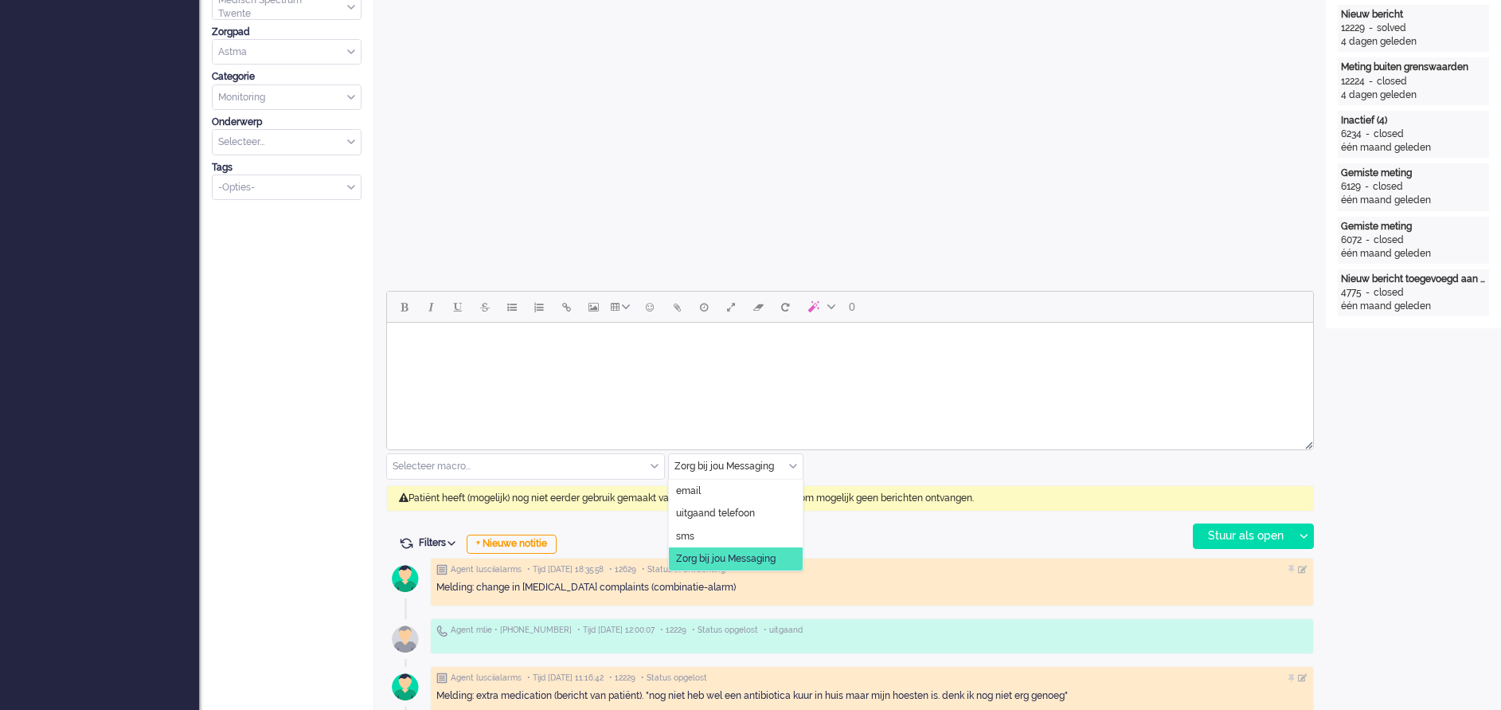
click at [793, 467] on div "Zorg bij jou Messaging" at bounding box center [736, 466] width 134 height 25
click at [754, 506] on li "uitgaand telefoon" at bounding box center [736, 513] width 134 height 23
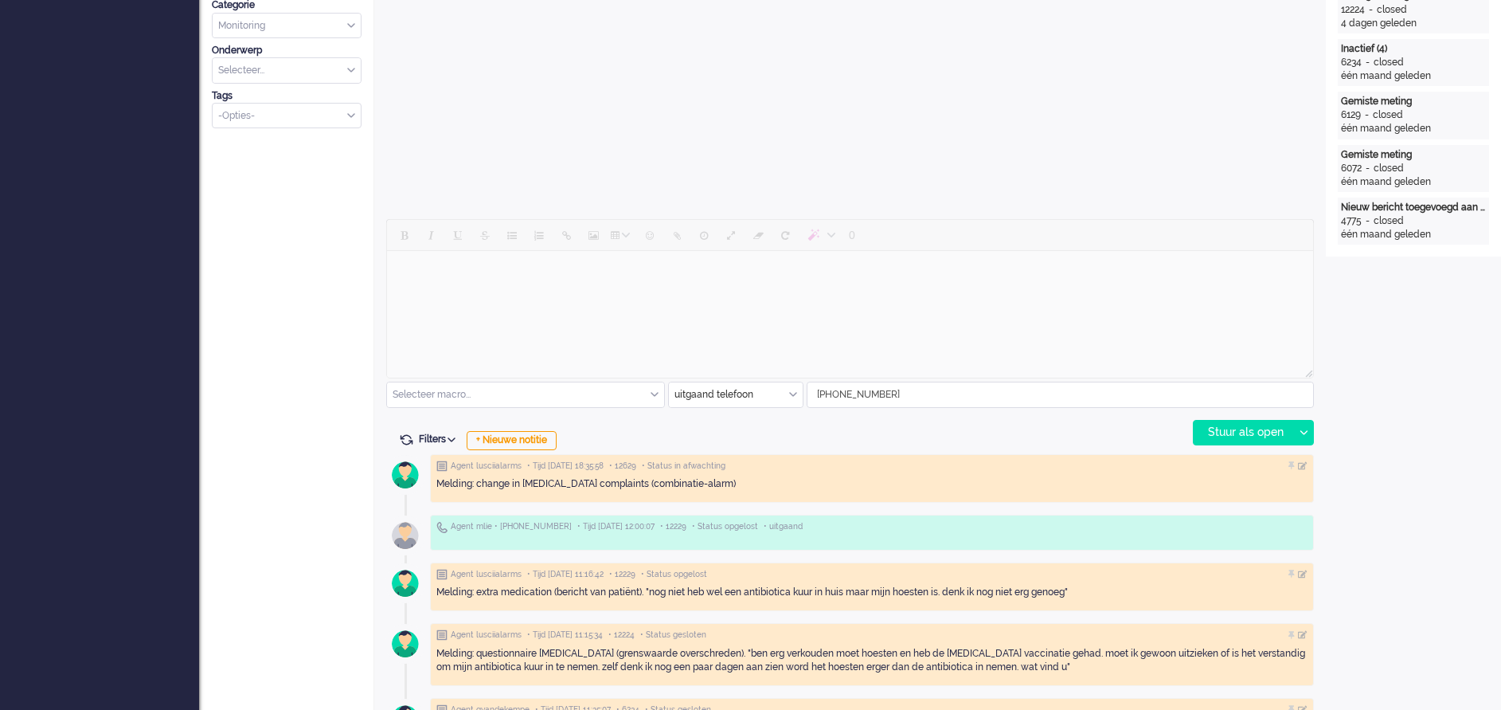
scroll to position [597, 0]
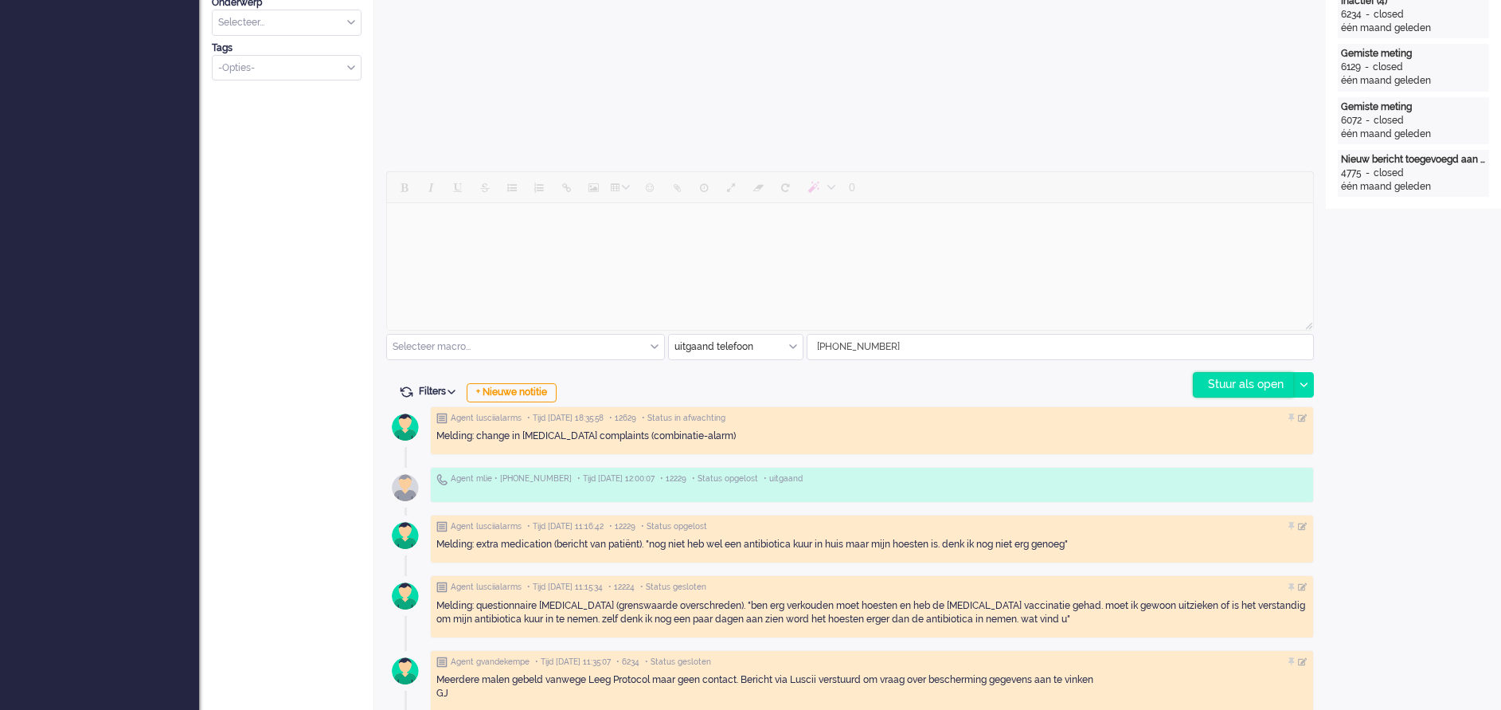
click at [1223, 385] on div "Stuur als open" at bounding box center [1244, 385] width 100 height 24
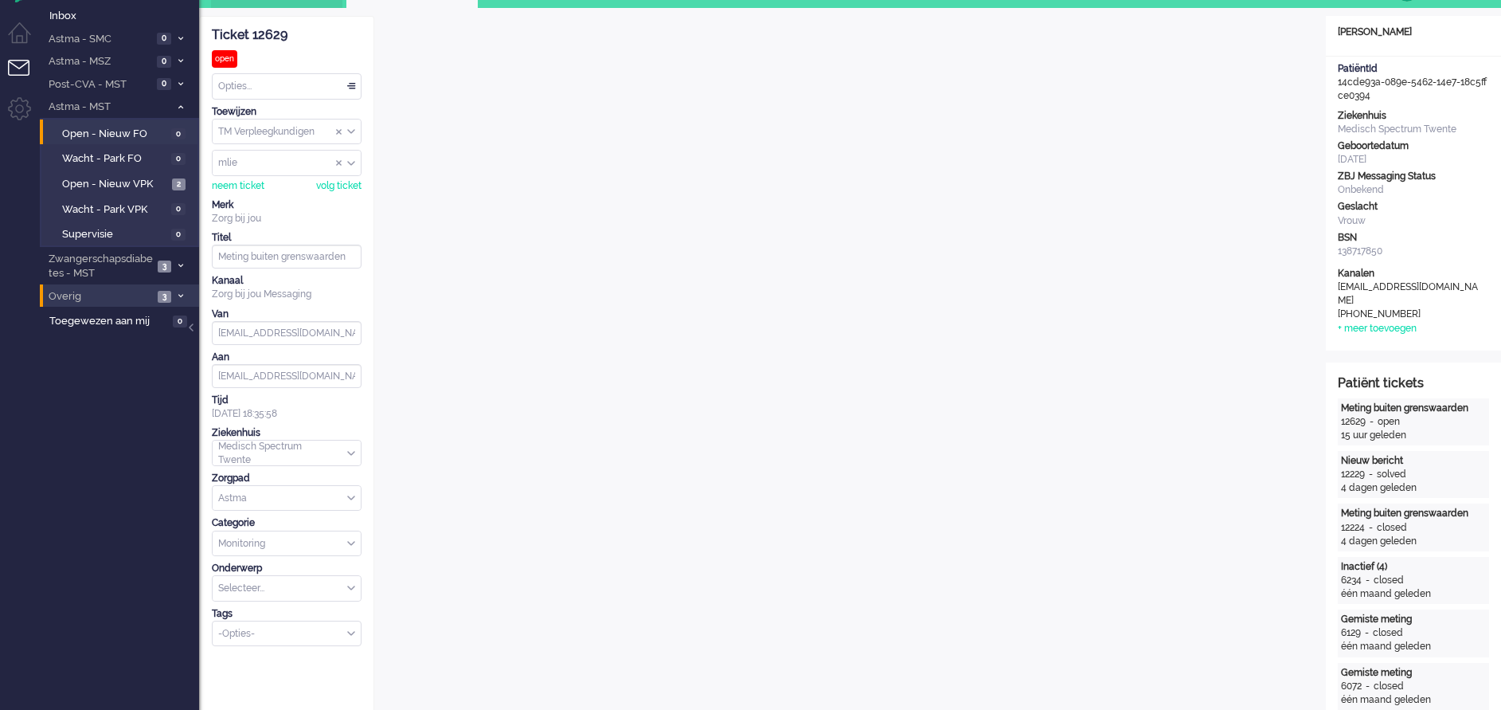
scroll to position [0, 0]
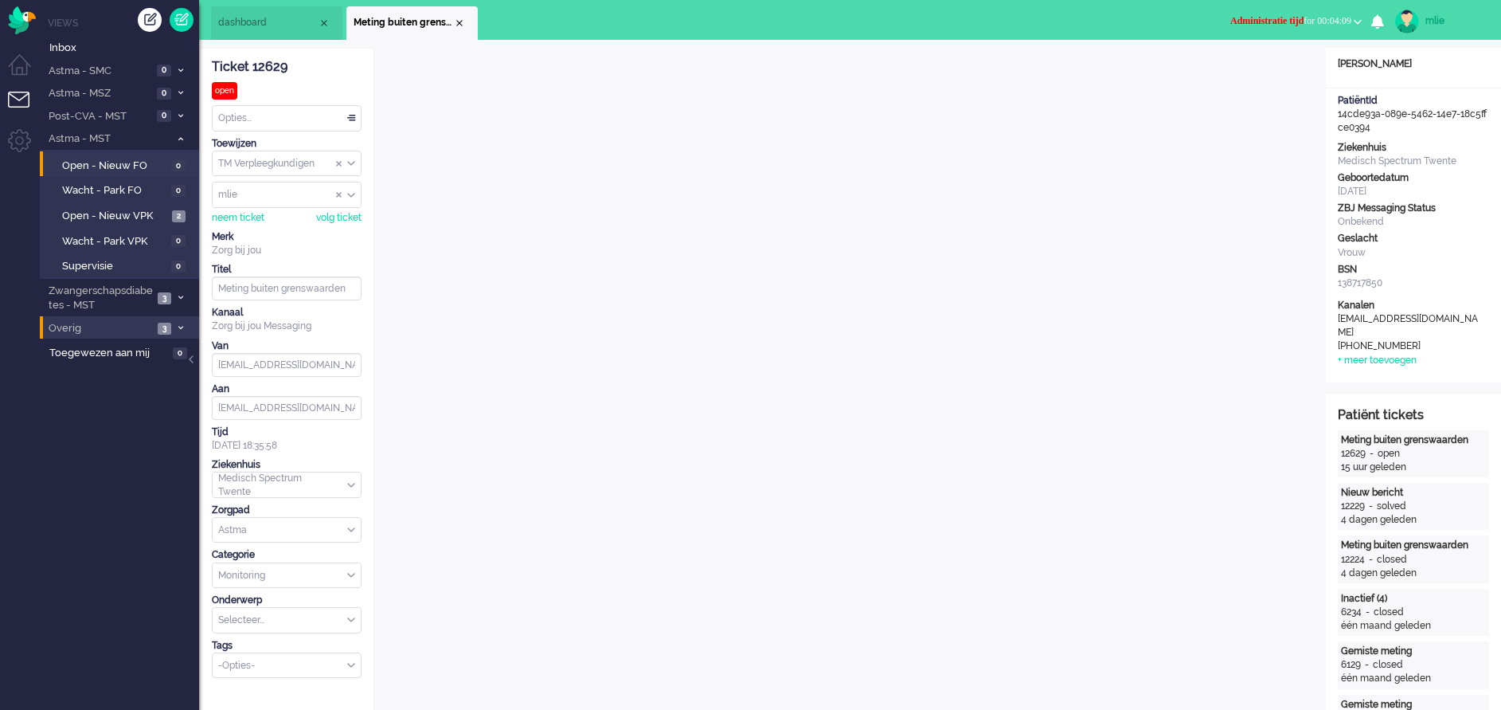
click at [1263, 18] on span "Administratie tijd" at bounding box center [1267, 20] width 73 height 11
click at [1255, 69] on label "Online" at bounding box center [1296, 72] width 126 height 14
click at [351, 112] on div "Opties..." at bounding box center [287, 118] width 148 height 25
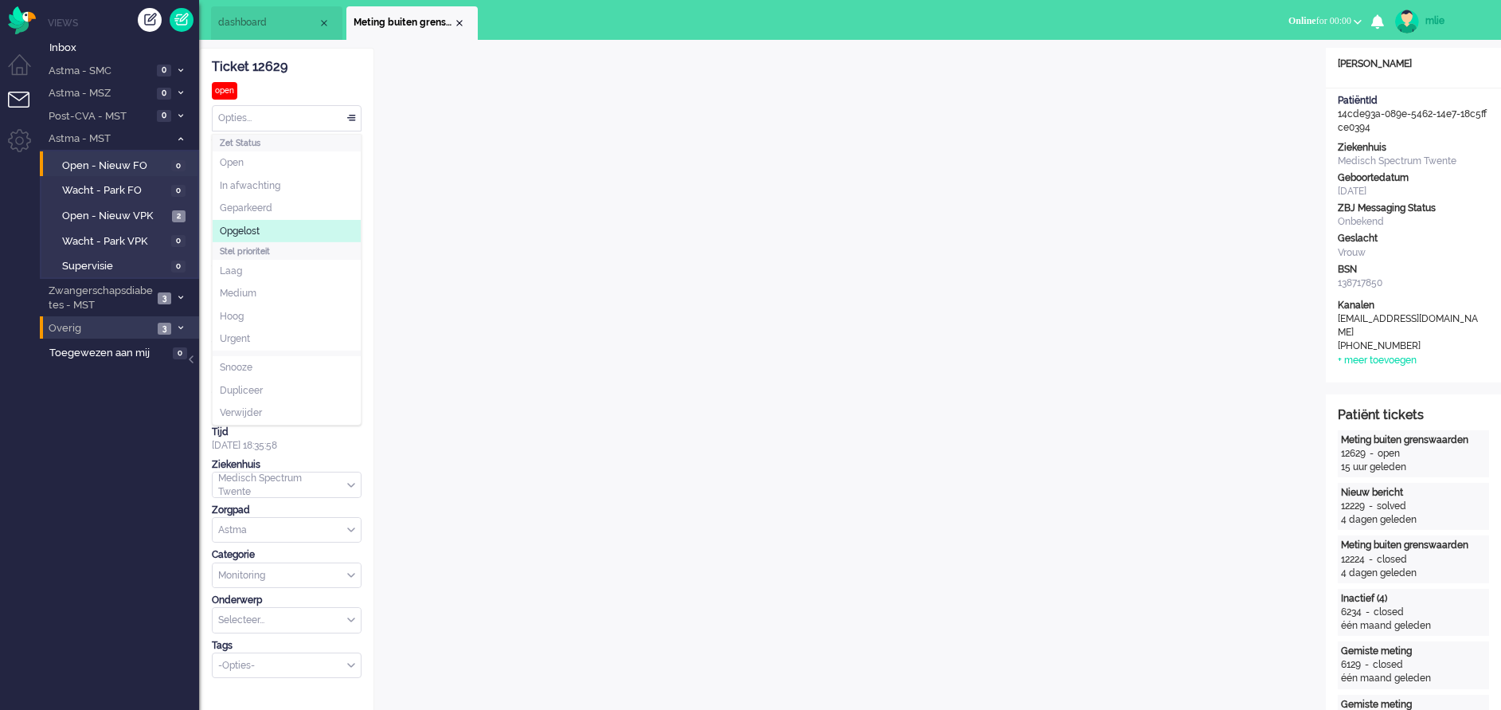
click at [258, 229] on span "Opgelost" at bounding box center [240, 232] width 40 height 14
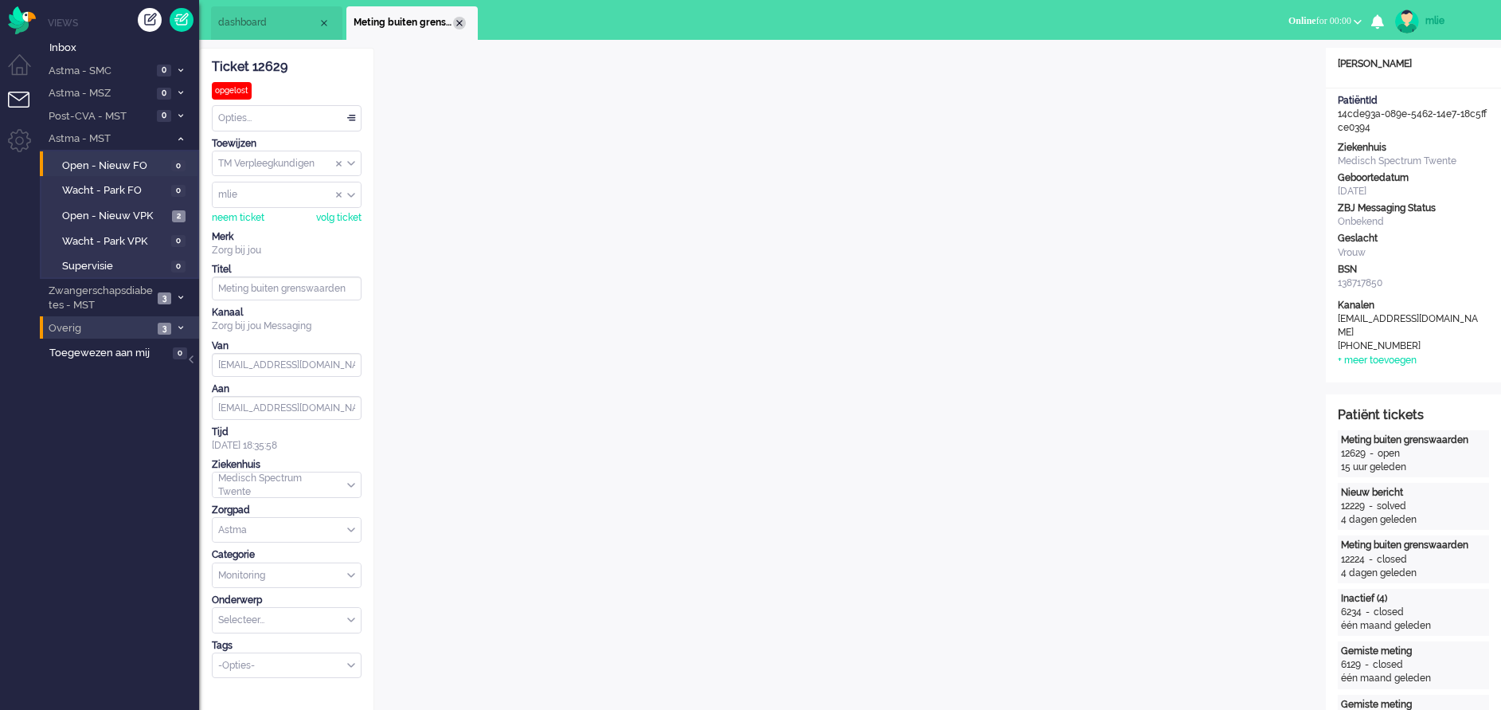
click at [460, 22] on div "Close tab" at bounding box center [459, 23] width 13 height 13
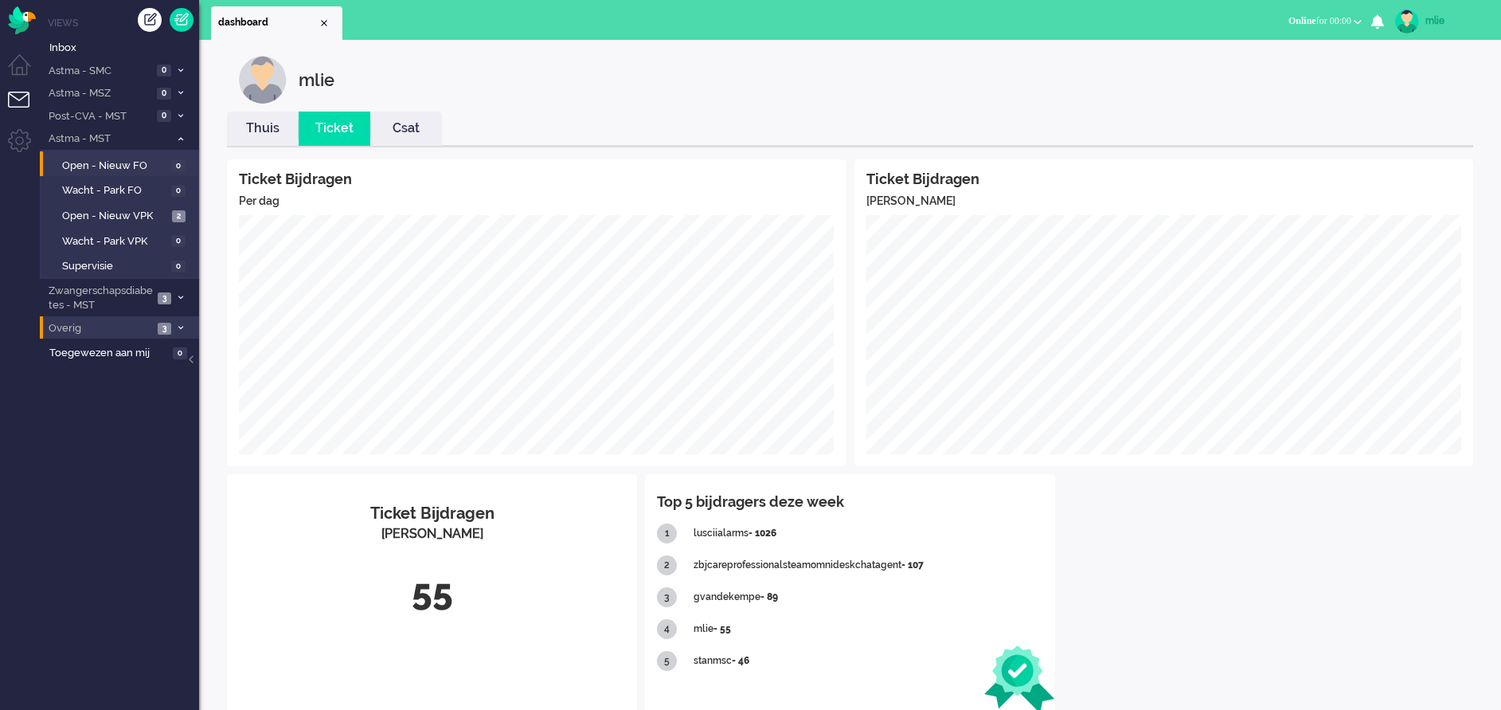
click at [256, 125] on link "Thuis" at bounding box center [263, 128] width 72 height 18
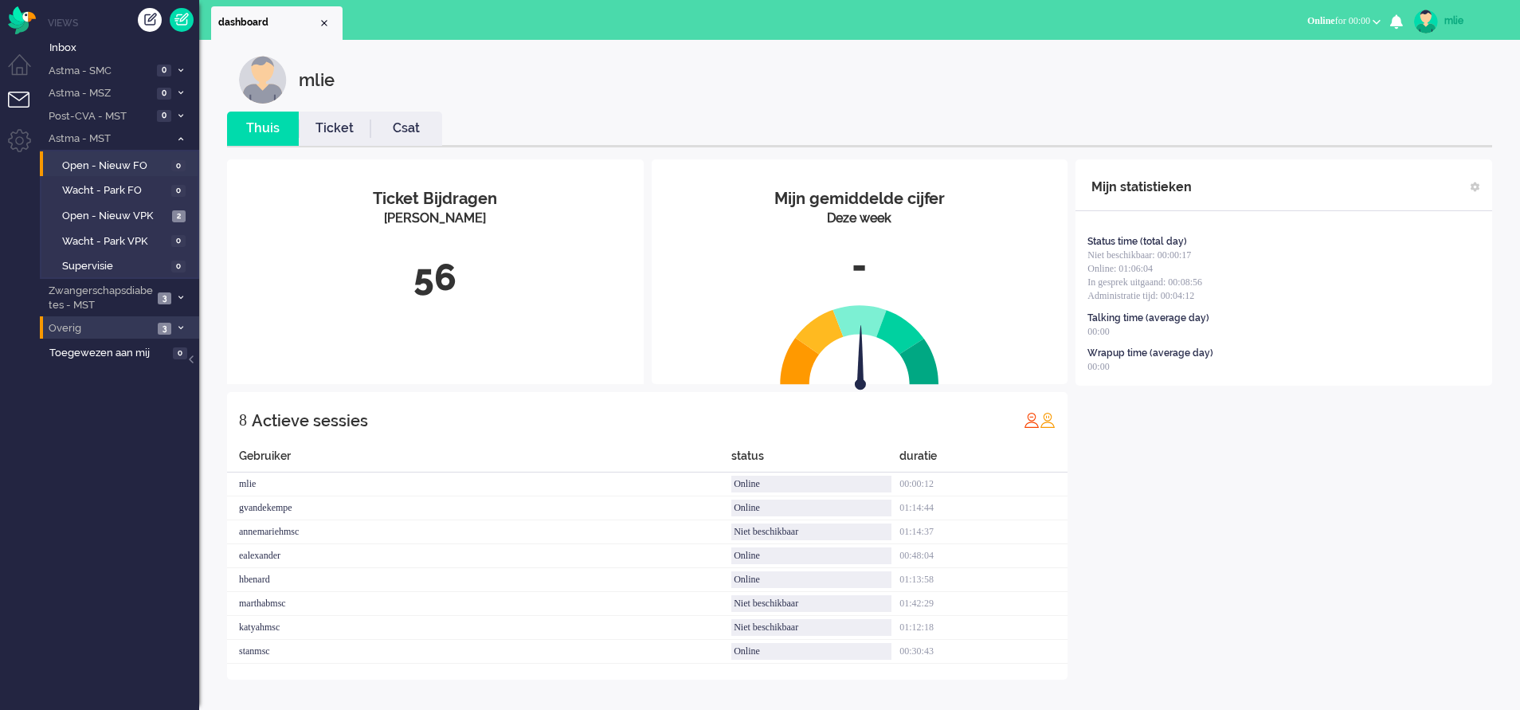
click at [343, 123] on link "Ticket" at bounding box center [335, 128] width 72 height 18
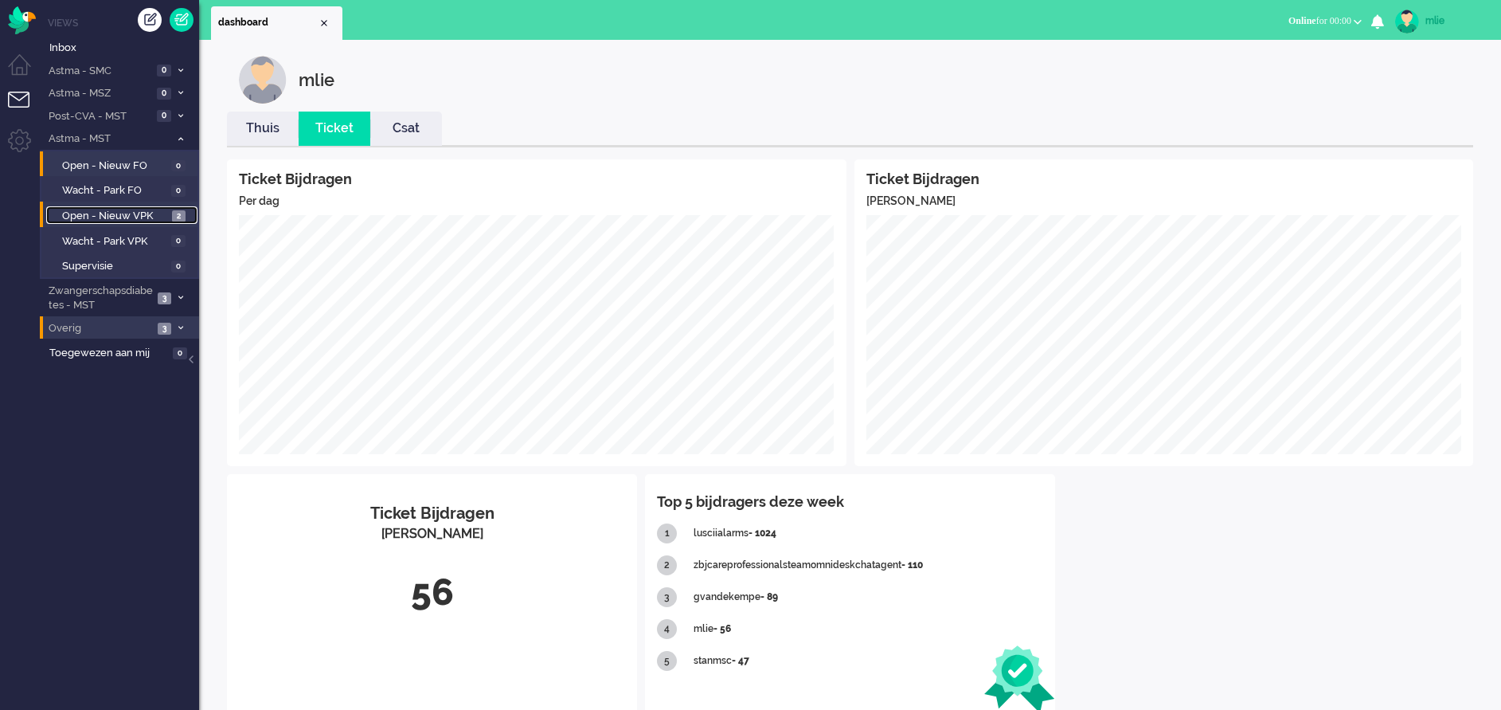
click at [113, 214] on span "Open - Nieuw VPK" at bounding box center [115, 216] width 106 height 15
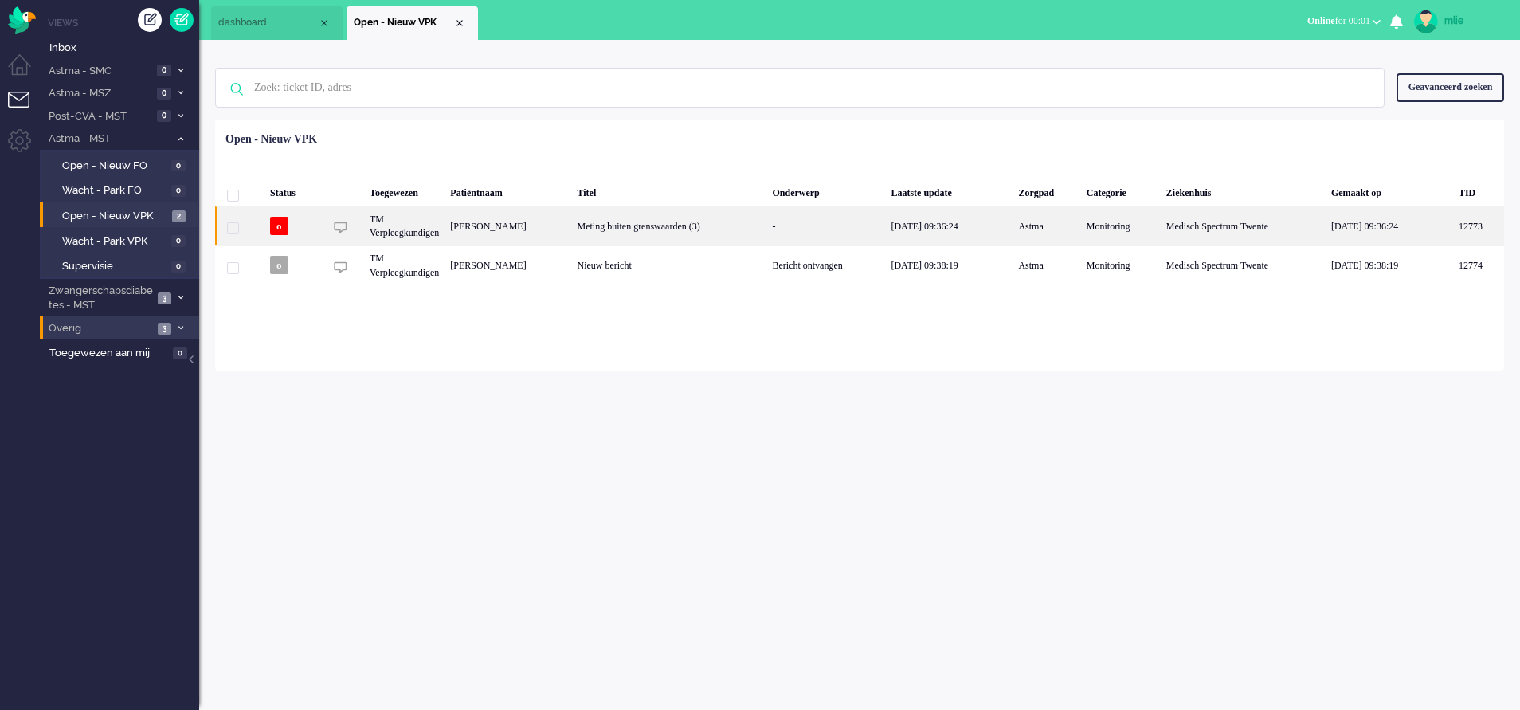
click at [870, 229] on div "-" at bounding box center [825, 225] width 119 height 39
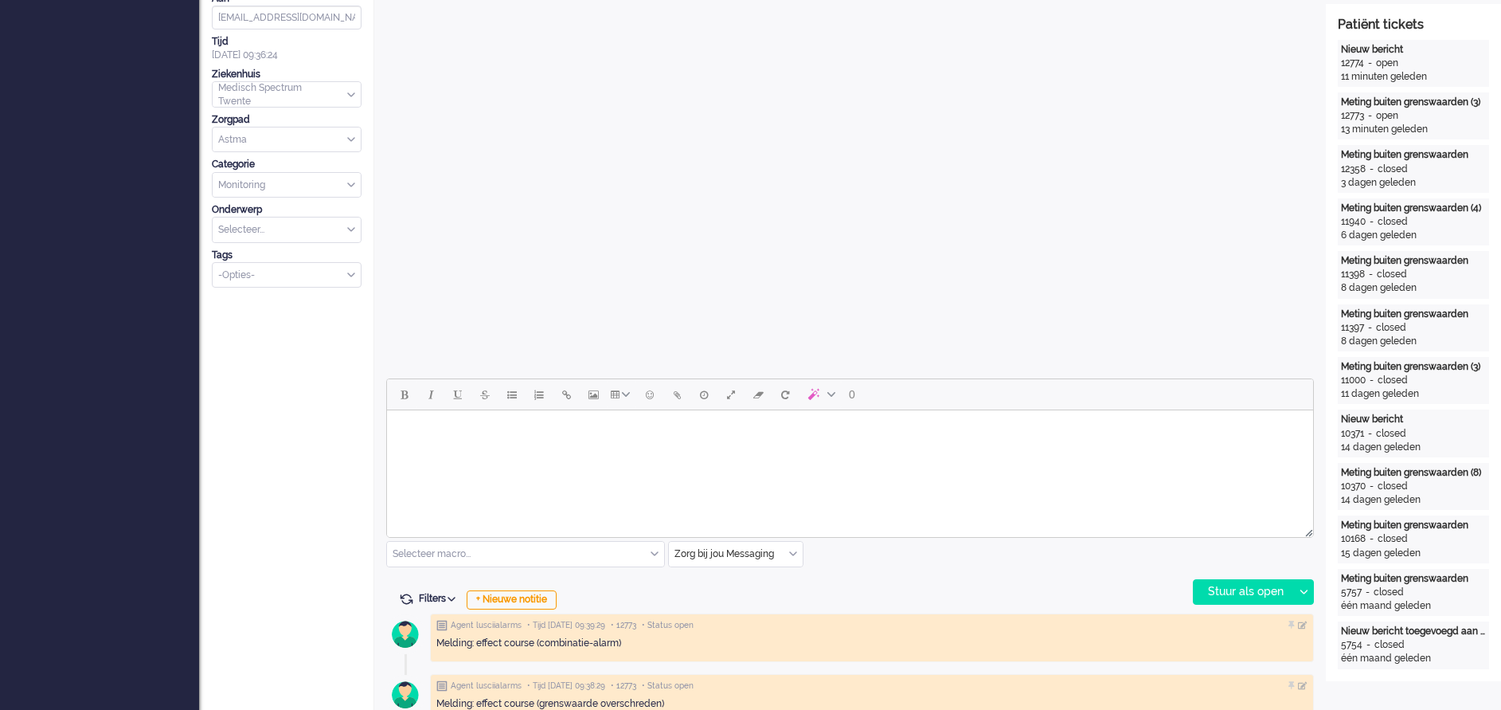
scroll to position [478, 0]
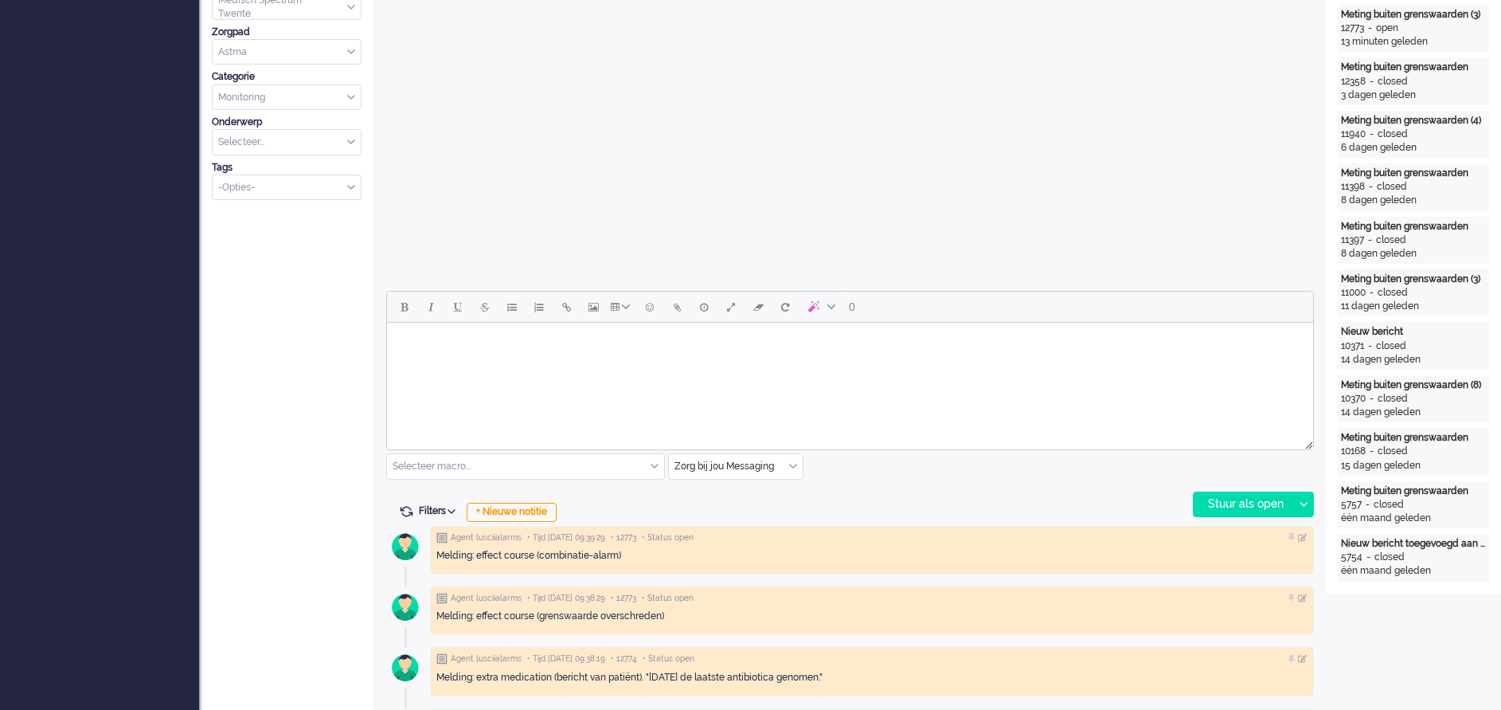
click at [491, 363] on html at bounding box center [850, 343] width 926 height 41
click at [808, 363] on body "Fijn te lezen dat het wat beter gaat, mw [PERSON_NAME]. Schroom niet om contact…" at bounding box center [850, 355] width 914 height 52
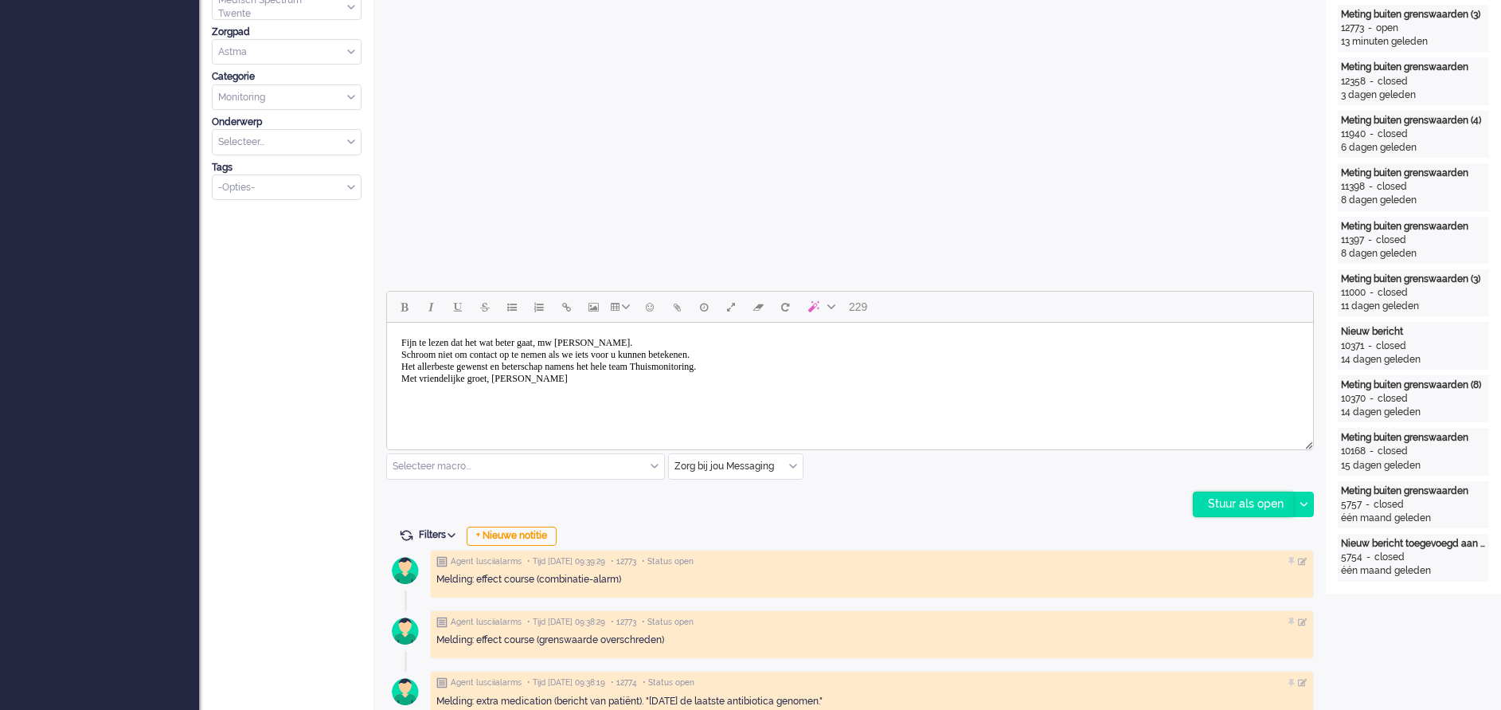
click at [1229, 507] on div "Stuur als open" at bounding box center [1244, 504] width 100 height 24
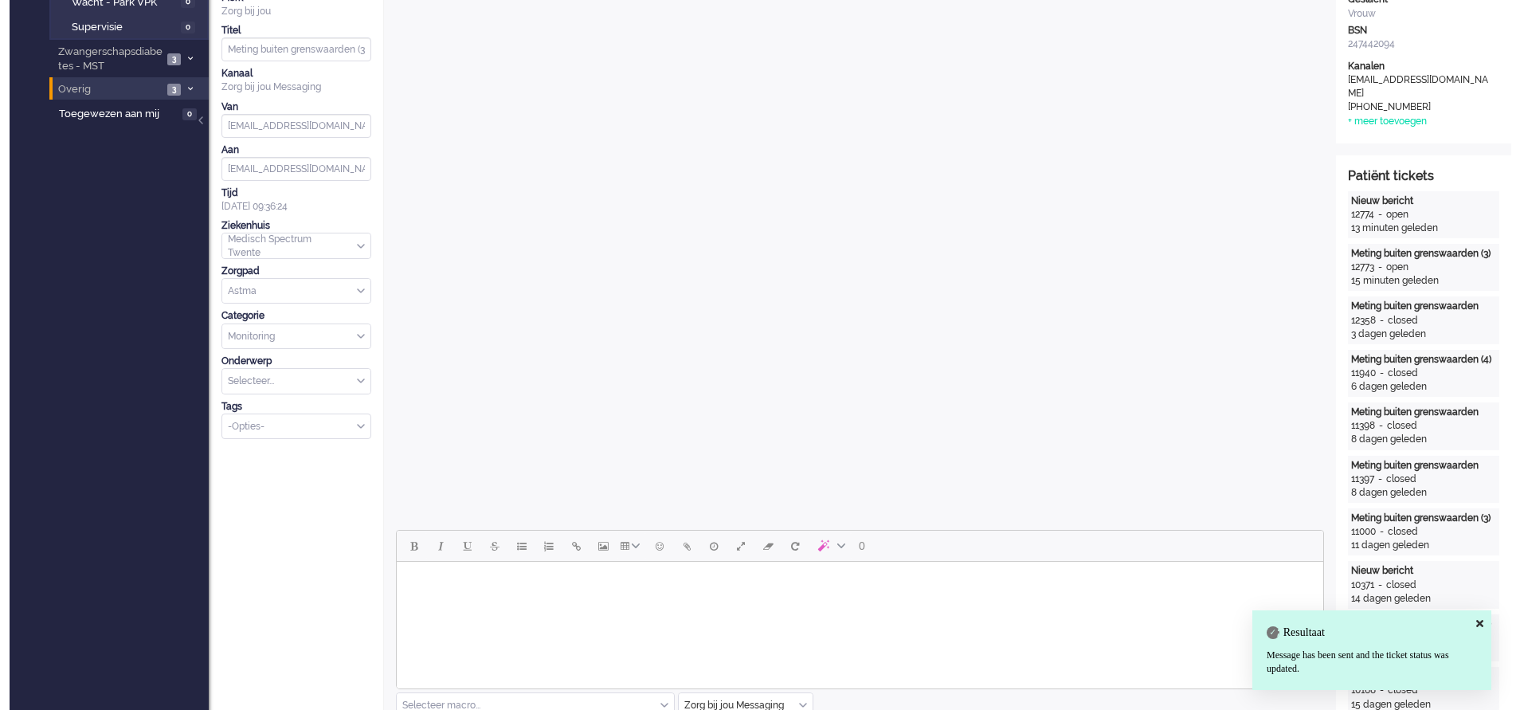
scroll to position [0, 0]
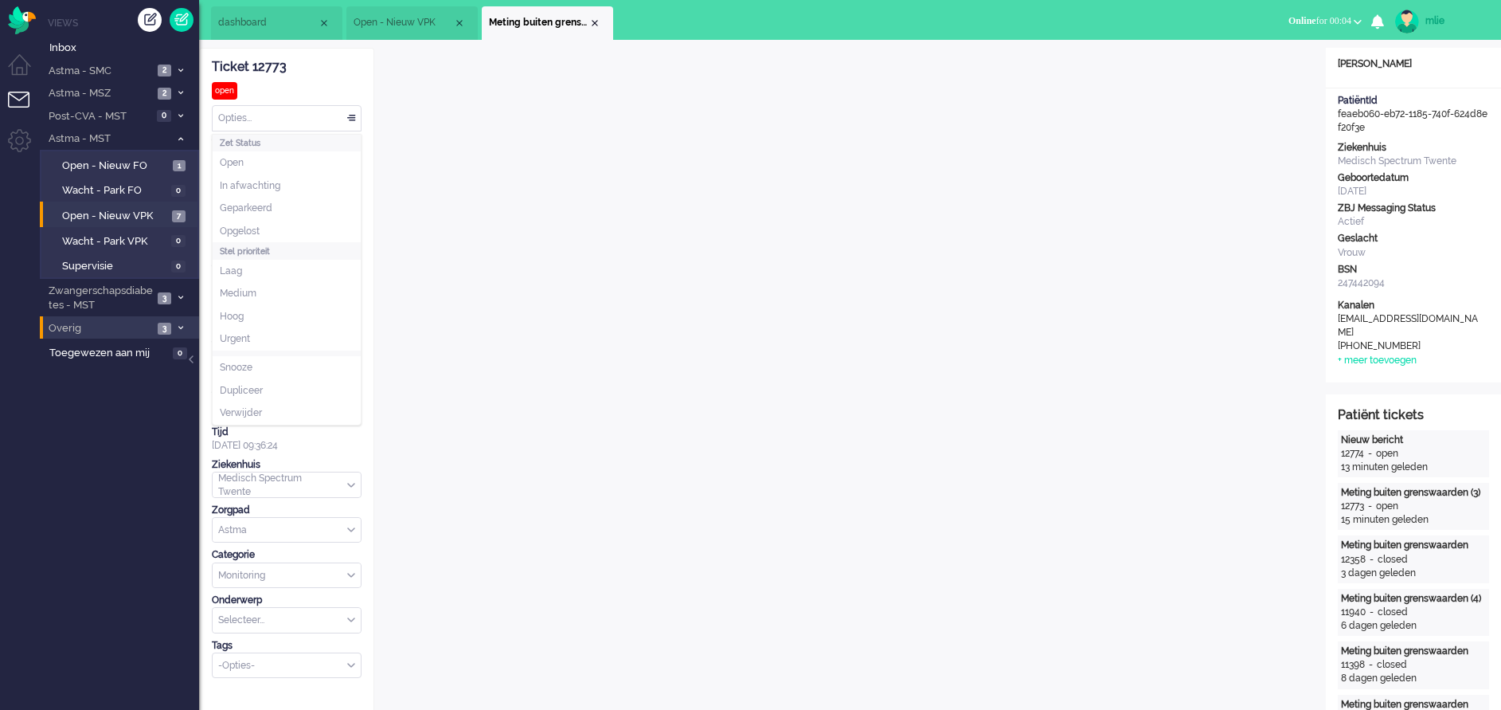
click at [350, 114] on div "Opties..." at bounding box center [287, 118] width 148 height 25
click at [277, 225] on li "Opgelost" at bounding box center [287, 231] width 148 height 23
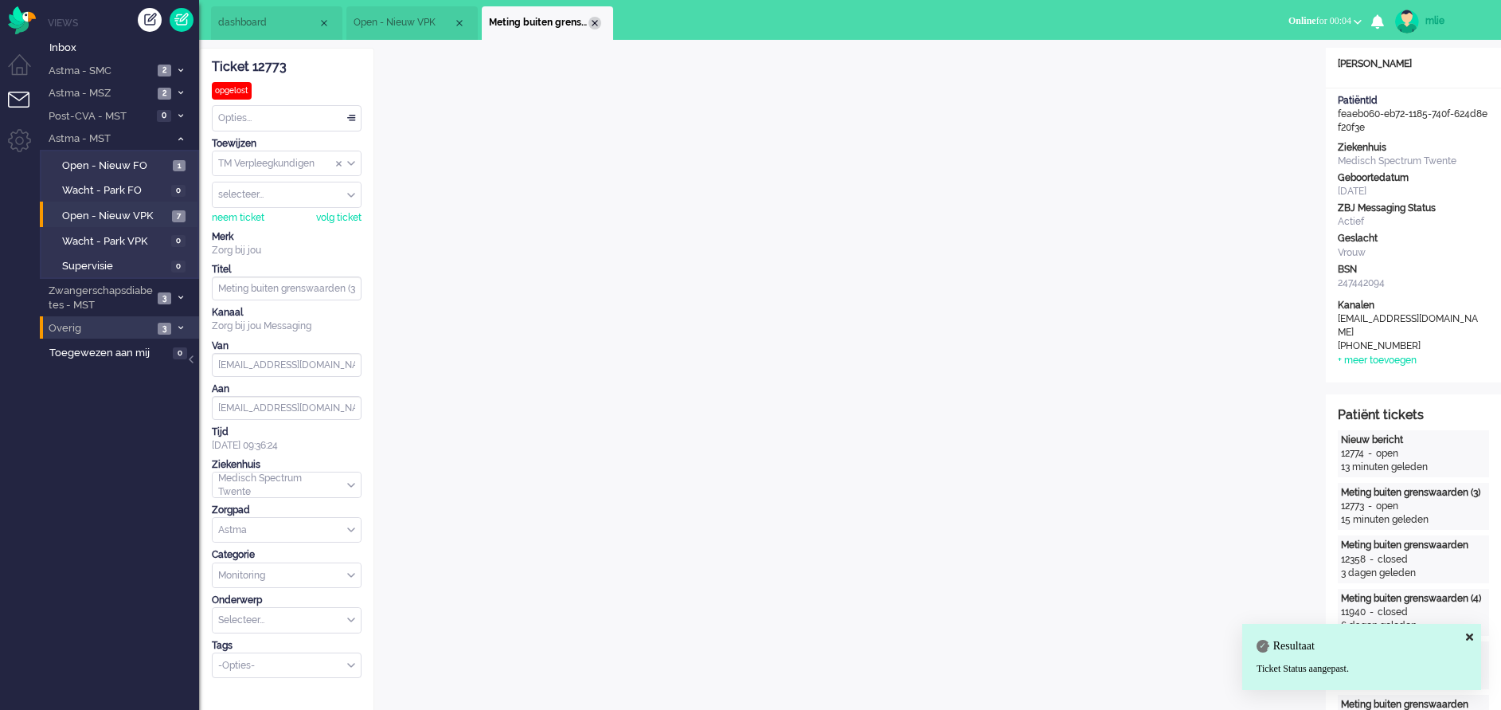
click at [597, 22] on div "Close tab" at bounding box center [595, 23] width 13 height 13
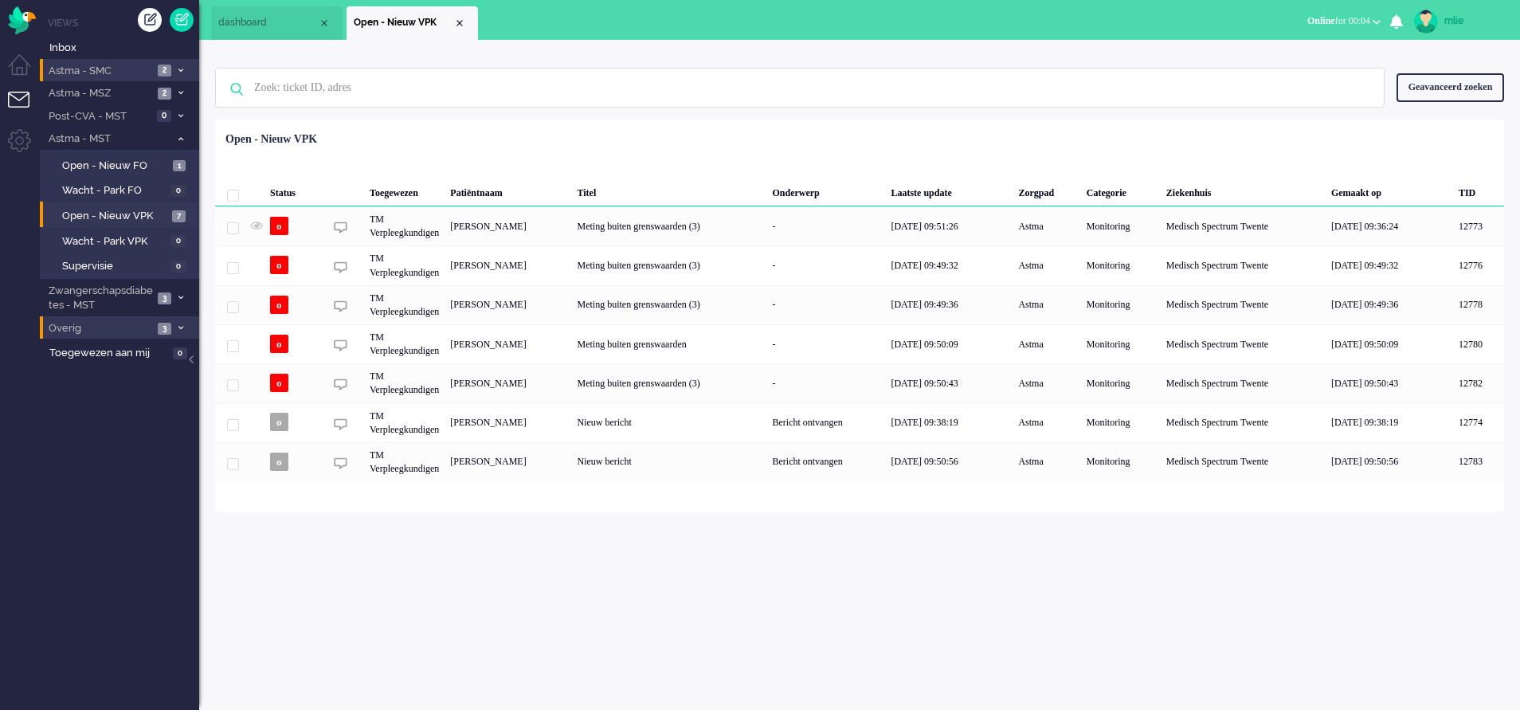
click at [170, 67] on span "2" at bounding box center [165, 71] width 14 height 12
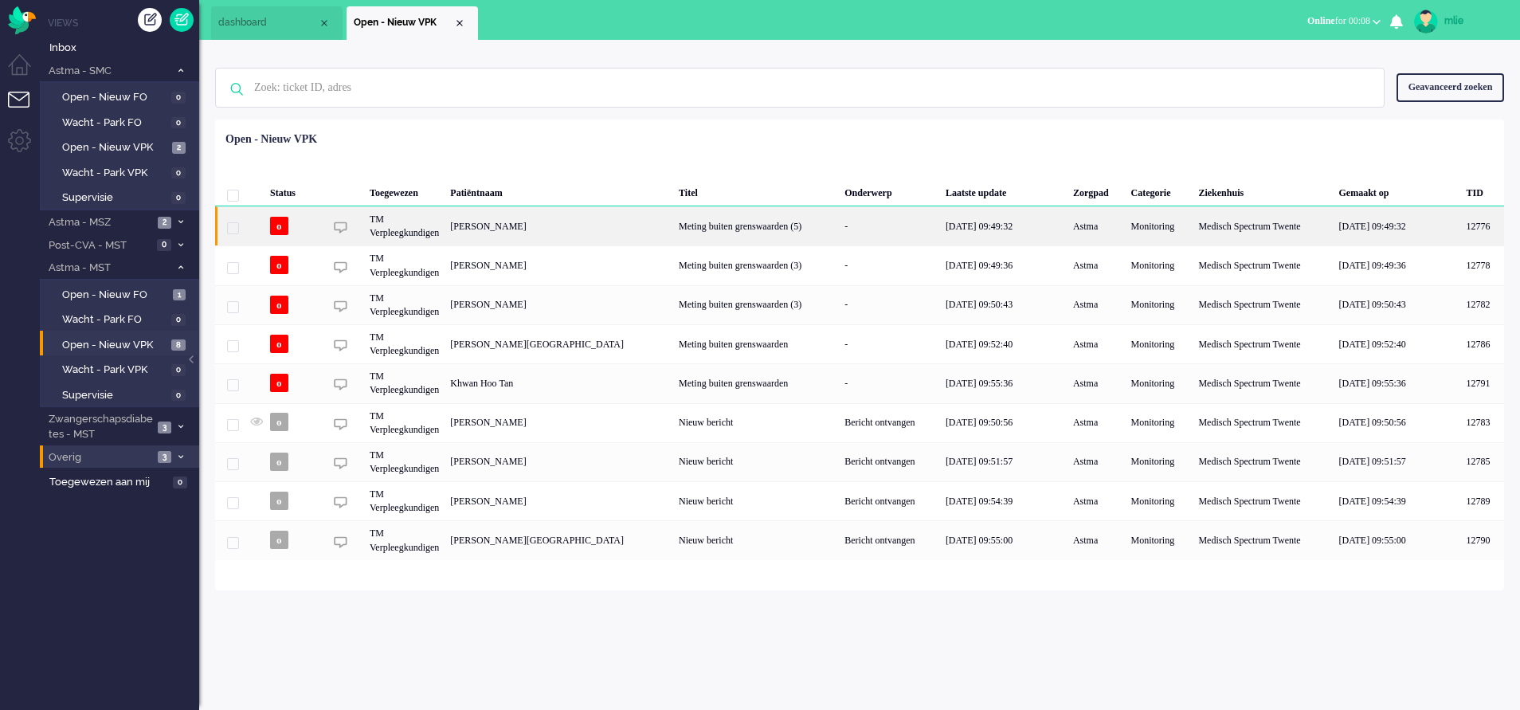
click at [839, 225] on div "-" at bounding box center [889, 225] width 101 height 39
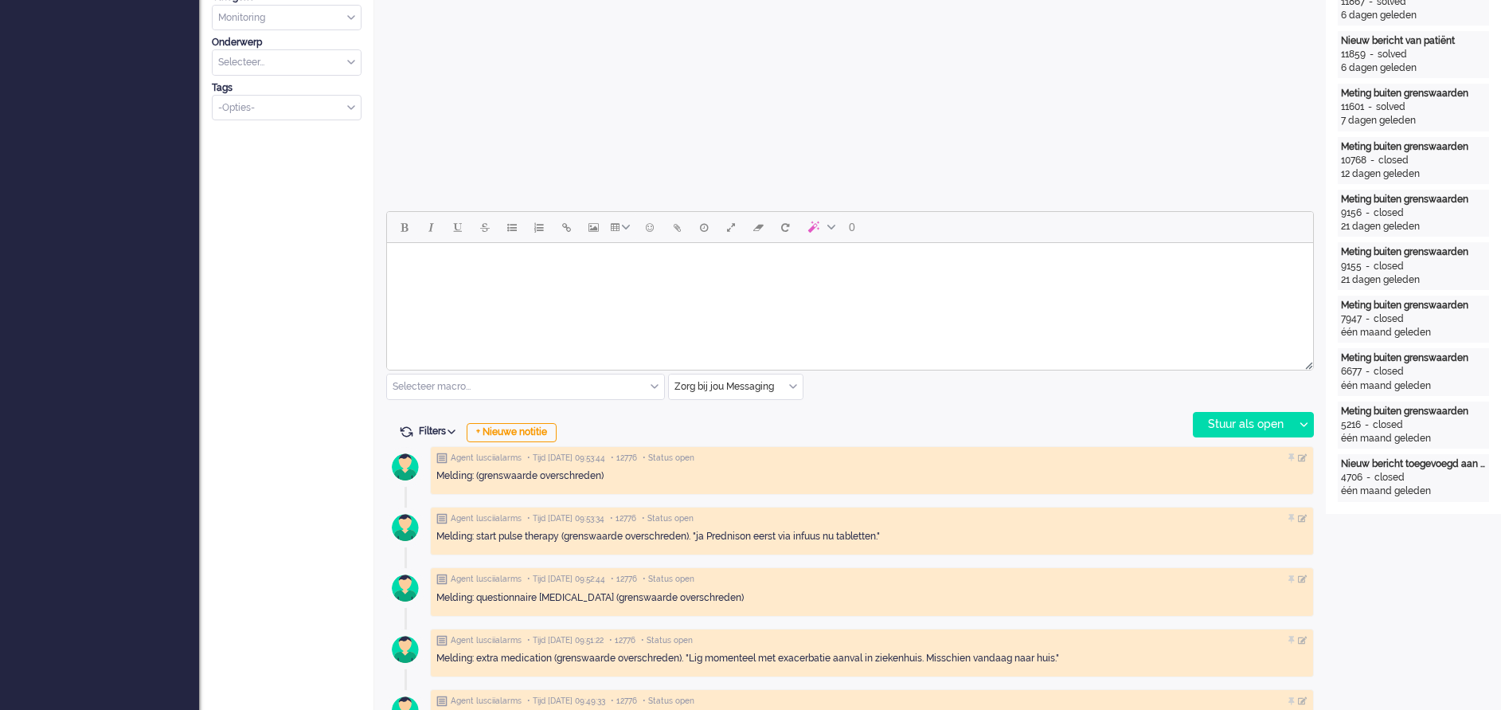
scroll to position [597, 0]
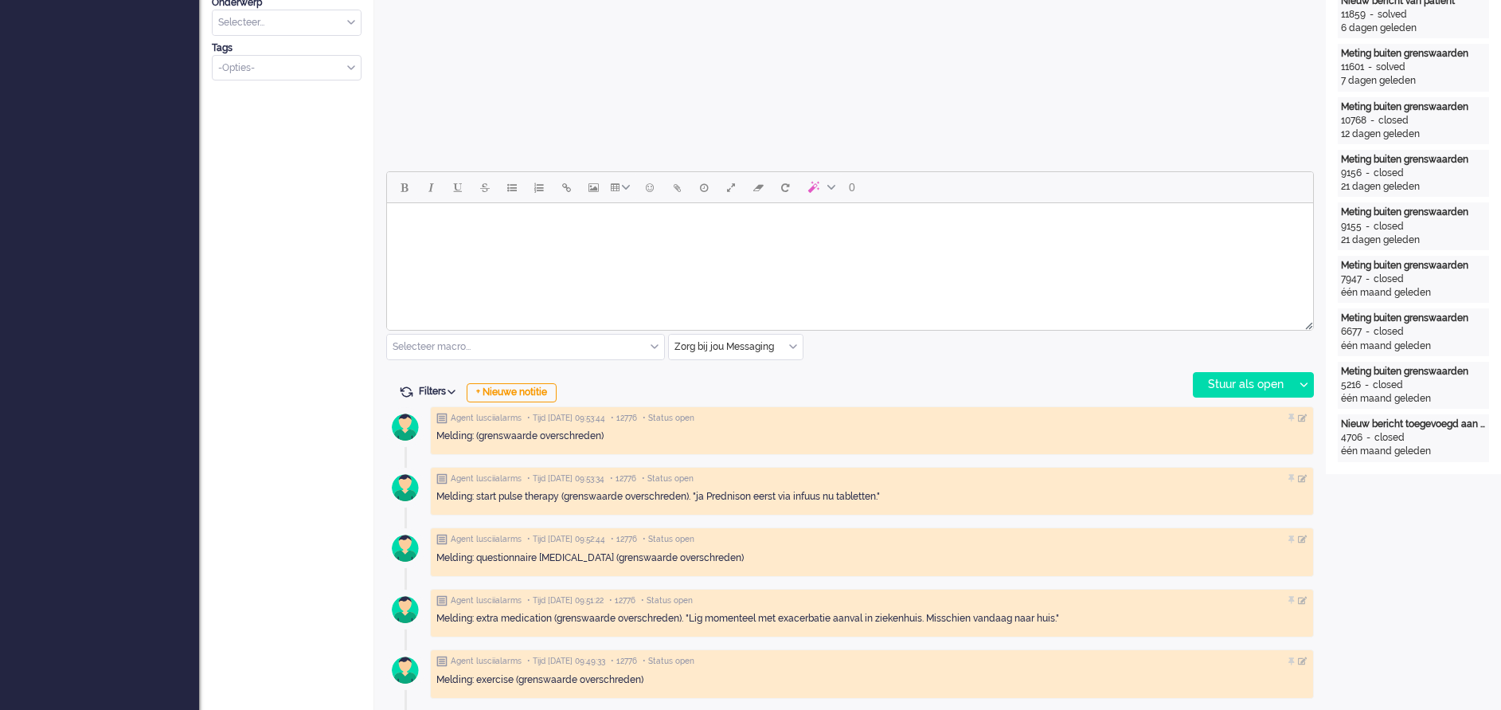
click at [481, 243] on html at bounding box center [850, 223] width 926 height 41
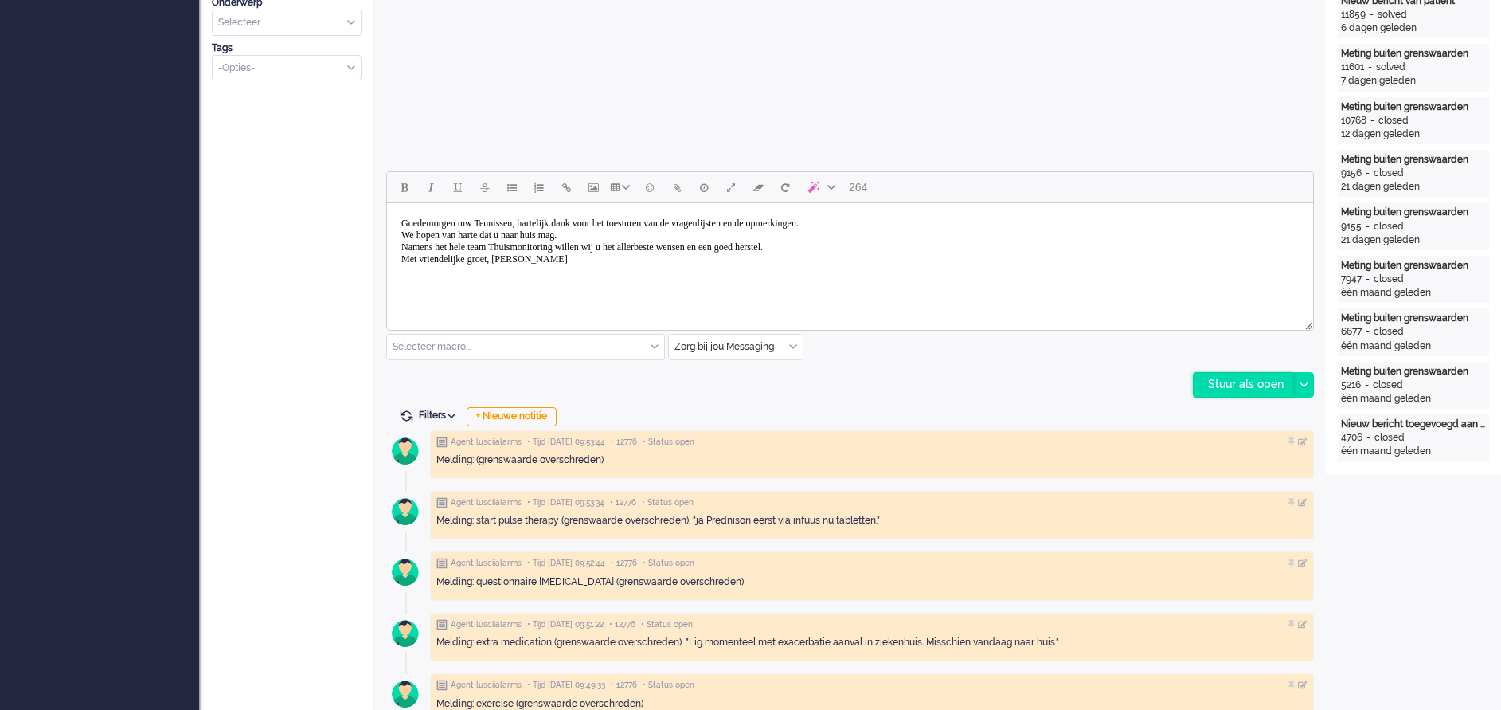
click at [1231, 382] on div "Stuur als open" at bounding box center [1244, 385] width 100 height 24
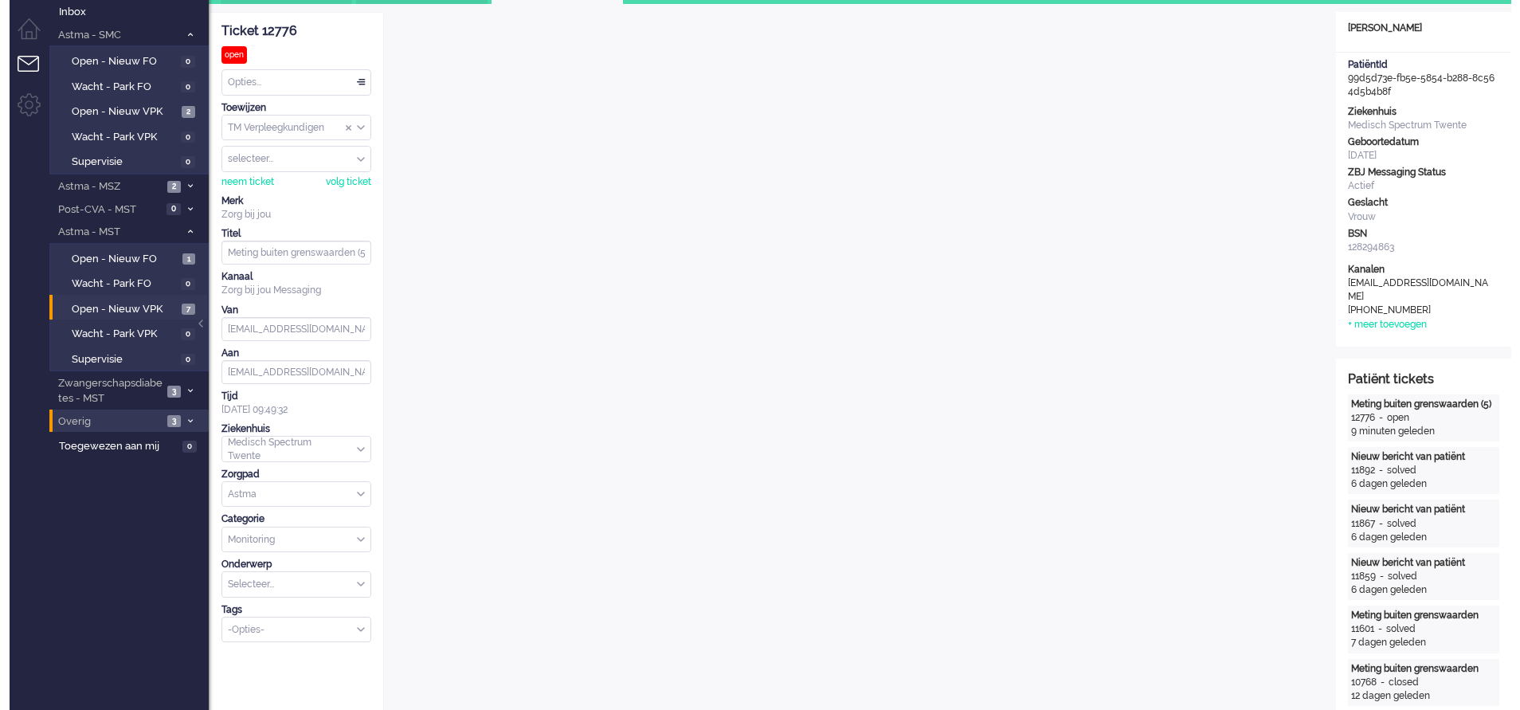
scroll to position [0, 0]
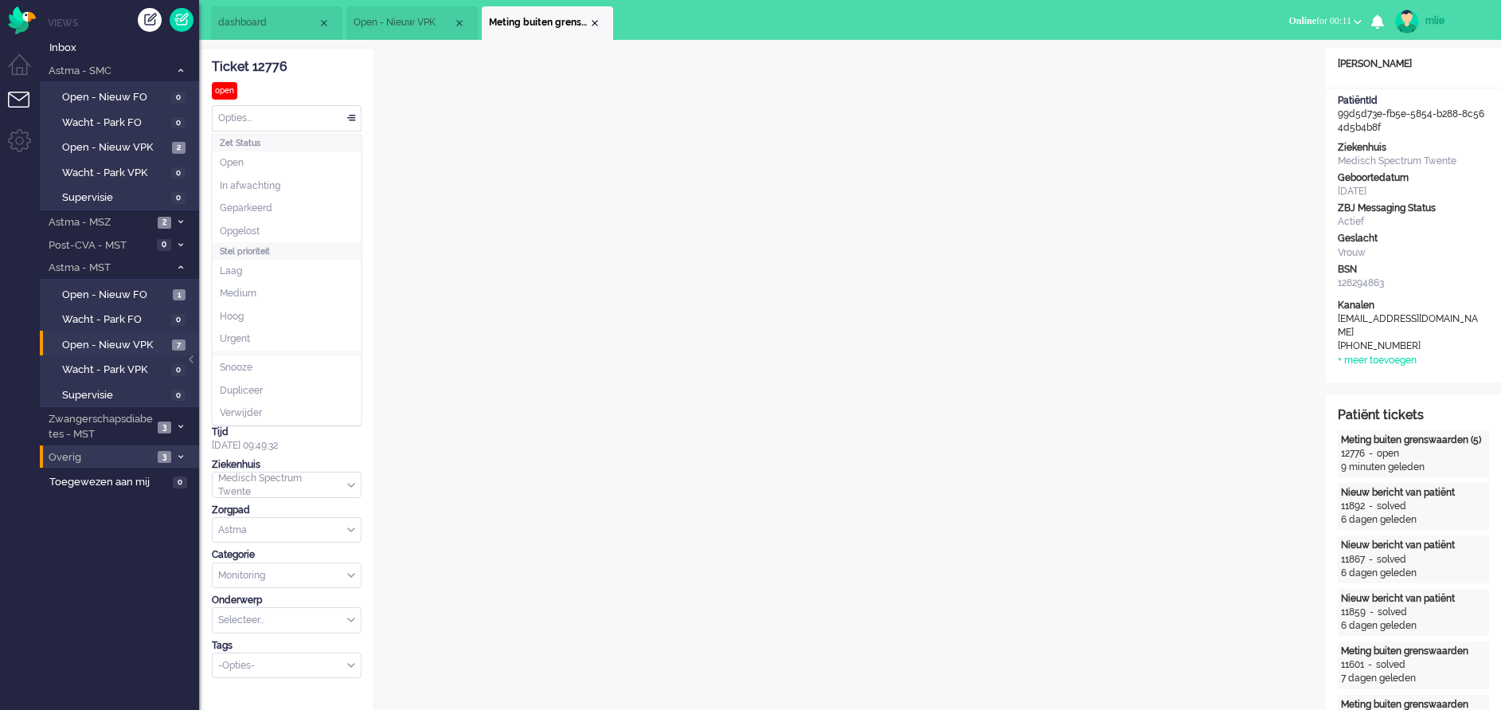
click at [347, 114] on div "Opties..." at bounding box center [287, 118] width 148 height 25
click at [257, 233] on span "Opgelost" at bounding box center [240, 232] width 40 height 14
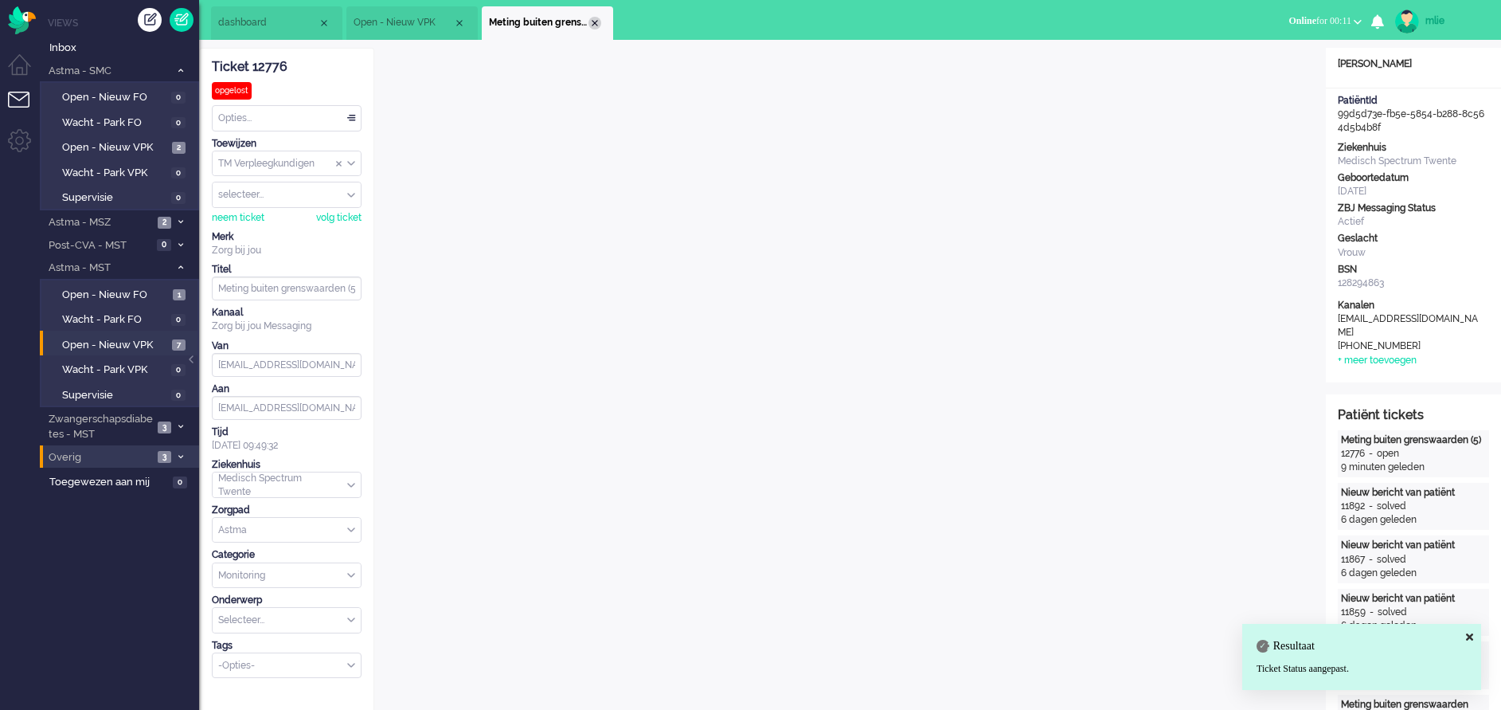
click at [601, 22] on div "Close tab" at bounding box center [595, 23] width 13 height 13
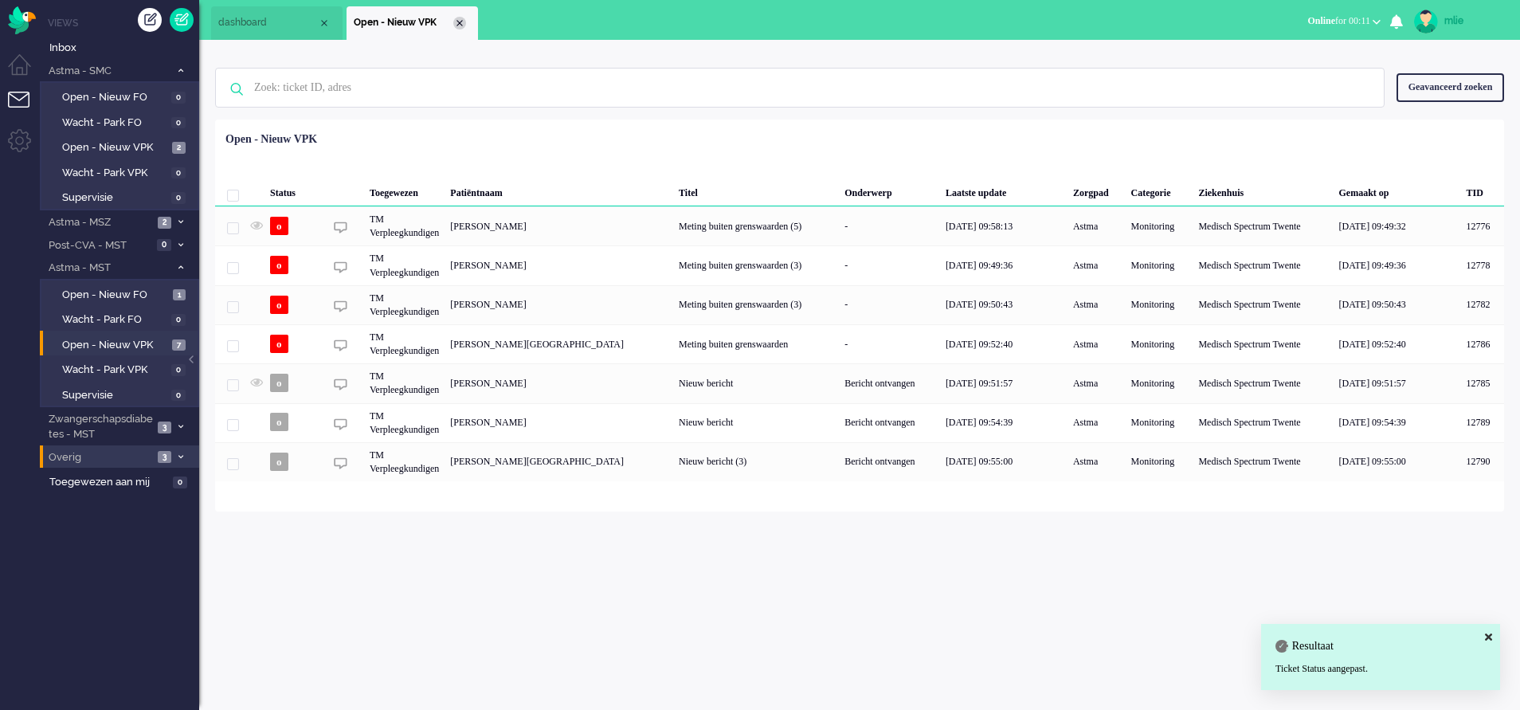
click at [463, 23] on div "Close tab" at bounding box center [459, 23] width 13 height 13
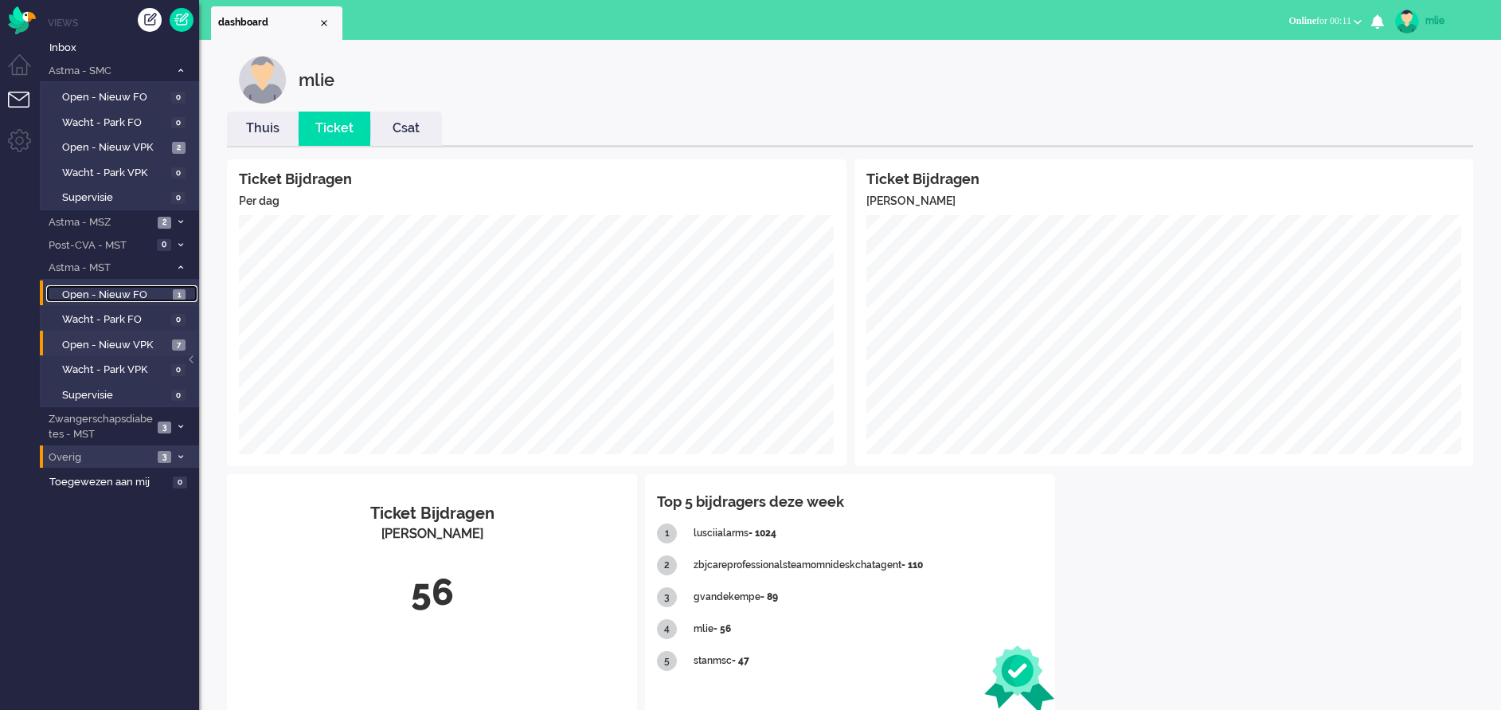
click at [108, 292] on span "Open - Nieuw FO" at bounding box center [115, 295] width 107 height 15
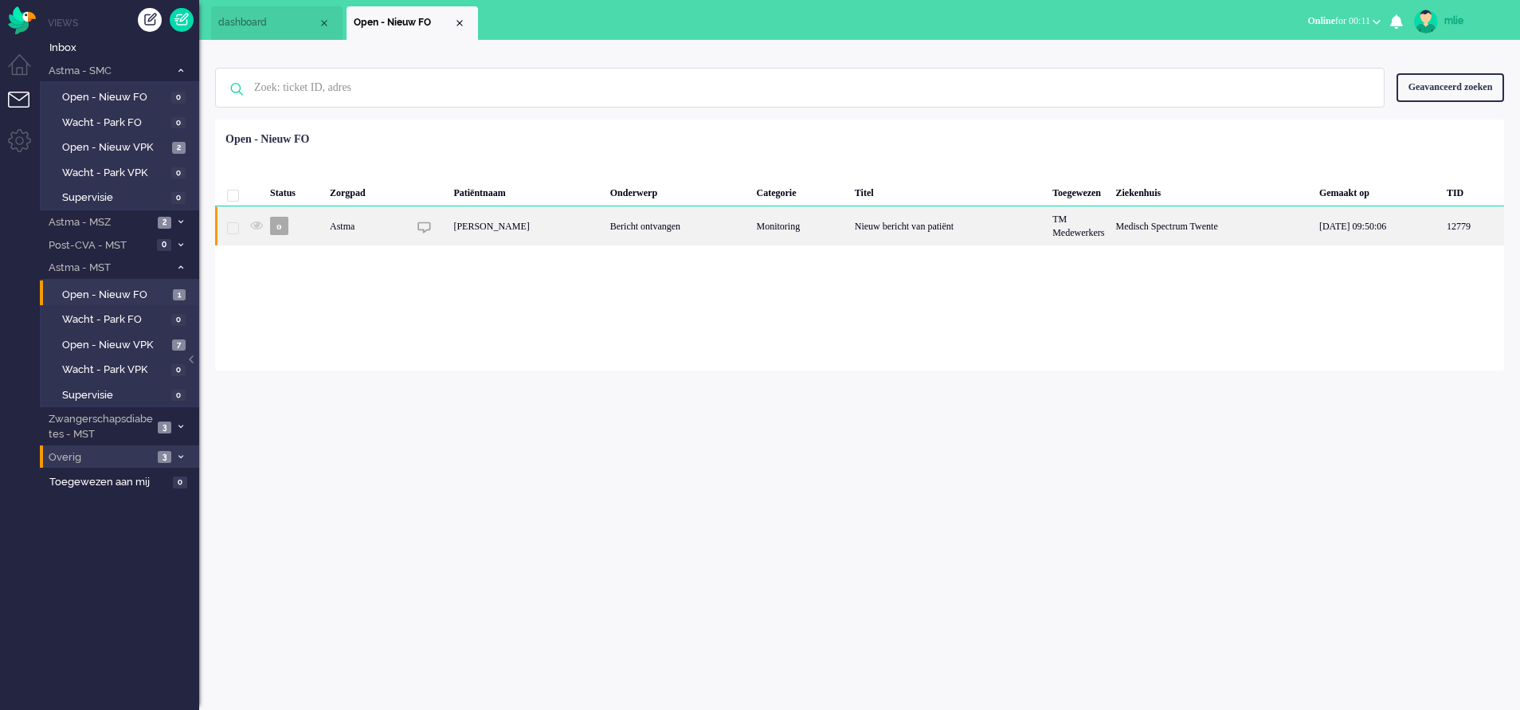
click at [809, 234] on div "Monitoring" at bounding box center [799, 225] width 98 height 39
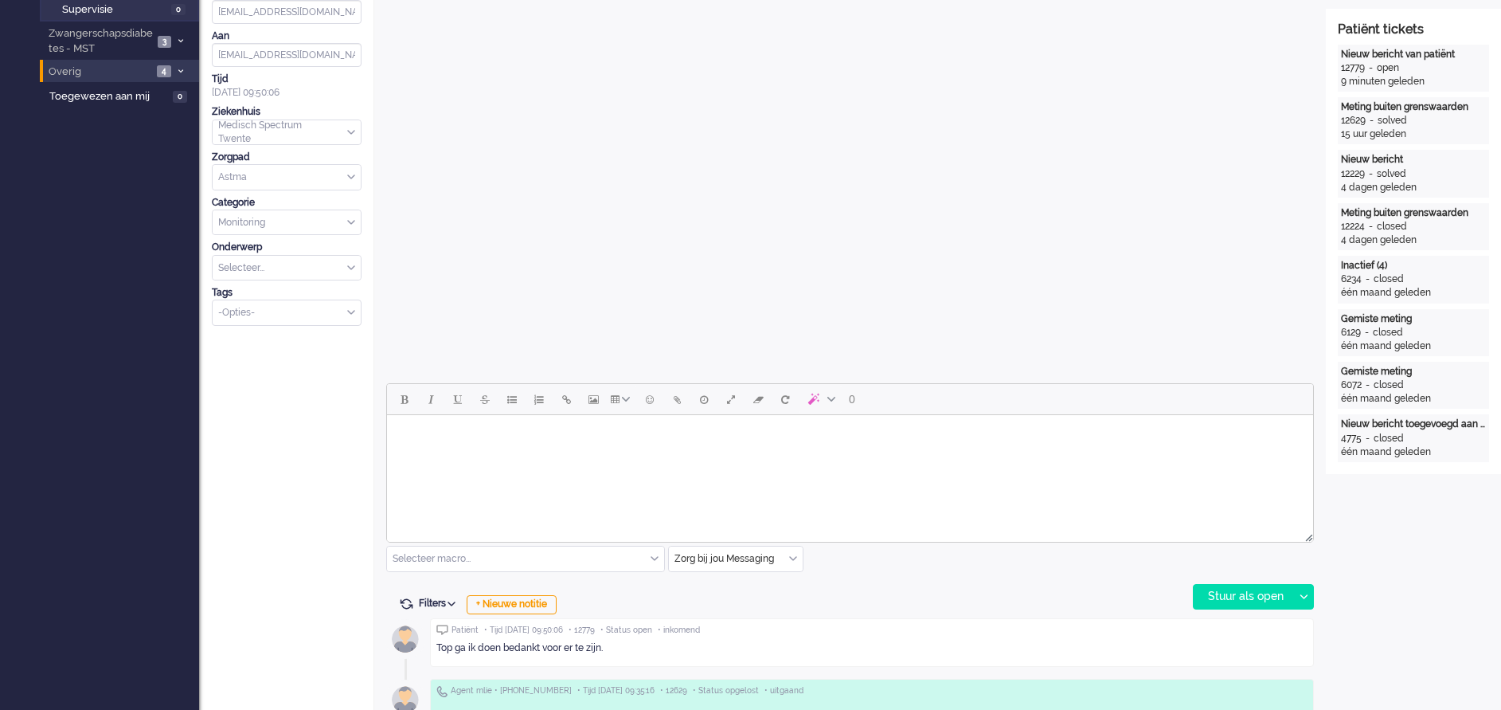
scroll to position [531, 0]
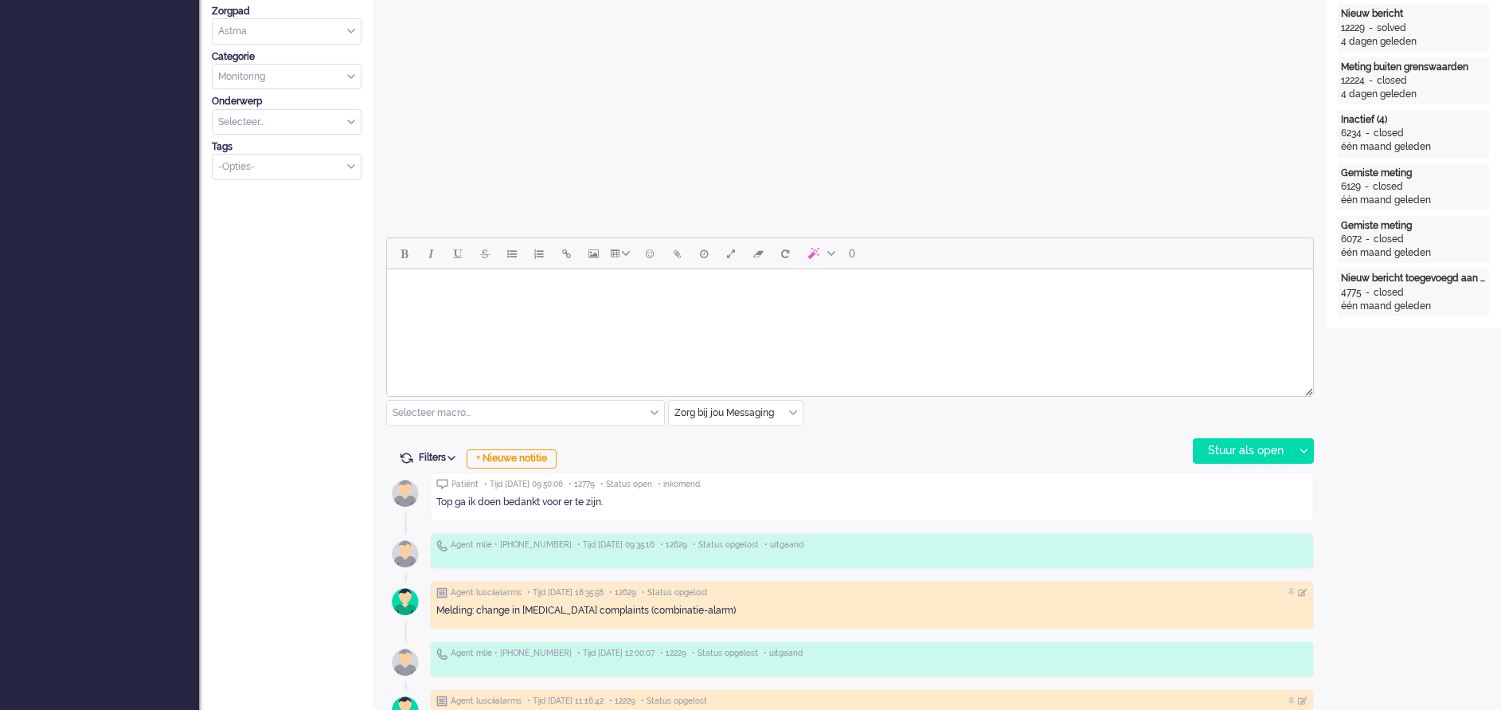
click at [476, 310] on html at bounding box center [850, 289] width 926 height 41
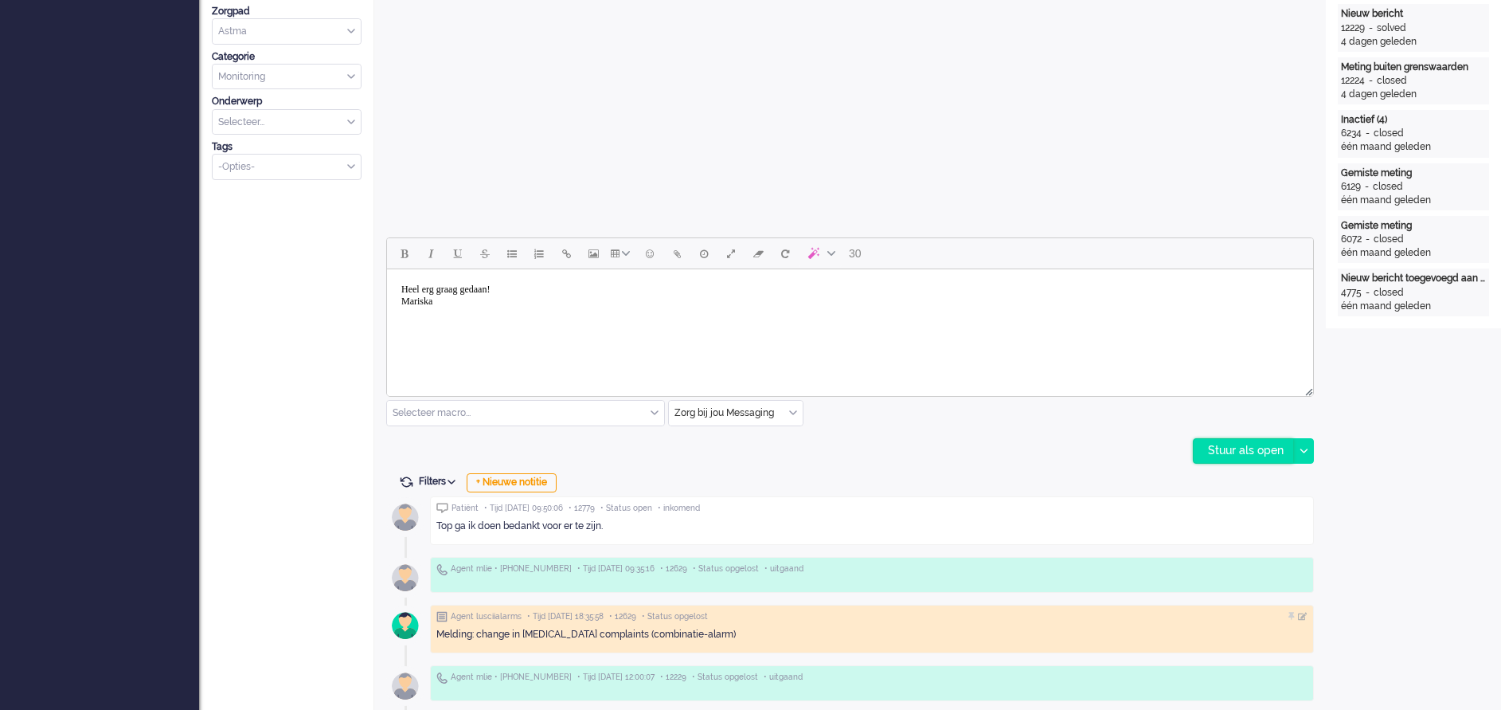
click at [1231, 448] on div "Stuur als open" at bounding box center [1244, 451] width 100 height 24
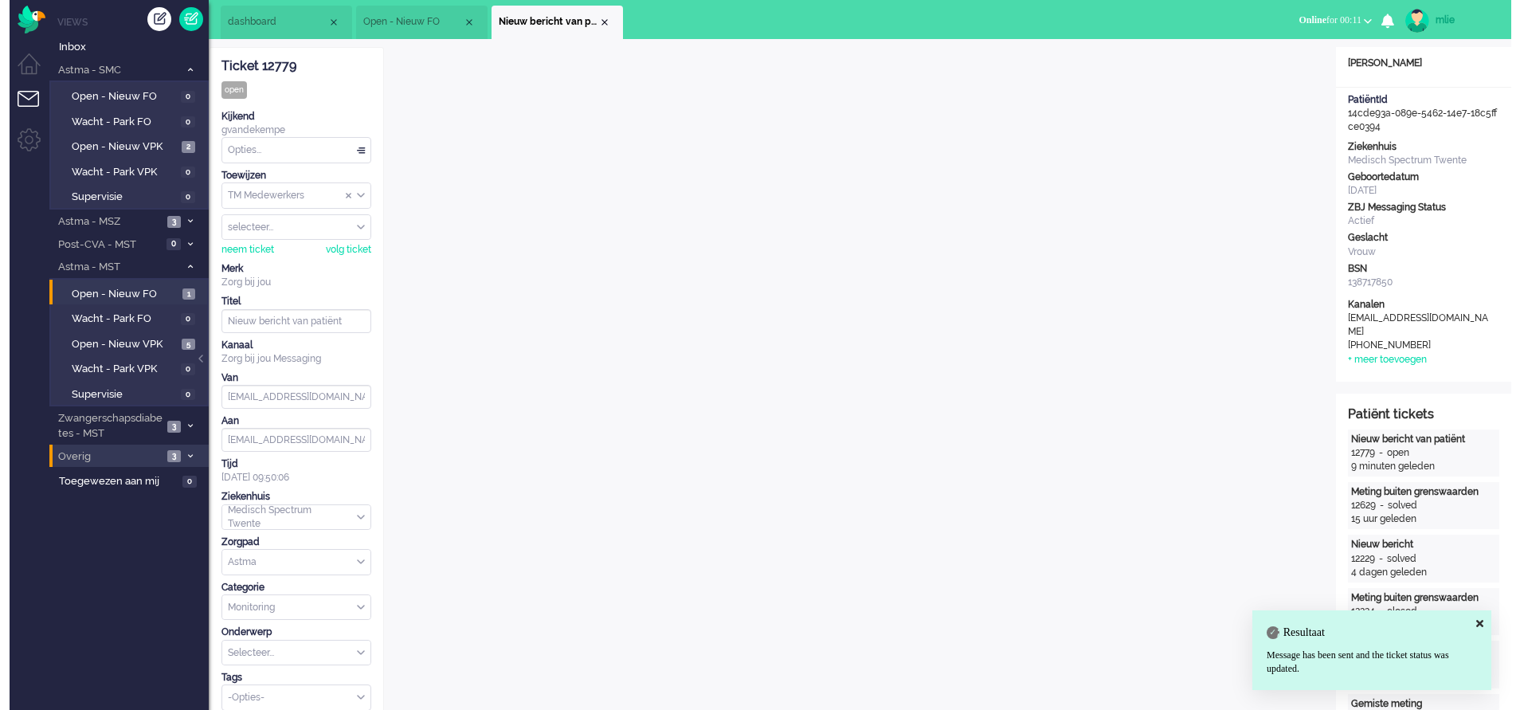
scroll to position [0, 0]
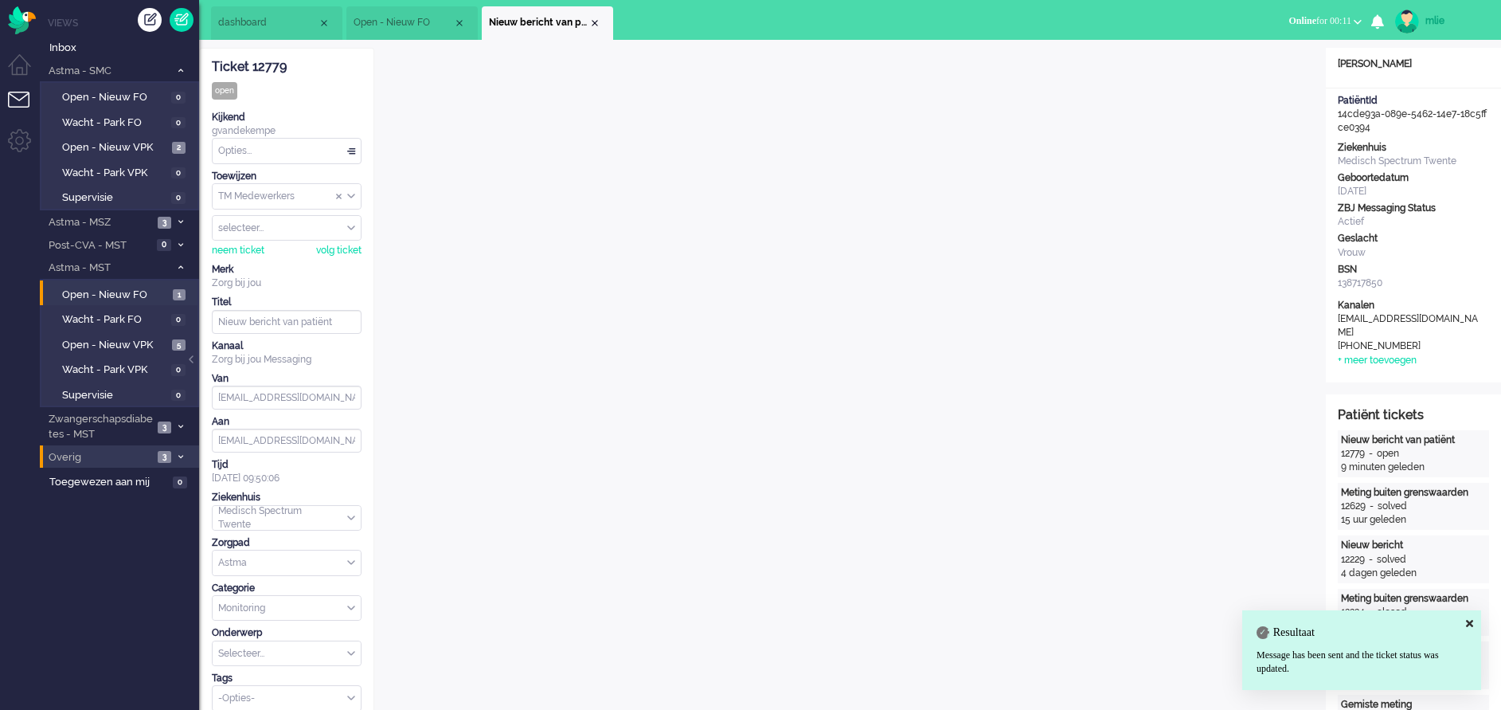
click at [350, 151] on div "Opties..." at bounding box center [287, 151] width 148 height 25
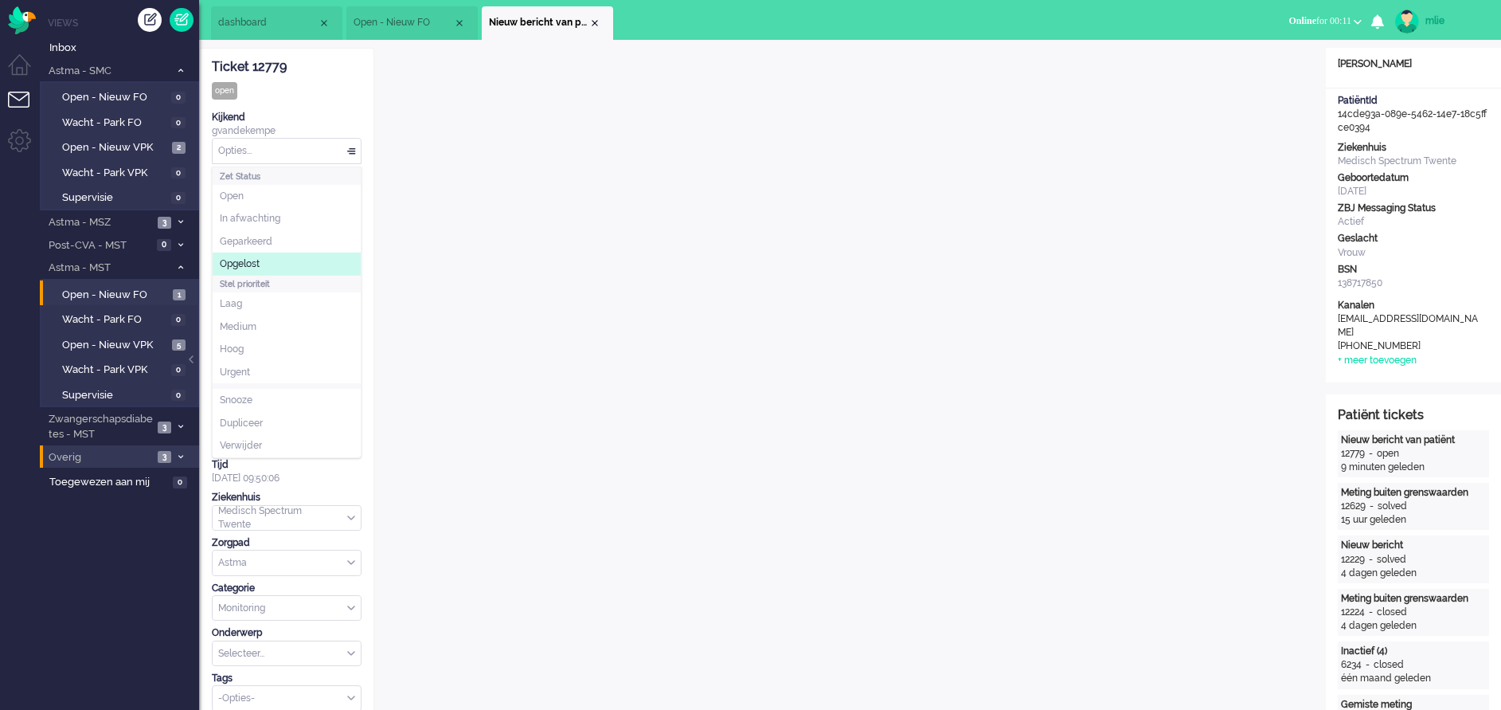
click at [273, 264] on li "Opgelost" at bounding box center [287, 264] width 148 height 23
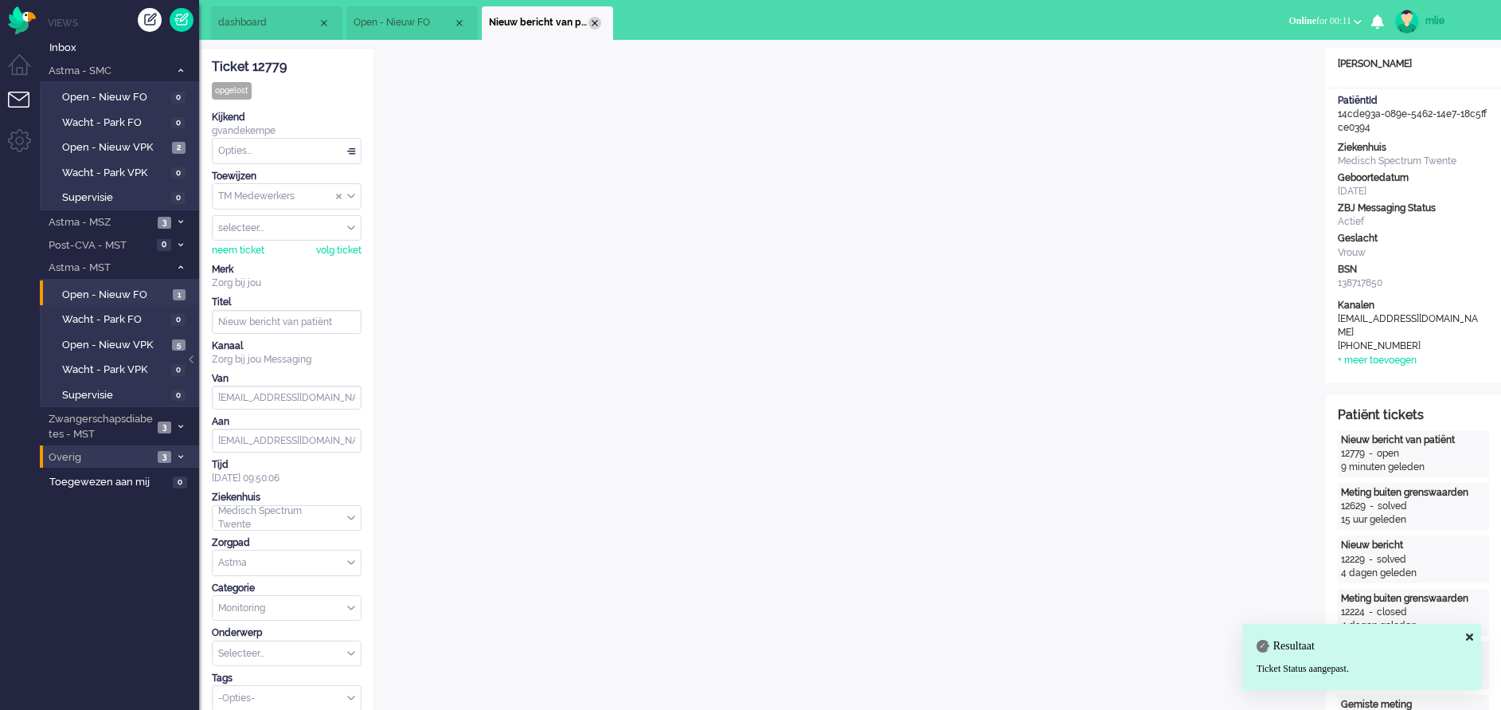
click at [599, 22] on div "Close tab" at bounding box center [595, 23] width 13 height 13
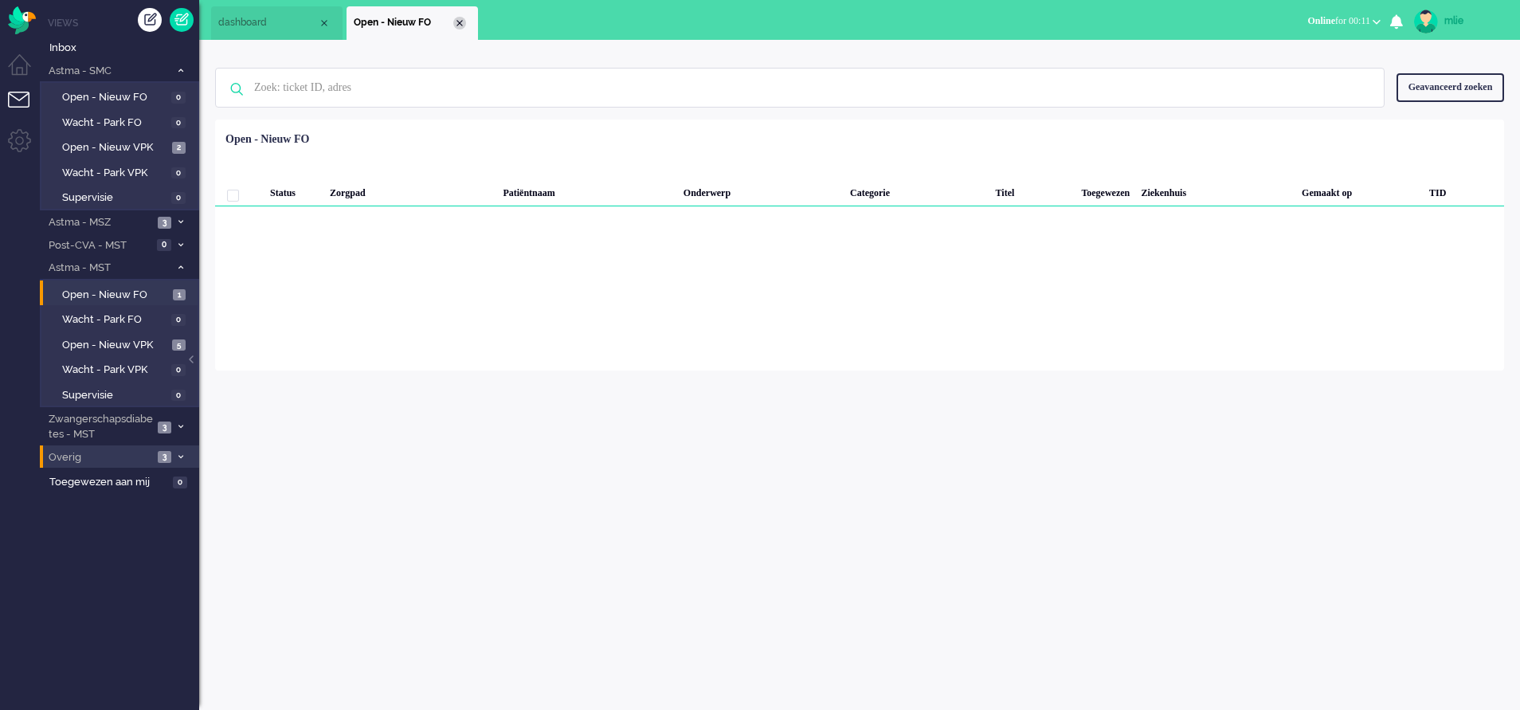
click at [464, 25] on div "Close tab" at bounding box center [459, 23] width 13 height 13
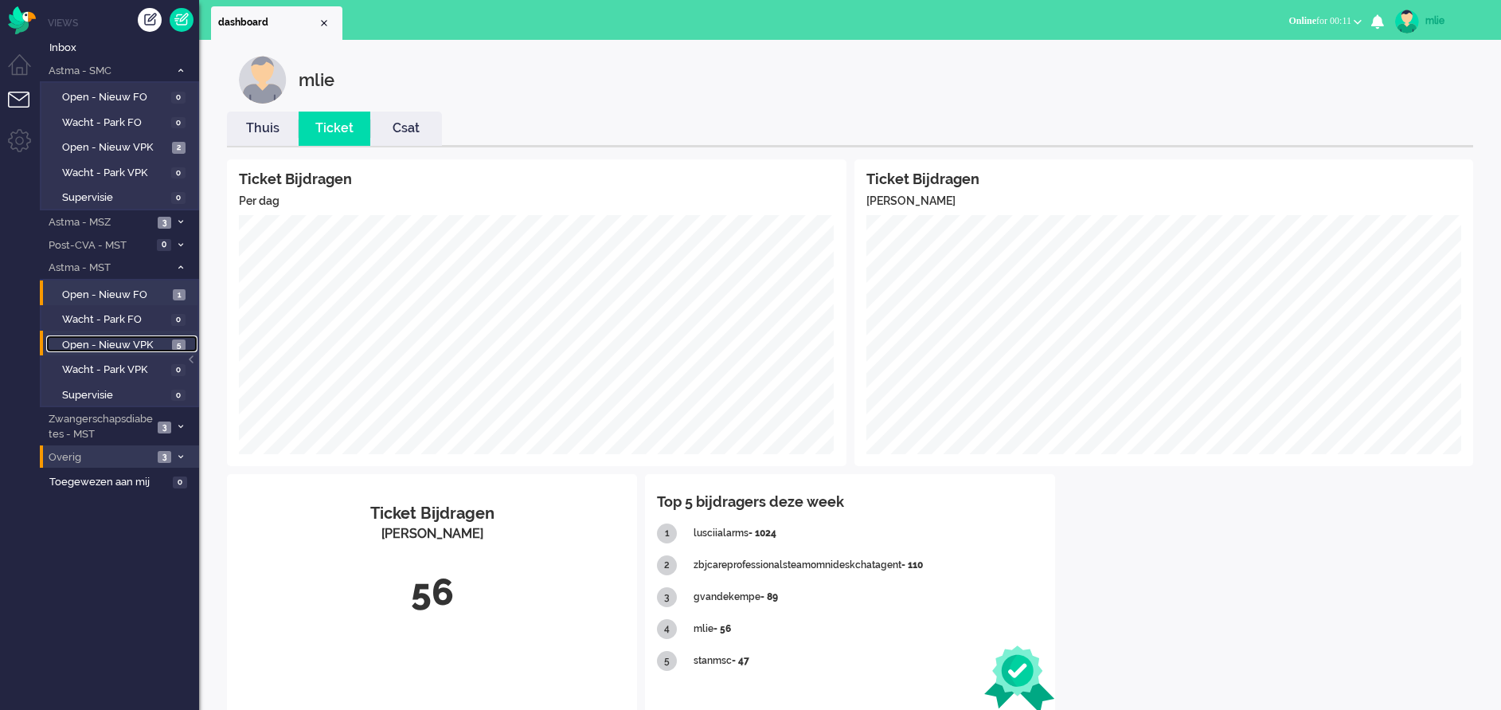
click at [85, 344] on span "Open - Nieuw VPK" at bounding box center [115, 345] width 106 height 15
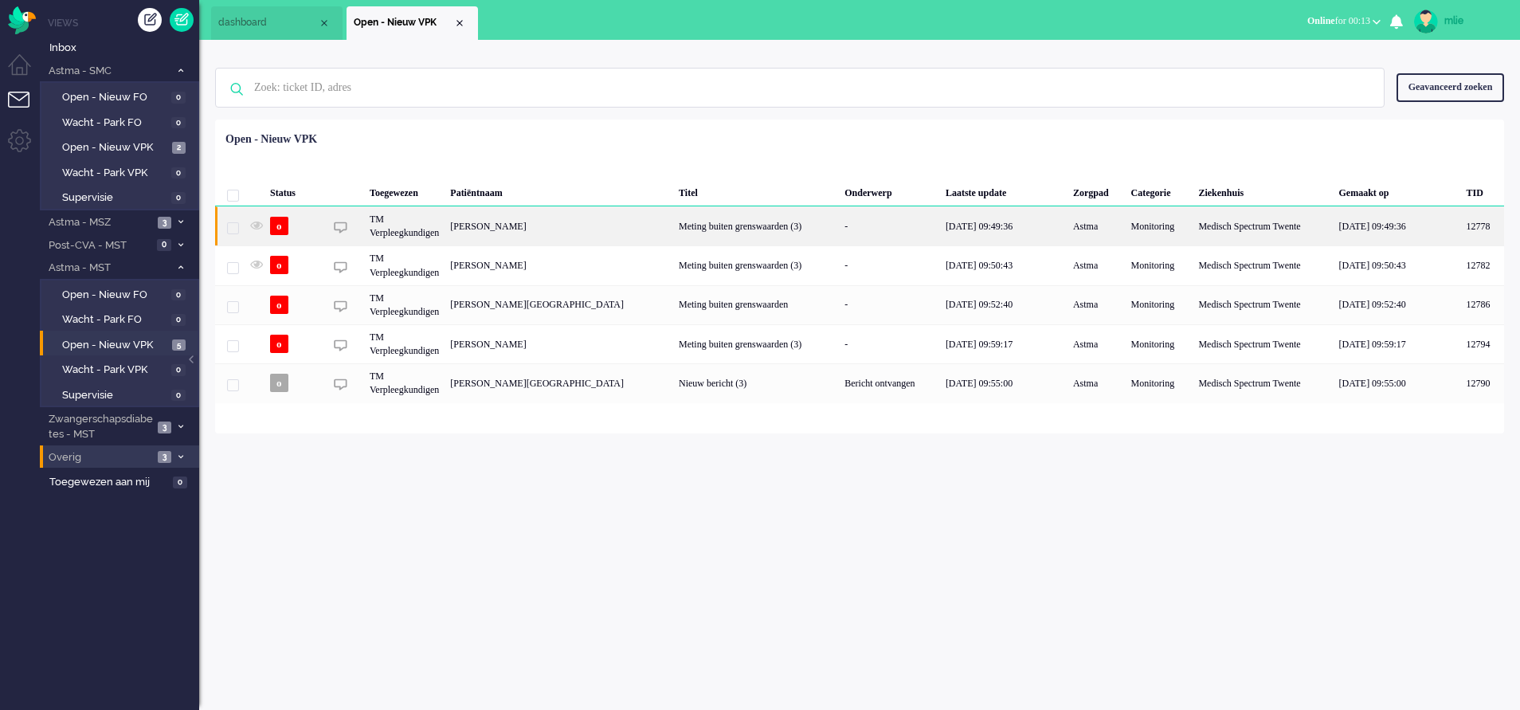
click at [795, 223] on div "Meting buiten grenswaarden (3)" at bounding box center [756, 225] width 166 height 39
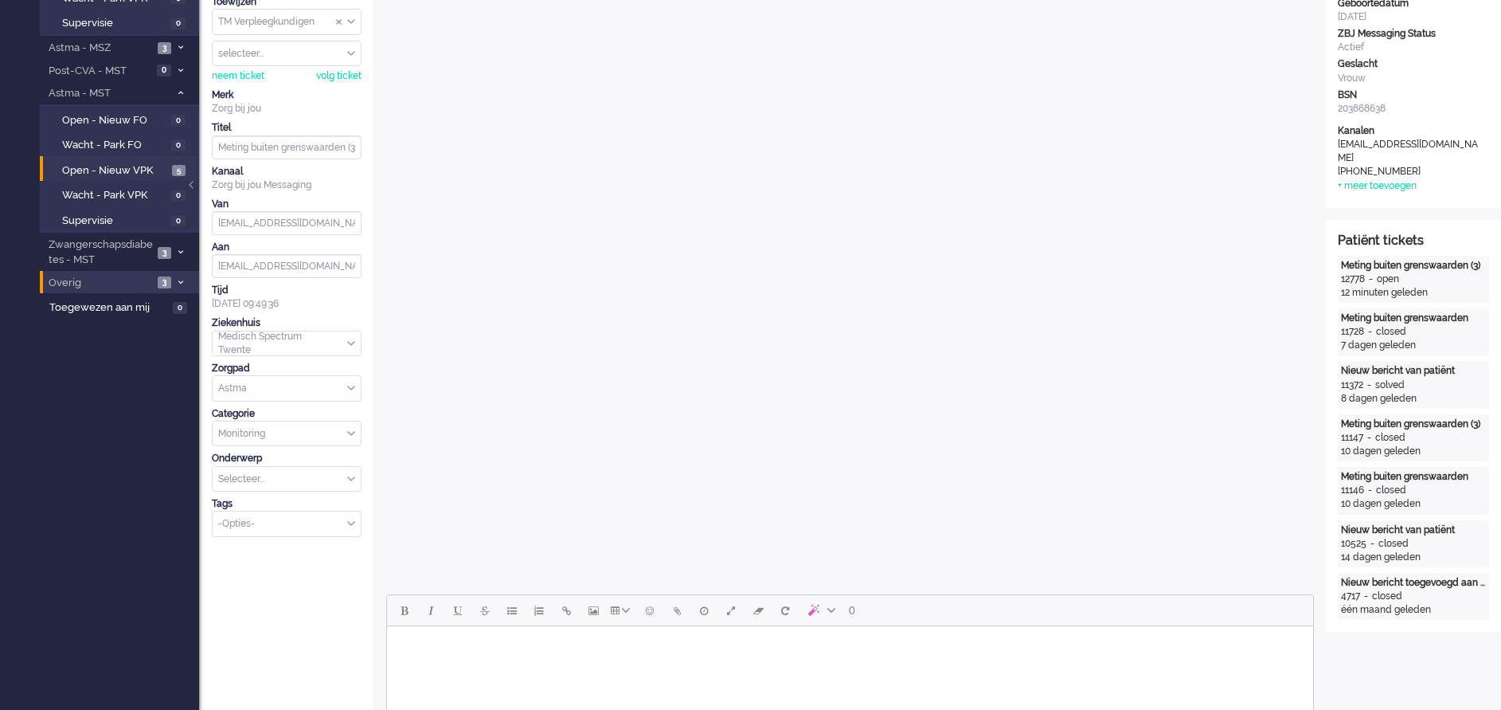
scroll to position [55, 0]
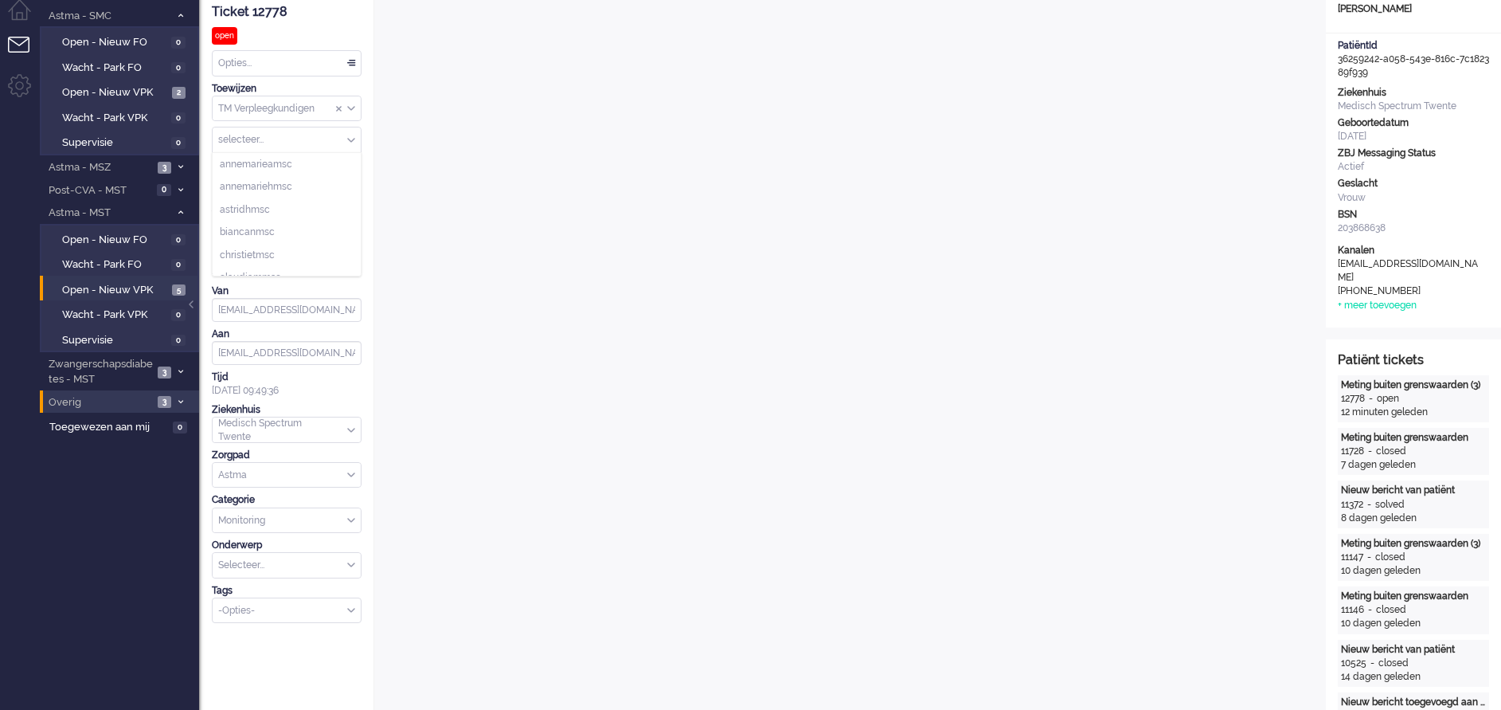
click at [351, 136] on div "selecteer..." at bounding box center [287, 139] width 148 height 25
click at [245, 241] on span "stanmsc" at bounding box center [239, 247] width 38 height 14
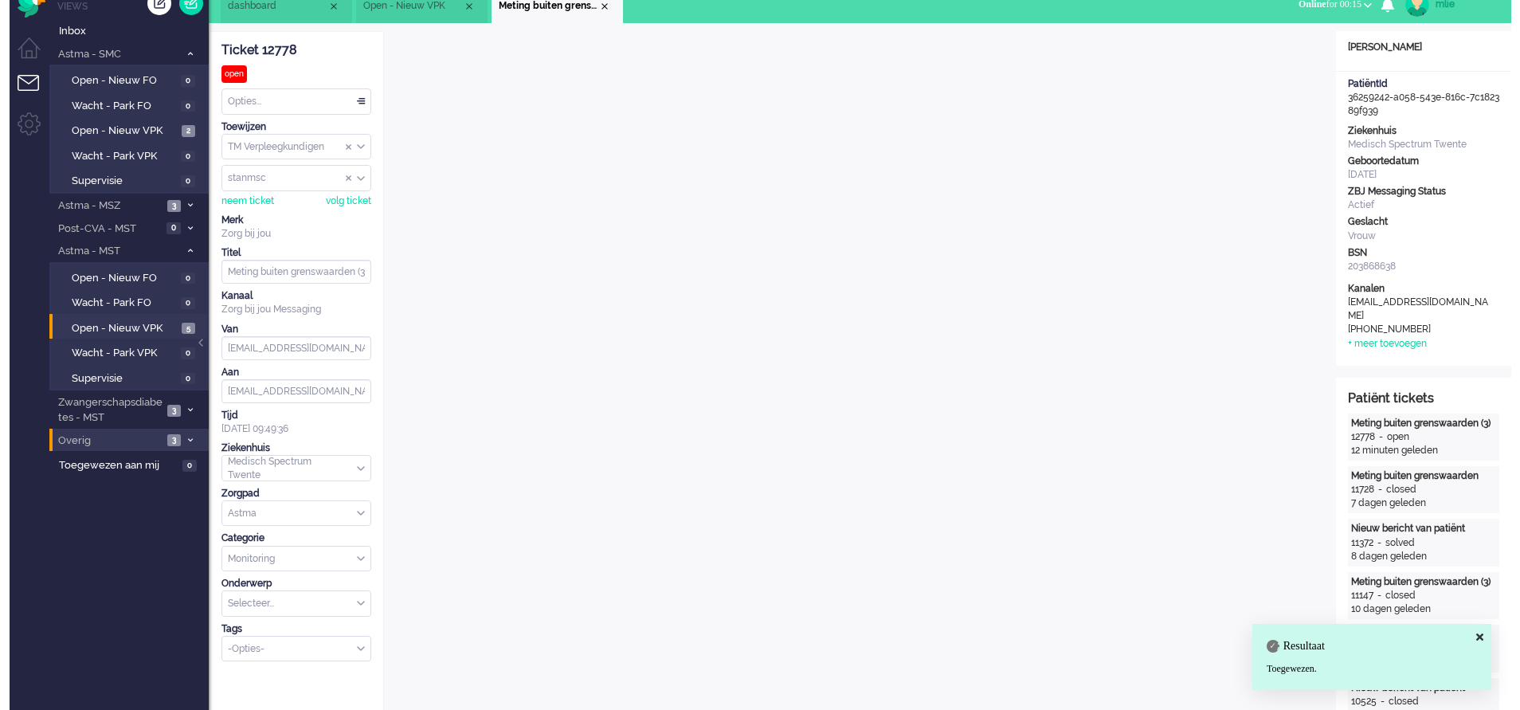
scroll to position [0, 0]
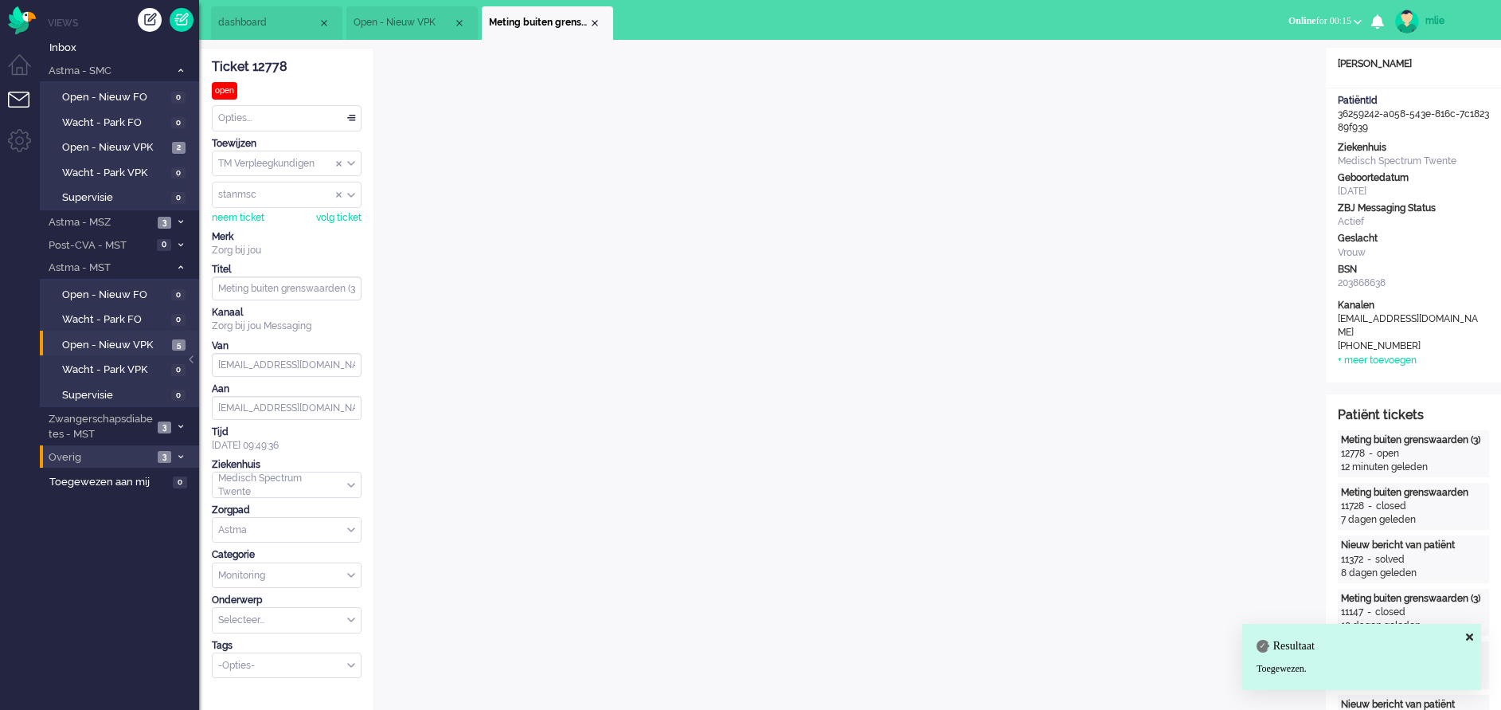
click at [602, 22] on li "Meting buiten grenswaarden (3)" at bounding box center [547, 22] width 131 height 33
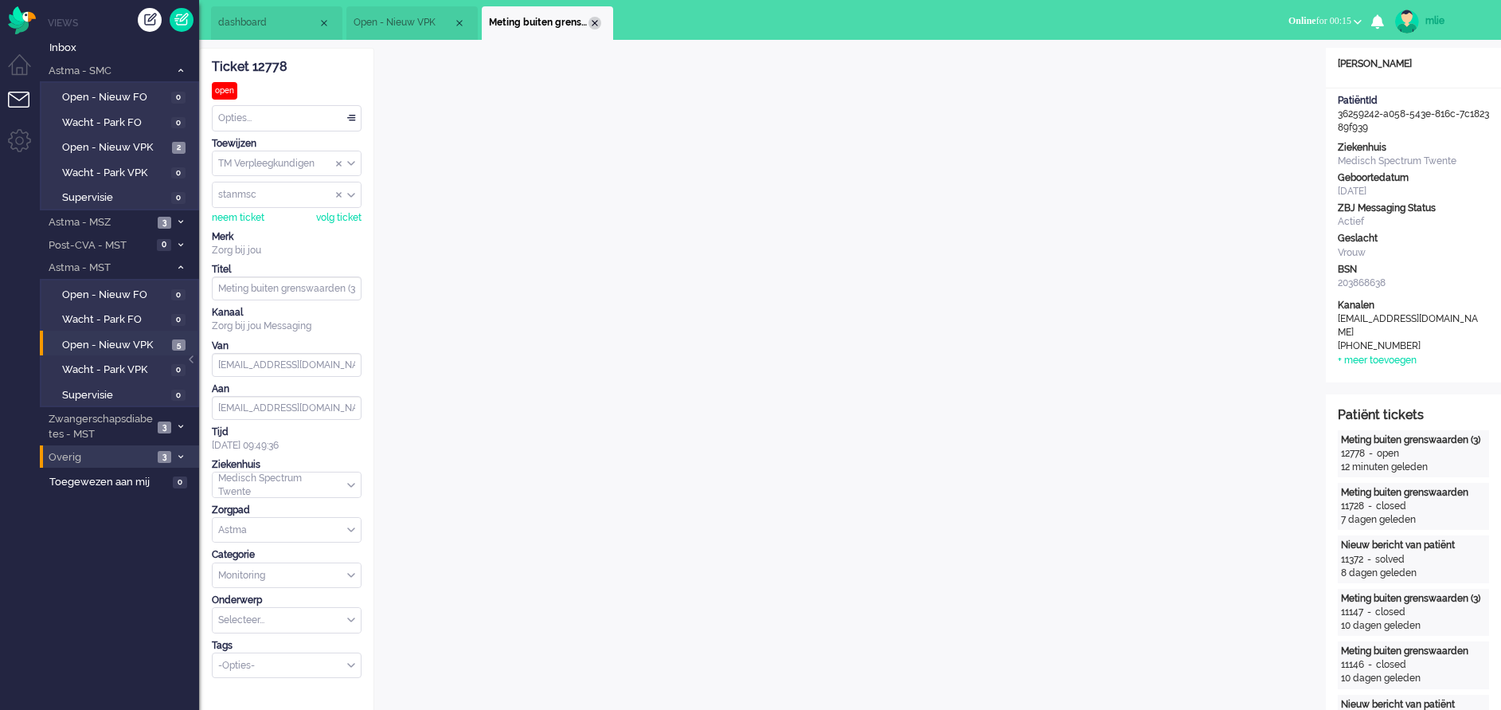
click at [598, 22] on div "Close tab" at bounding box center [595, 23] width 13 height 13
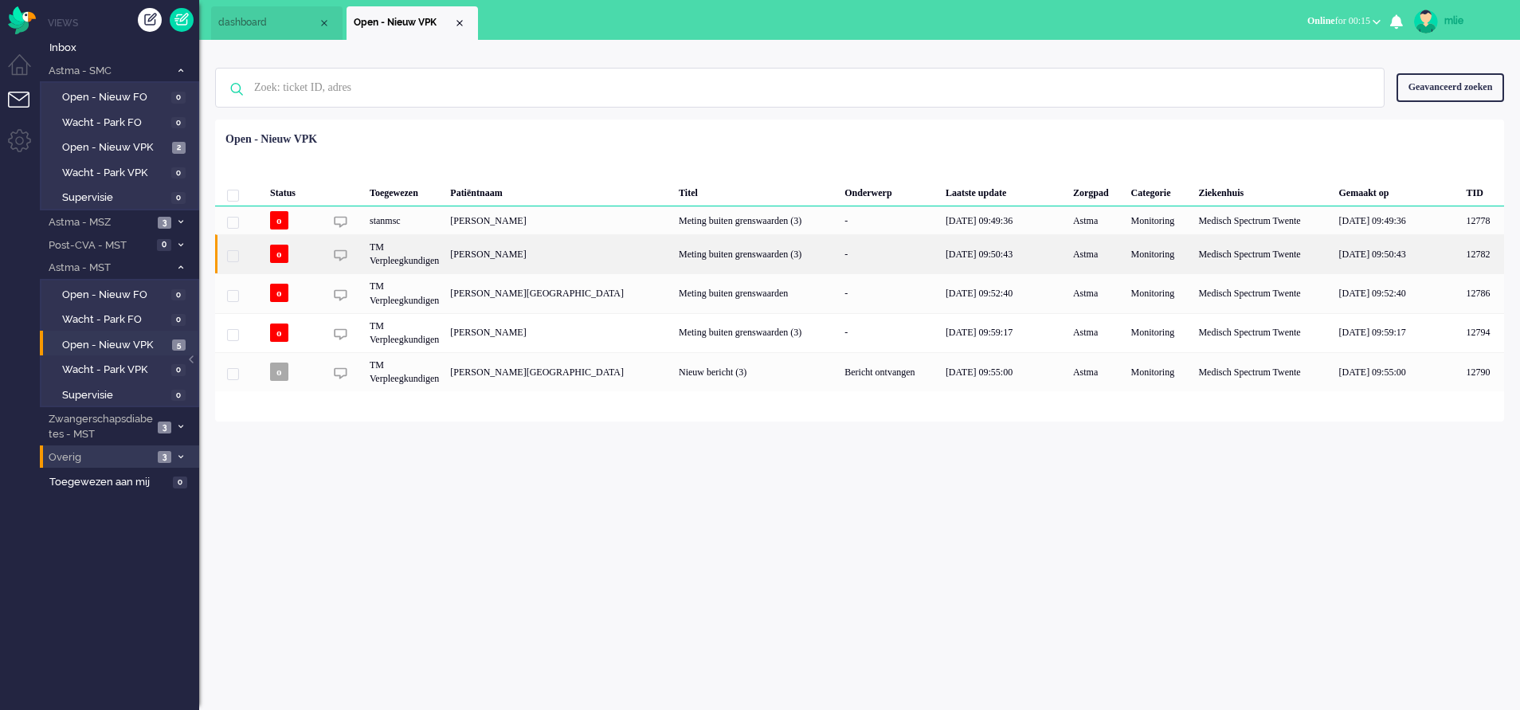
click at [813, 257] on div "Meting buiten grenswaarden (3)" at bounding box center [756, 253] width 166 height 39
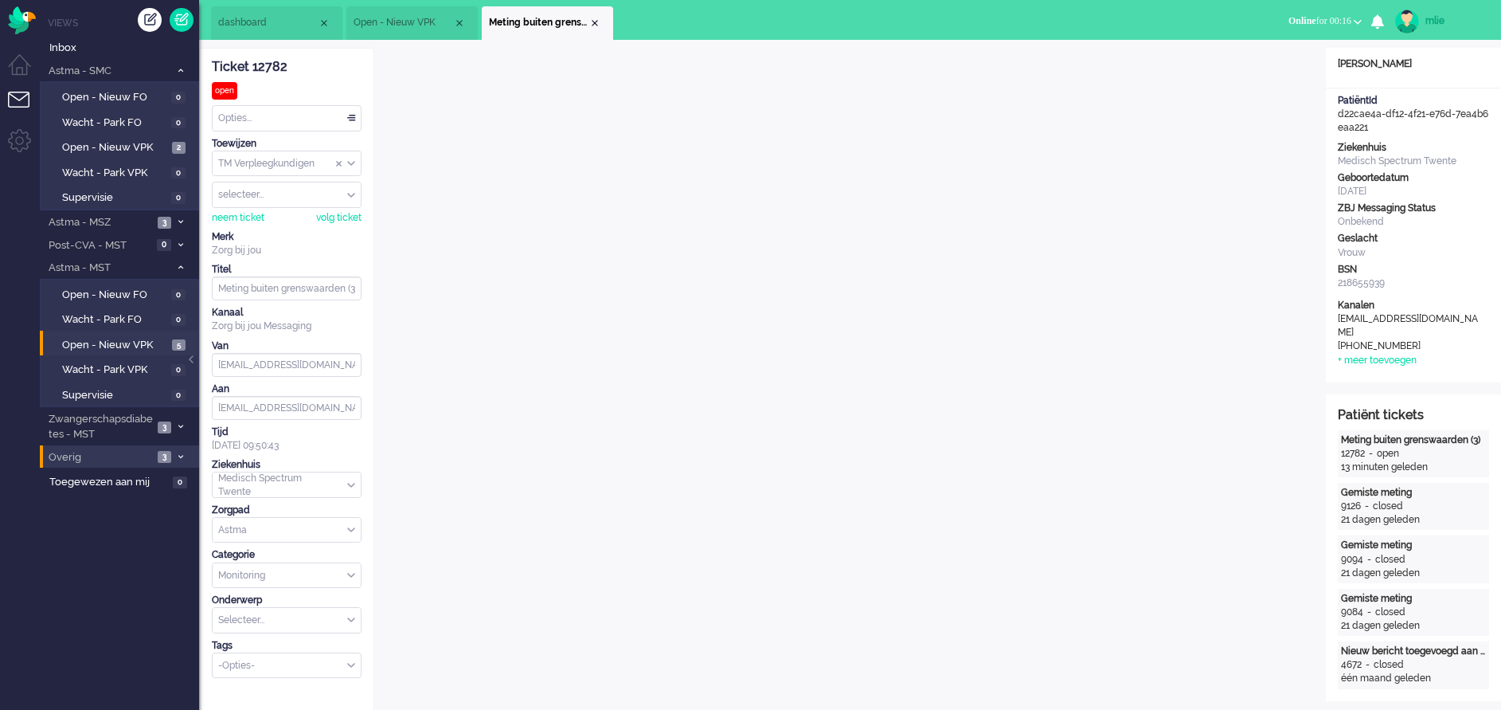
drag, startPoint x: 293, startPoint y: 69, endPoint x: 211, endPoint y: 62, distance: 82.3
copy div "Ticket 12782"
click at [596, 23] on div "Close tab" at bounding box center [595, 23] width 13 height 13
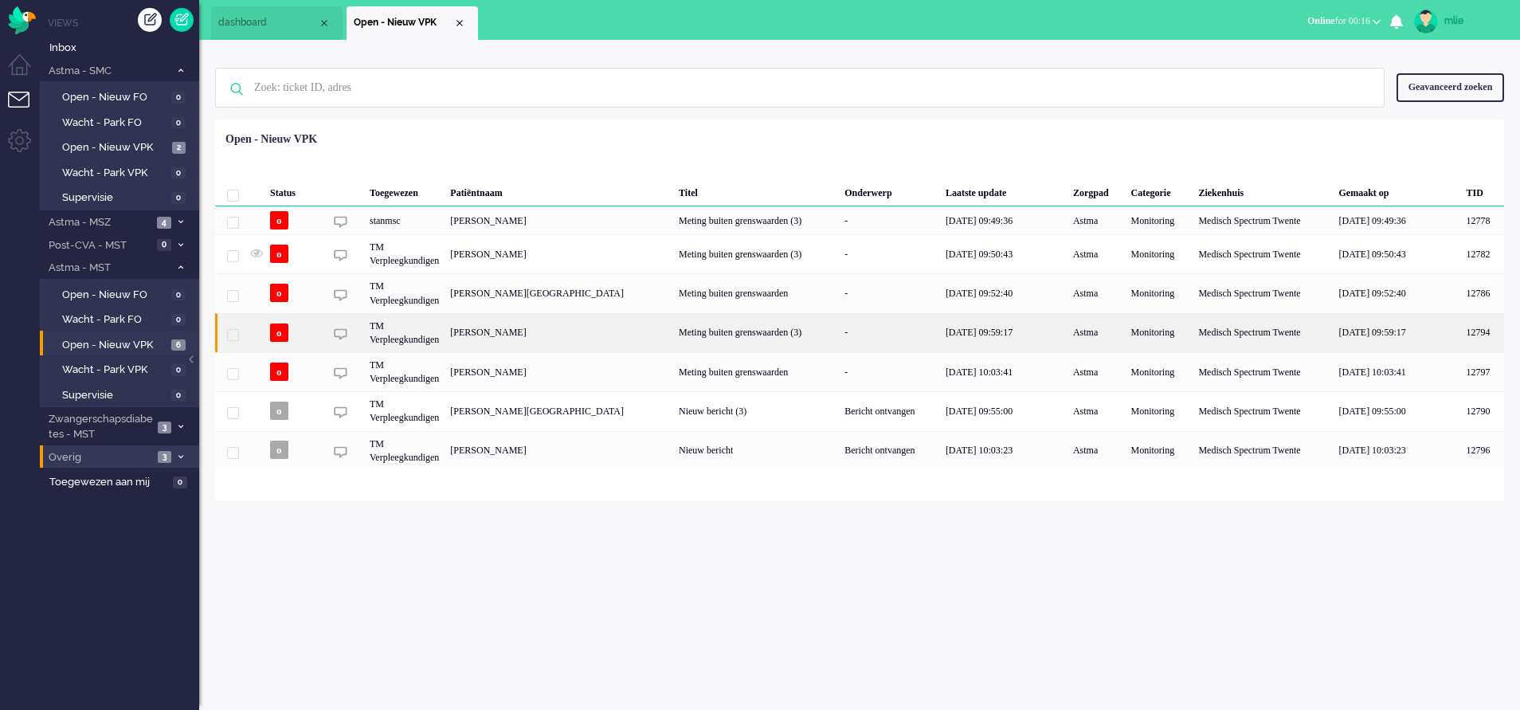
click at [714, 333] on div "Meting buiten grenswaarden (3)" at bounding box center [756, 332] width 166 height 39
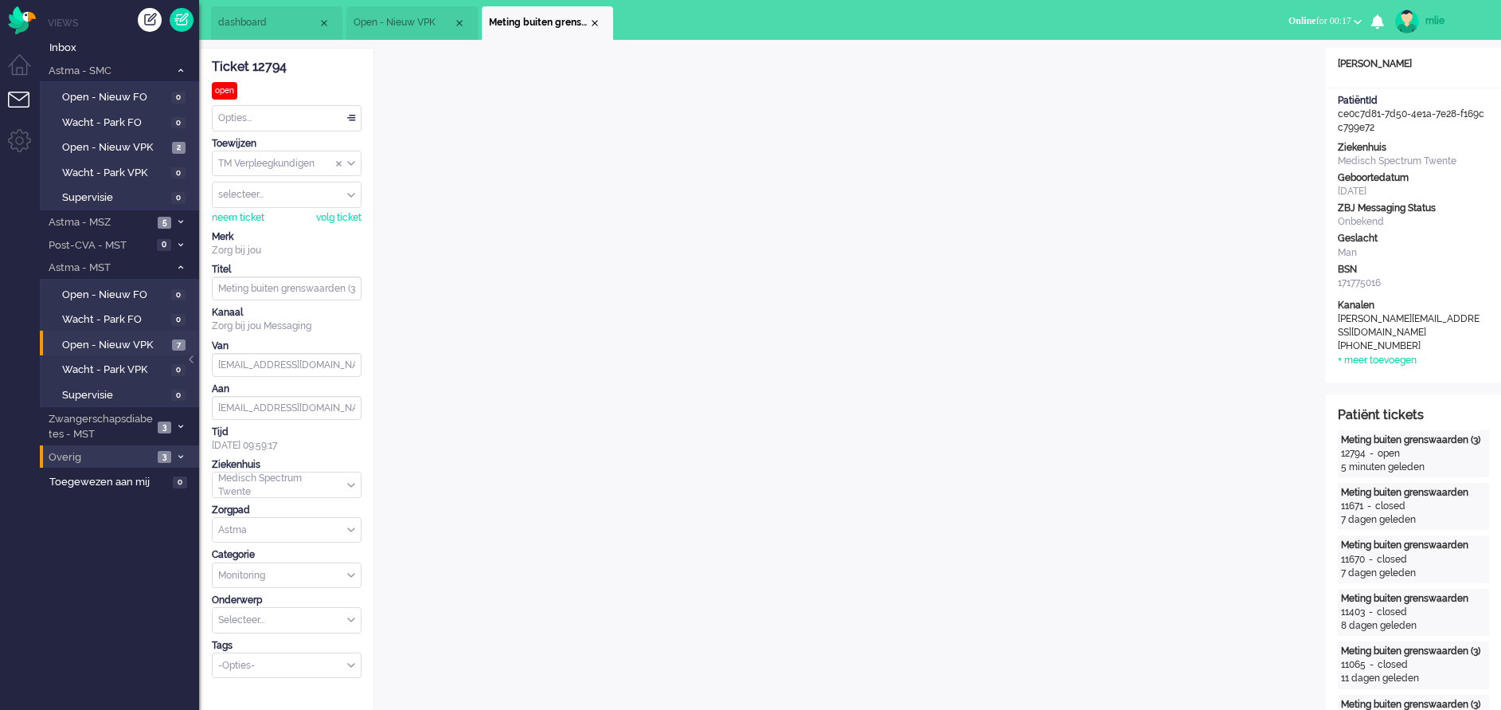
drag, startPoint x: 293, startPoint y: 69, endPoint x: 217, endPoint y: 71, distance: 75.7
click at [217, 71] on div "Ticket 12794" at bounding box center [287, 67] width 150 height 18
copy div "icket 12794"
click at [262, 190] on input "Assign User" at bounding box center [287, 194] width 148 height 25
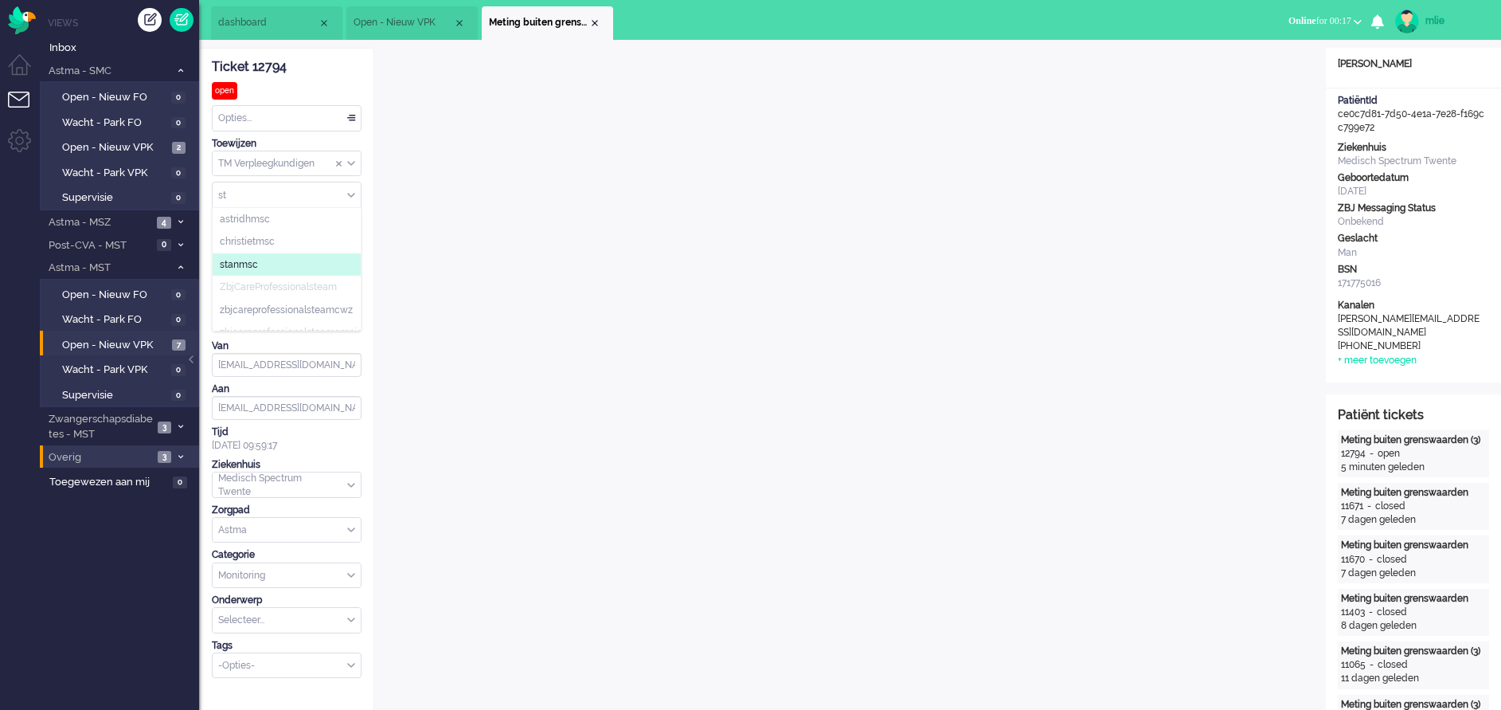
type input "st"
click at [250, 259] on span "stanmsc" at bounding box center [239, 265] width 38 height 14
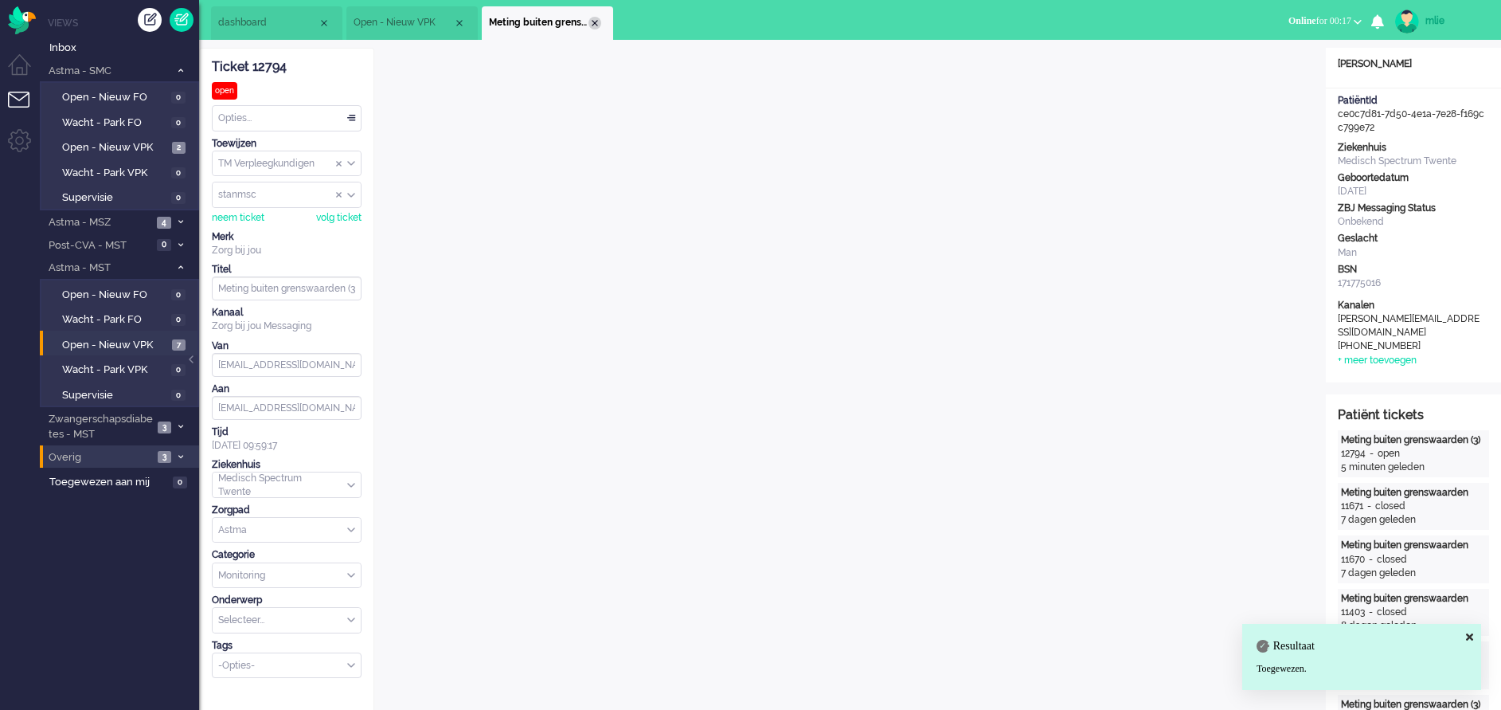
click at [594, 22] on div "Close tab" at bounding box center [595, 23] width 13 height 13
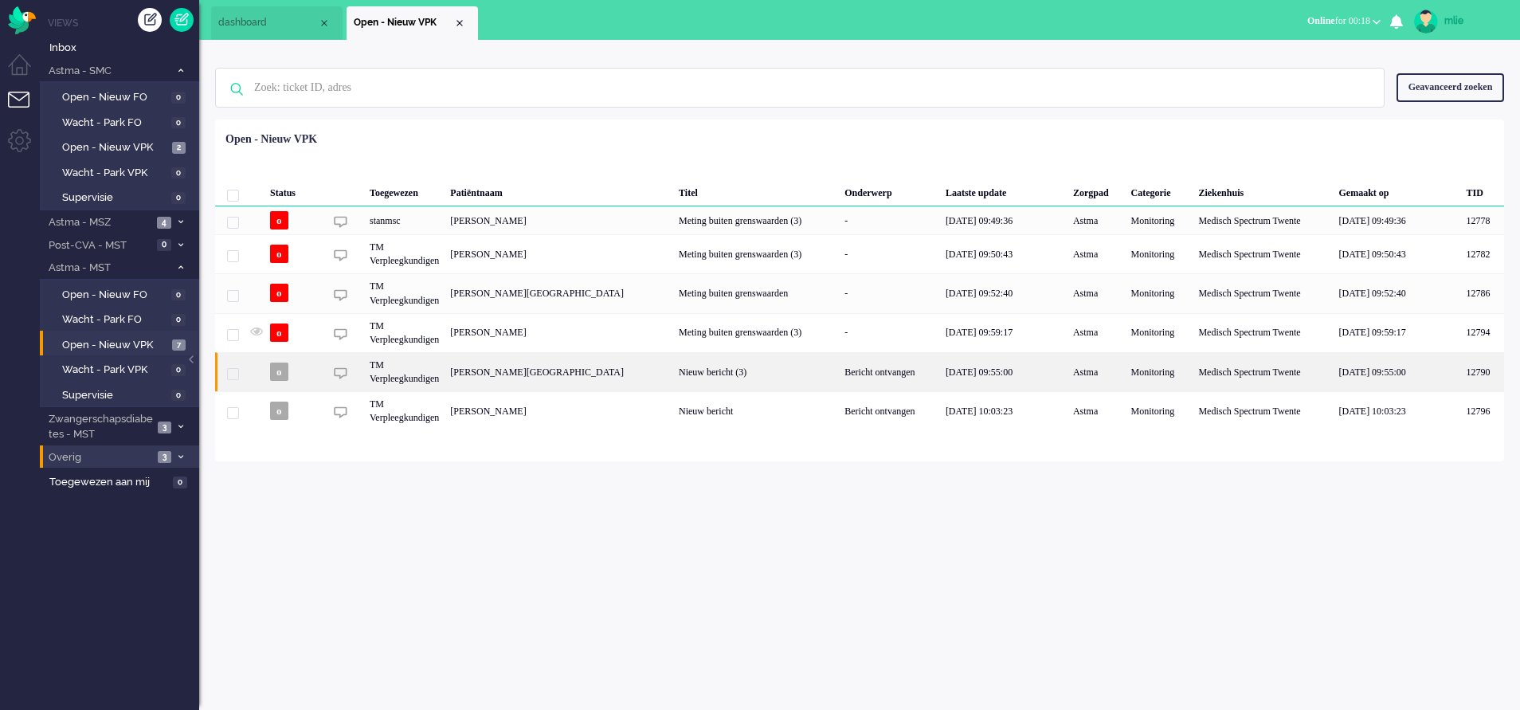
click at [839, 370] on div "Bericht ontvangen" at bounding box center [889, 371] width 101 height 39
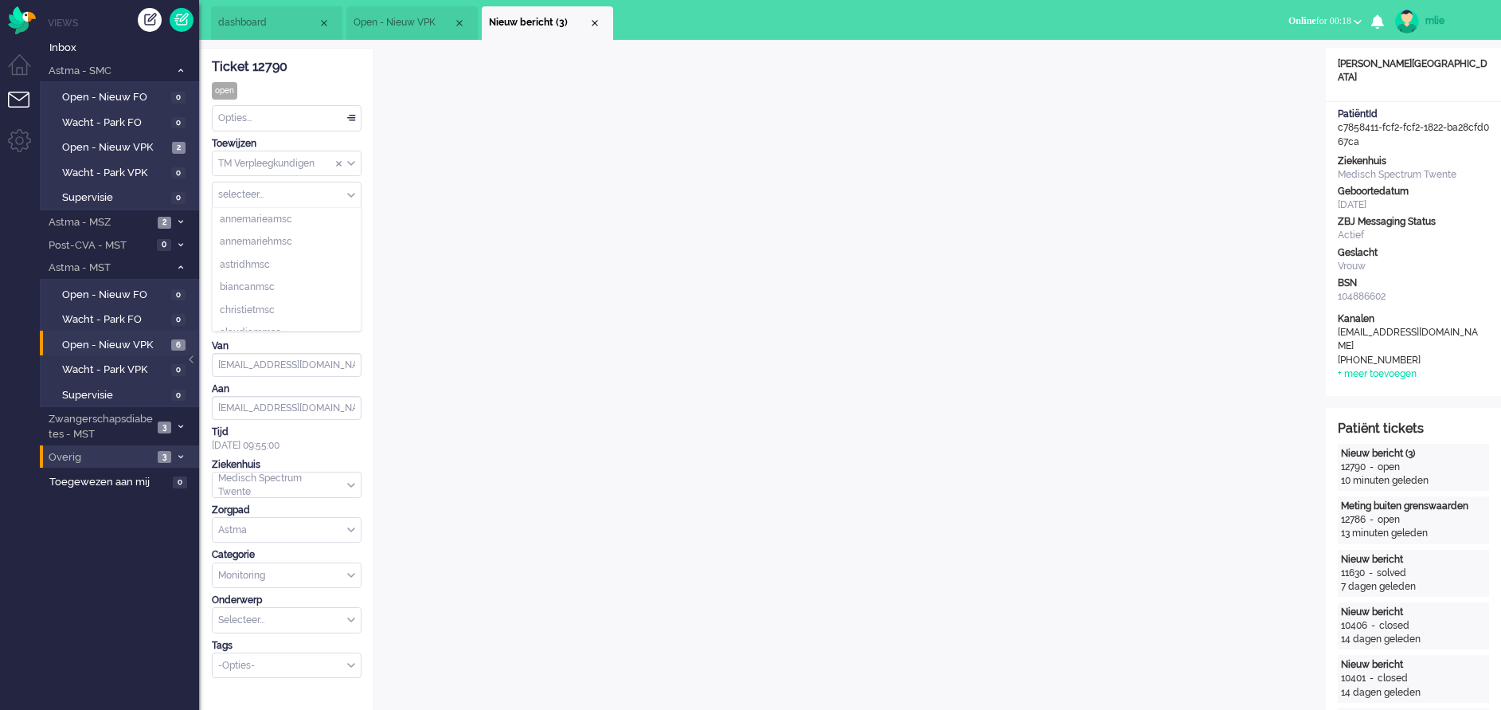
click at [251, 192] on input "Assign User" at bounding box center [287, 194] width 148 height 25
type input "isa"
click at [247, 220] on span "isawmsc" at bounding box center [240, 220] width 40 height 14
click at [596, 24] on div "Close tab" at bounding box center [595, 23] width 13 height 13
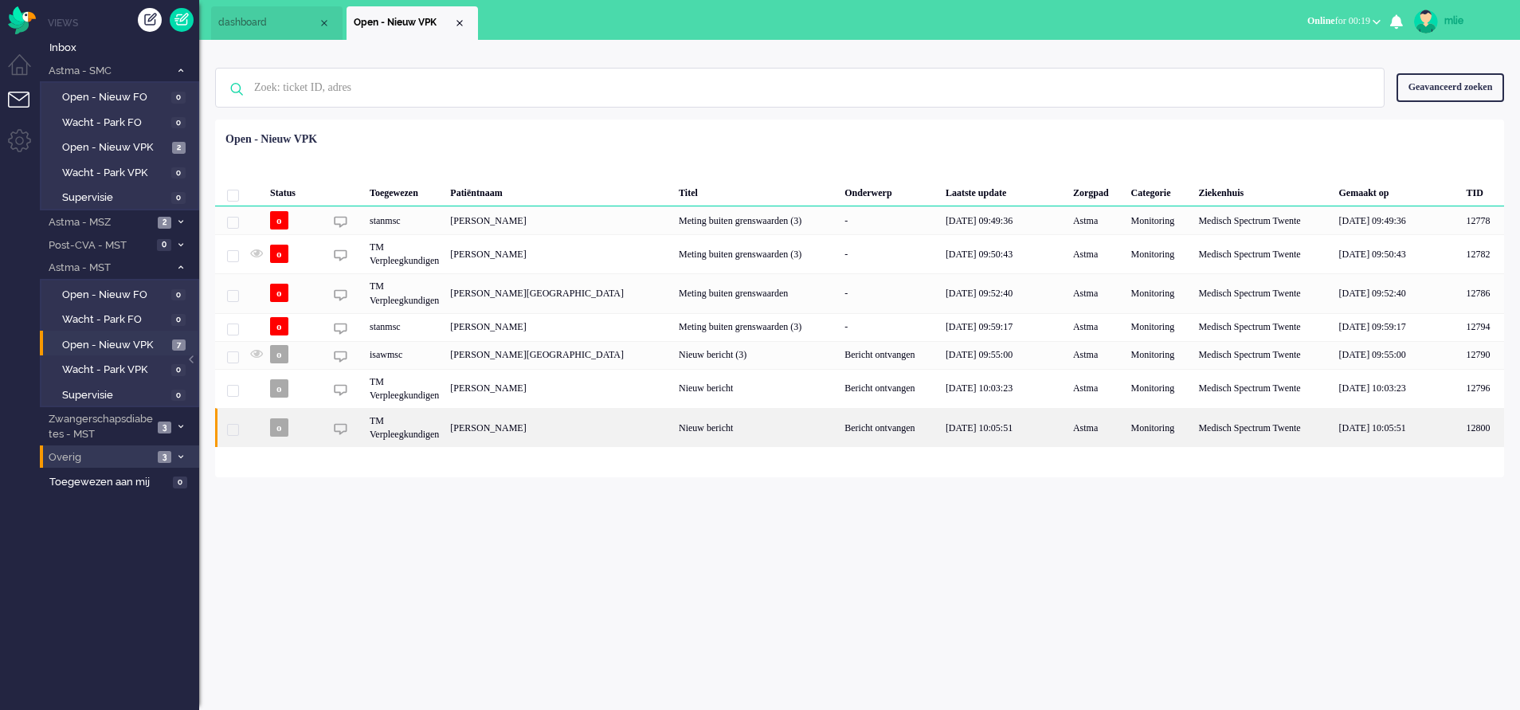
click at [881, 428] on div "Bericht ontvangen" at bounding box center [889, 427] width 101 height 39
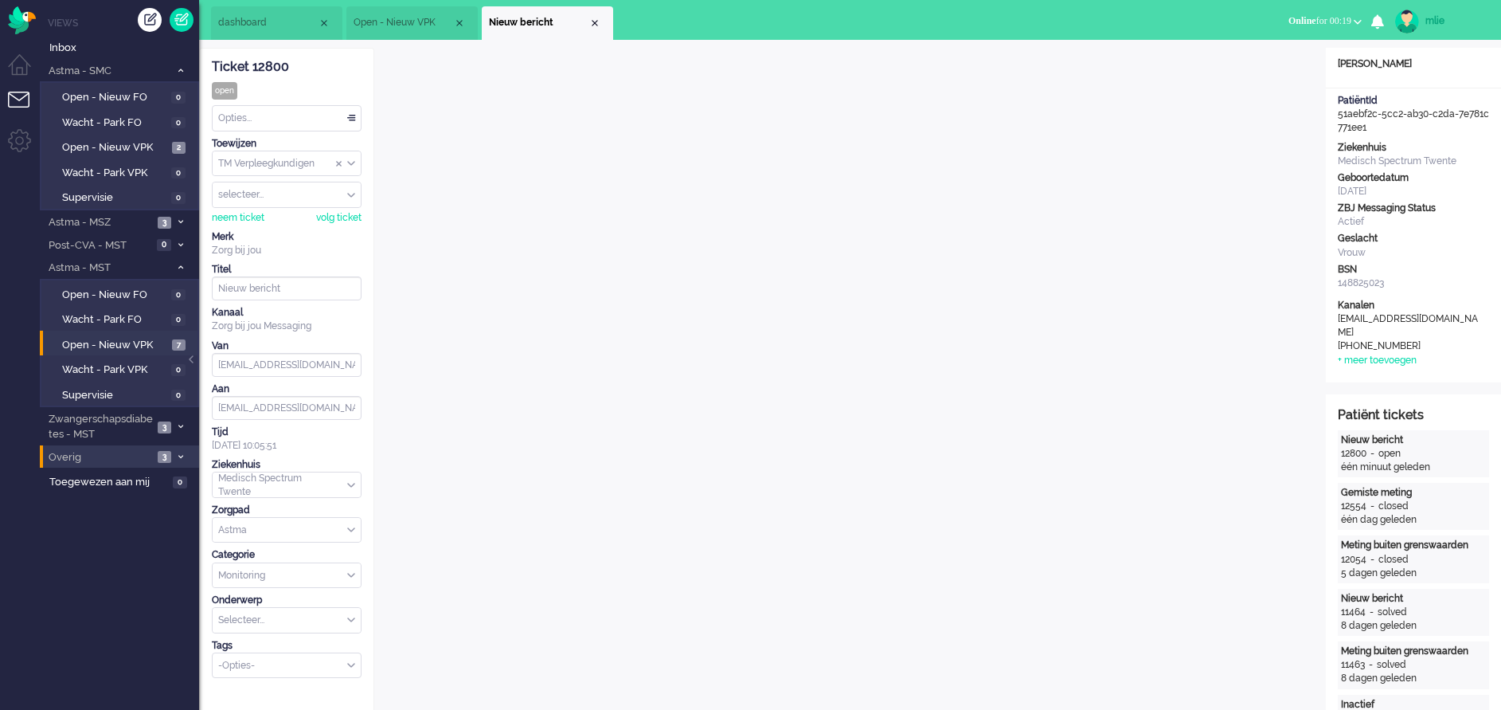
click at [352, 115] on div "Opties..." at bounding box center [287, 118] width 148 height 25
click at [273, 234] on li "Opgelost" at bounding box center [287, 231] width 148 height 23
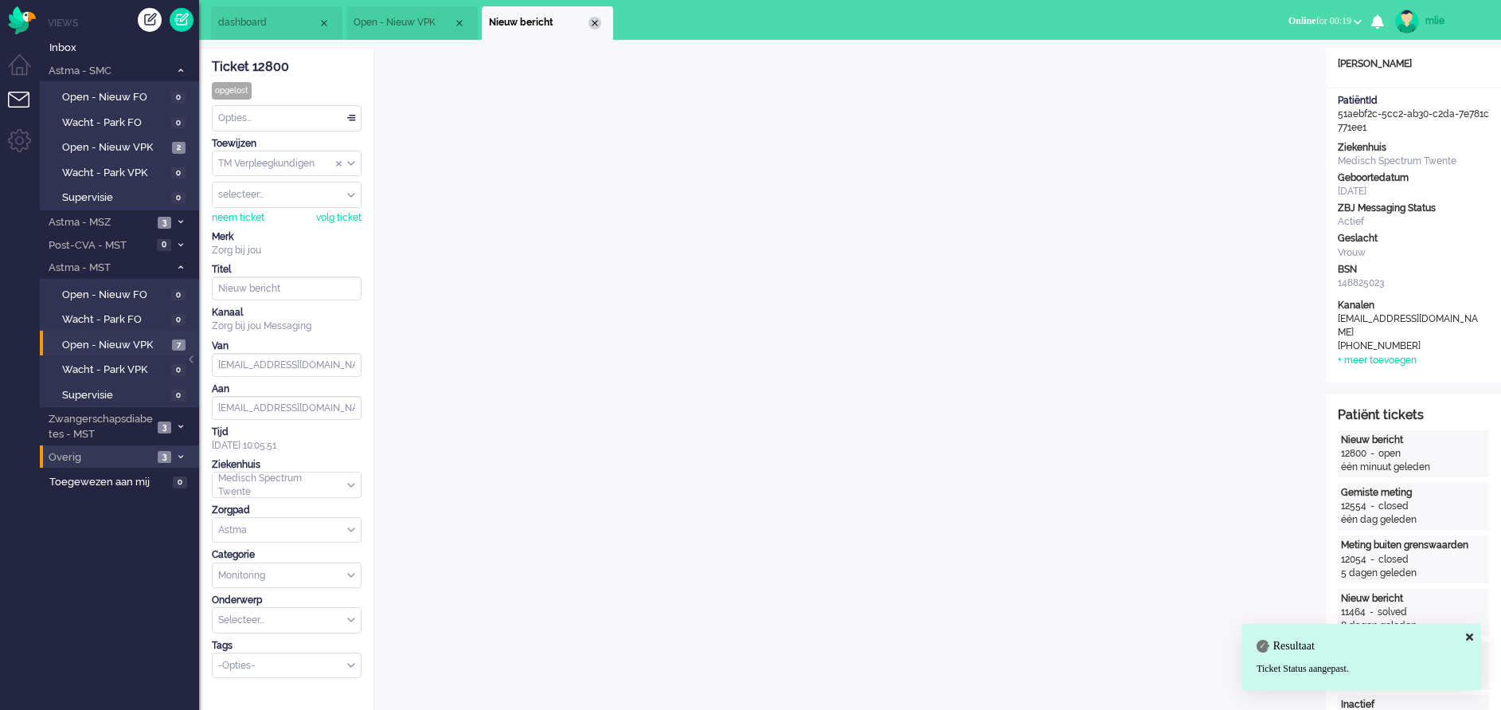
click at [594, 21] on div "Close tab" at bounding box center [595, 23] width 13 height 13
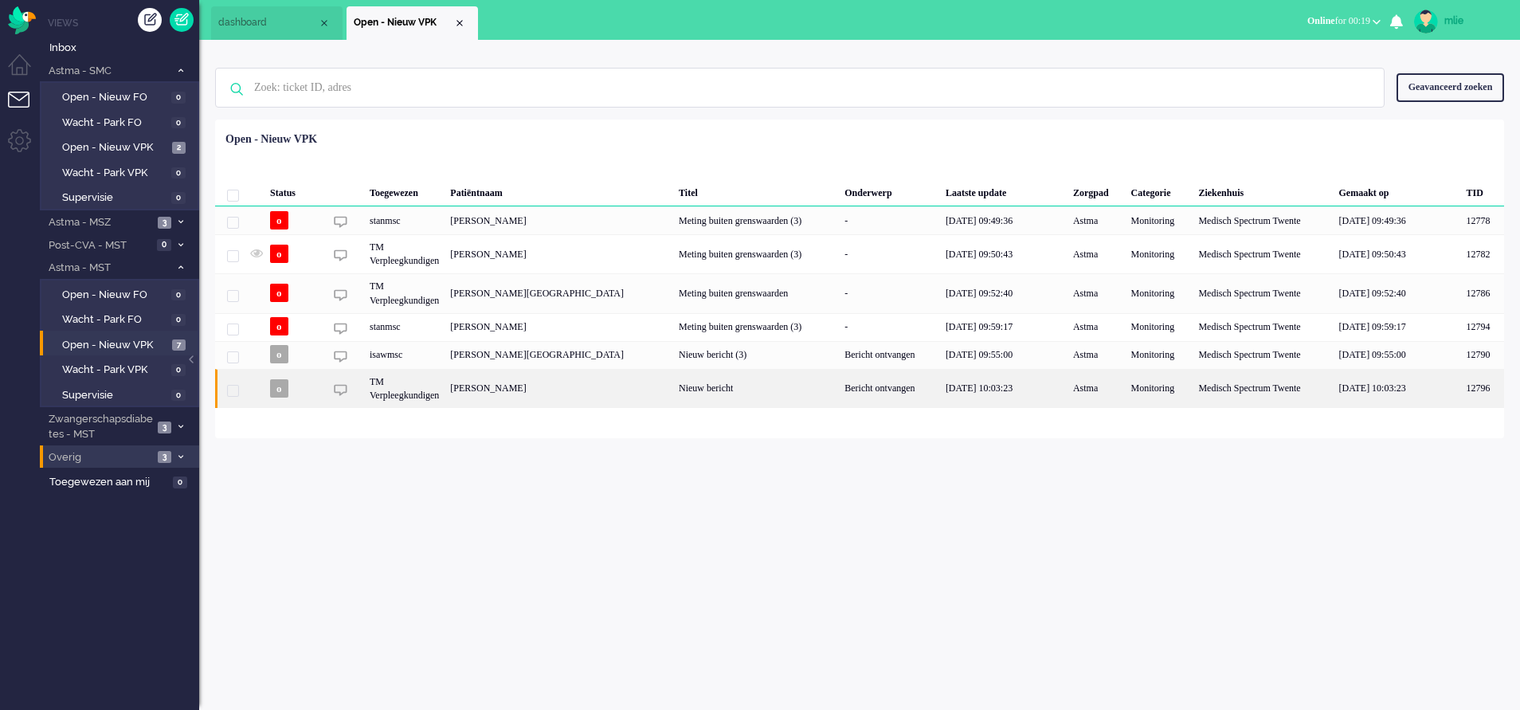
click at [862, 390] on div "Bericht ontvangen" at bounding box center [889, 388] width 101 height 39
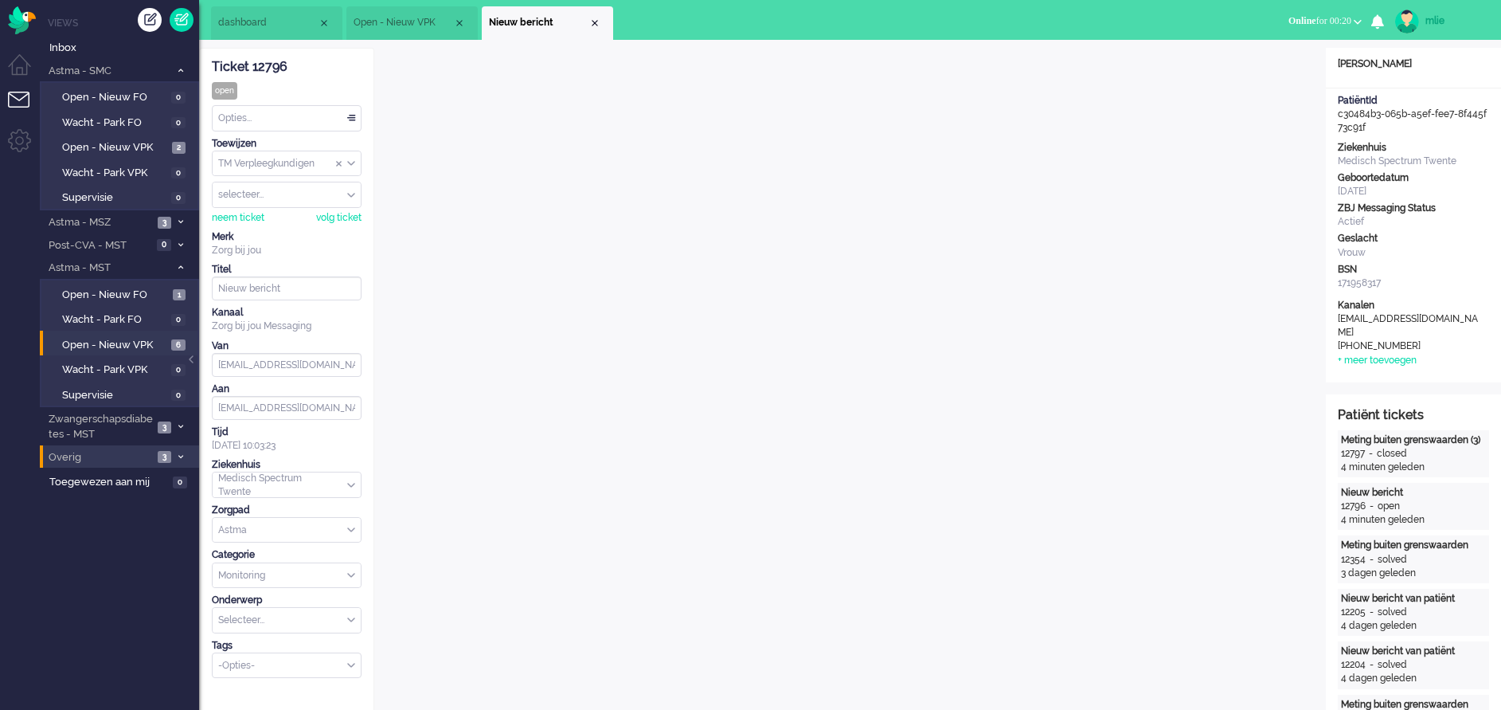
click at [597, 21] on div "Close tab" at bounding box center [595, 23] width 13 height 13
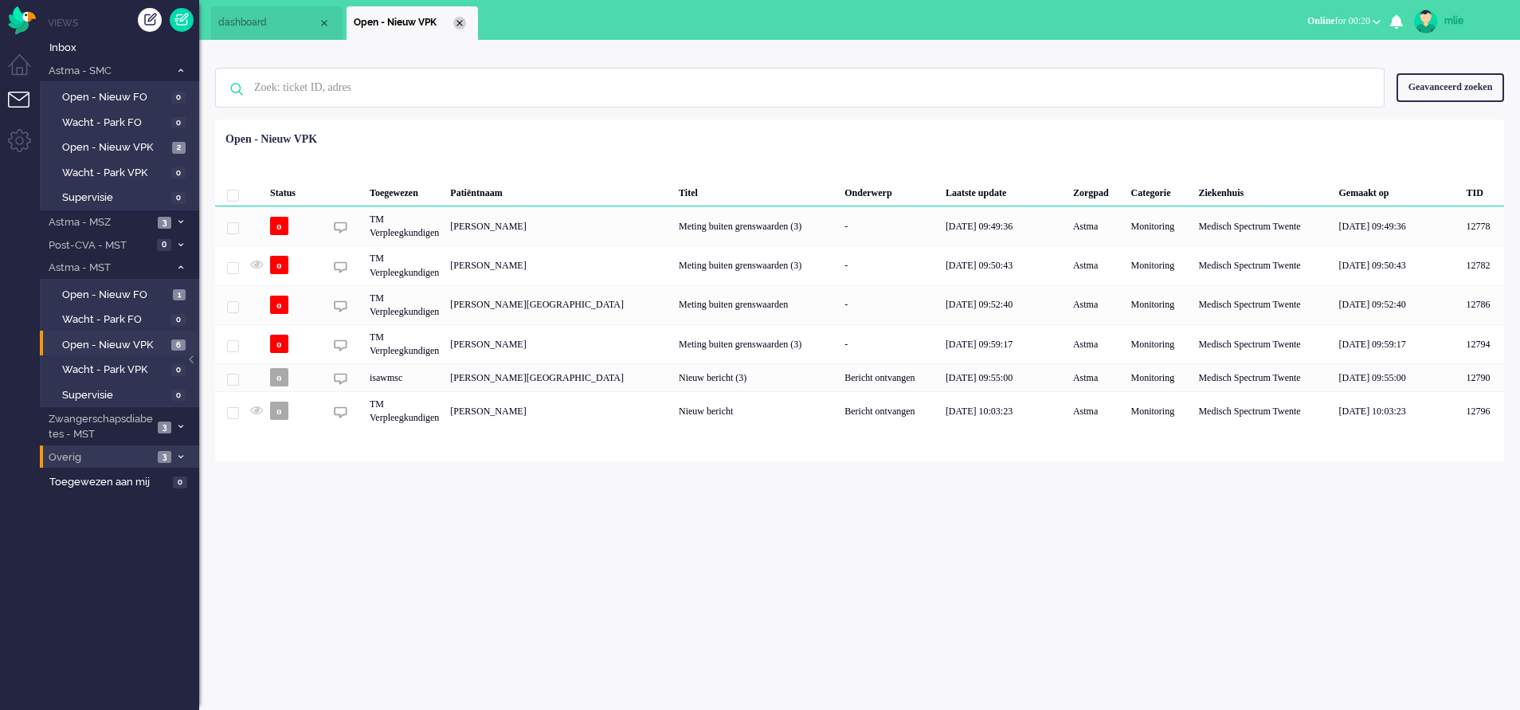
click at [459, 25] on div "Close tab" at bounding box center [459, 23] width 13 height 13
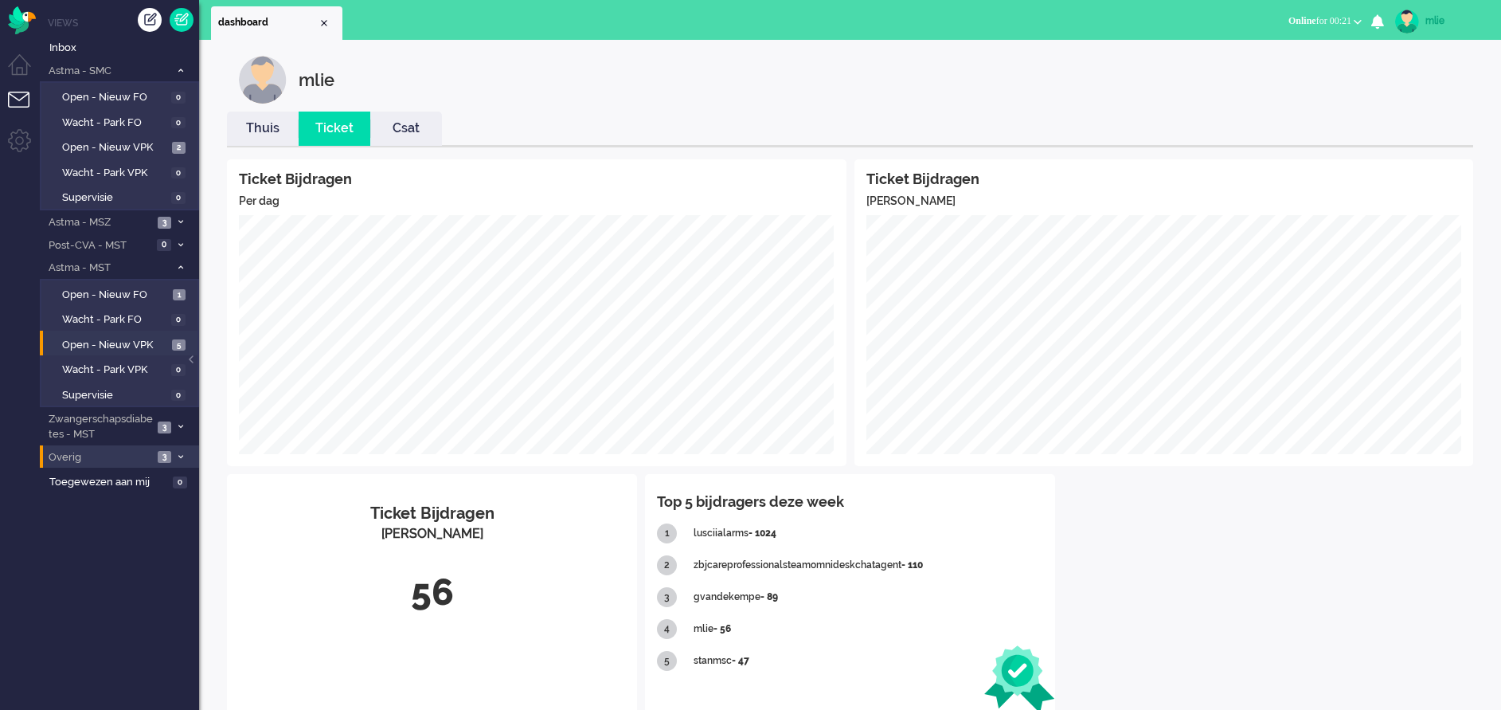
click at [278, 128] on link "Thuis" at bounding box center [263, 128] width 72 height 18
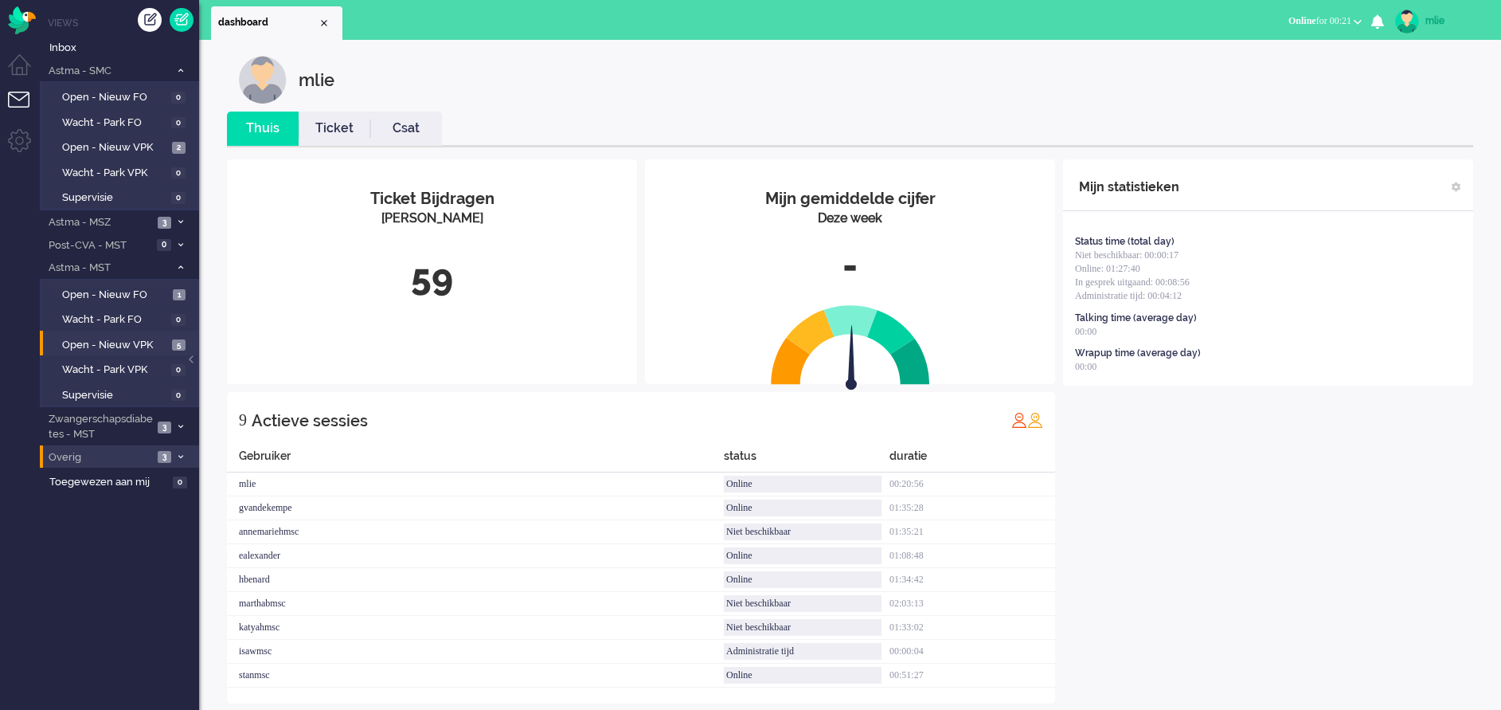
click at [345, 135] on link "Ticket" at bounding box center [335, 128] width 72 height 18
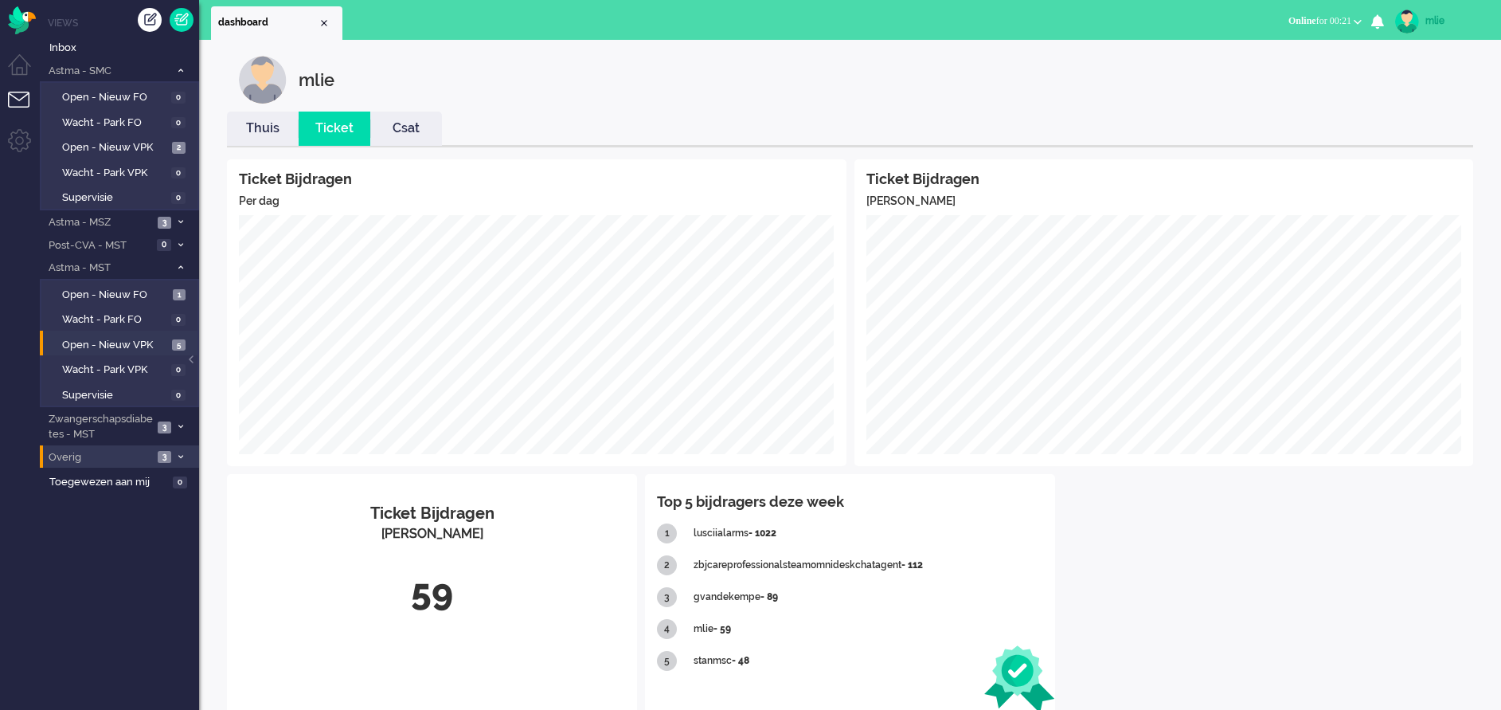
click at [1440, 18] on div "mlie" at bounding box center [1456, 21] width 60 height 16
click at [1399, 127] on link "Uitloggen" at bounding box center [1438, 128] width 110 height 16
